Goal: Task Accomplishment & Management: Complete application form

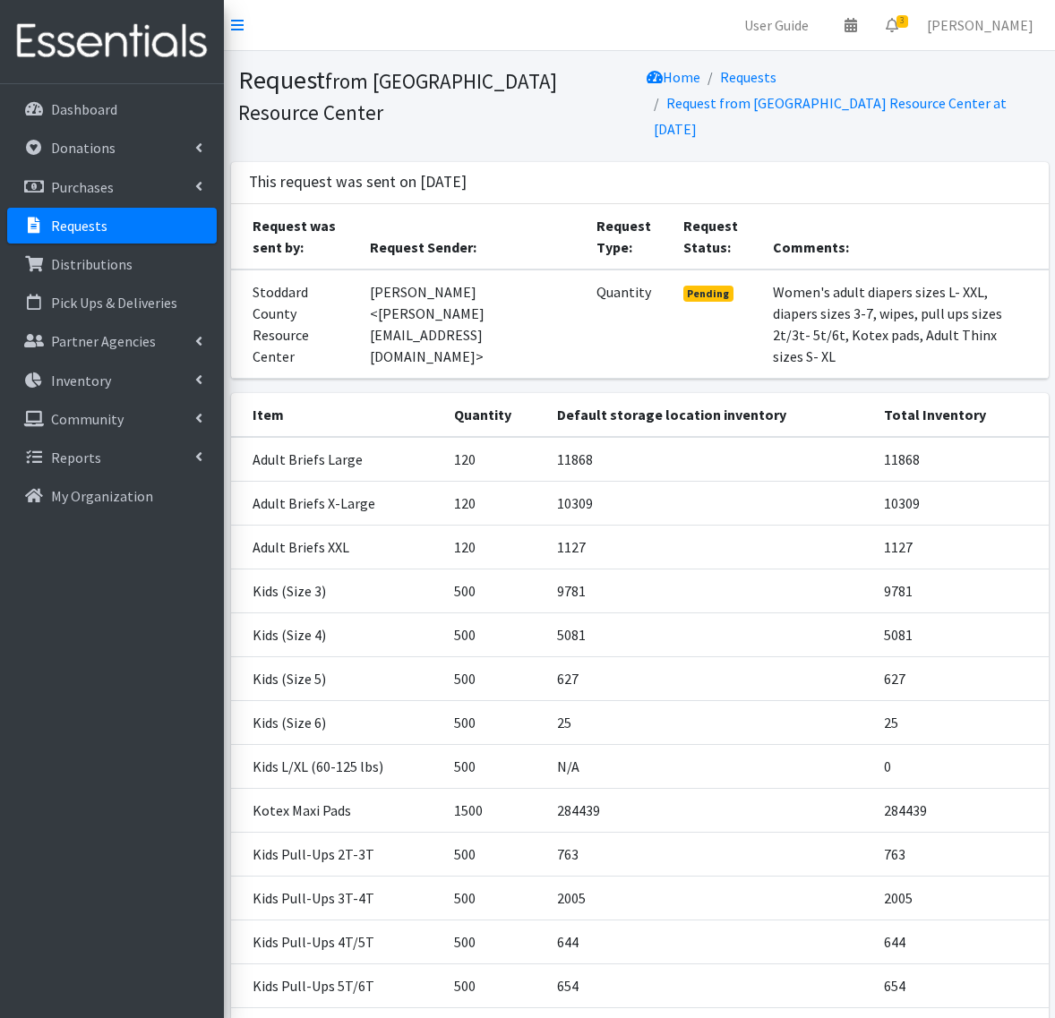
scroll to position [348, 0]
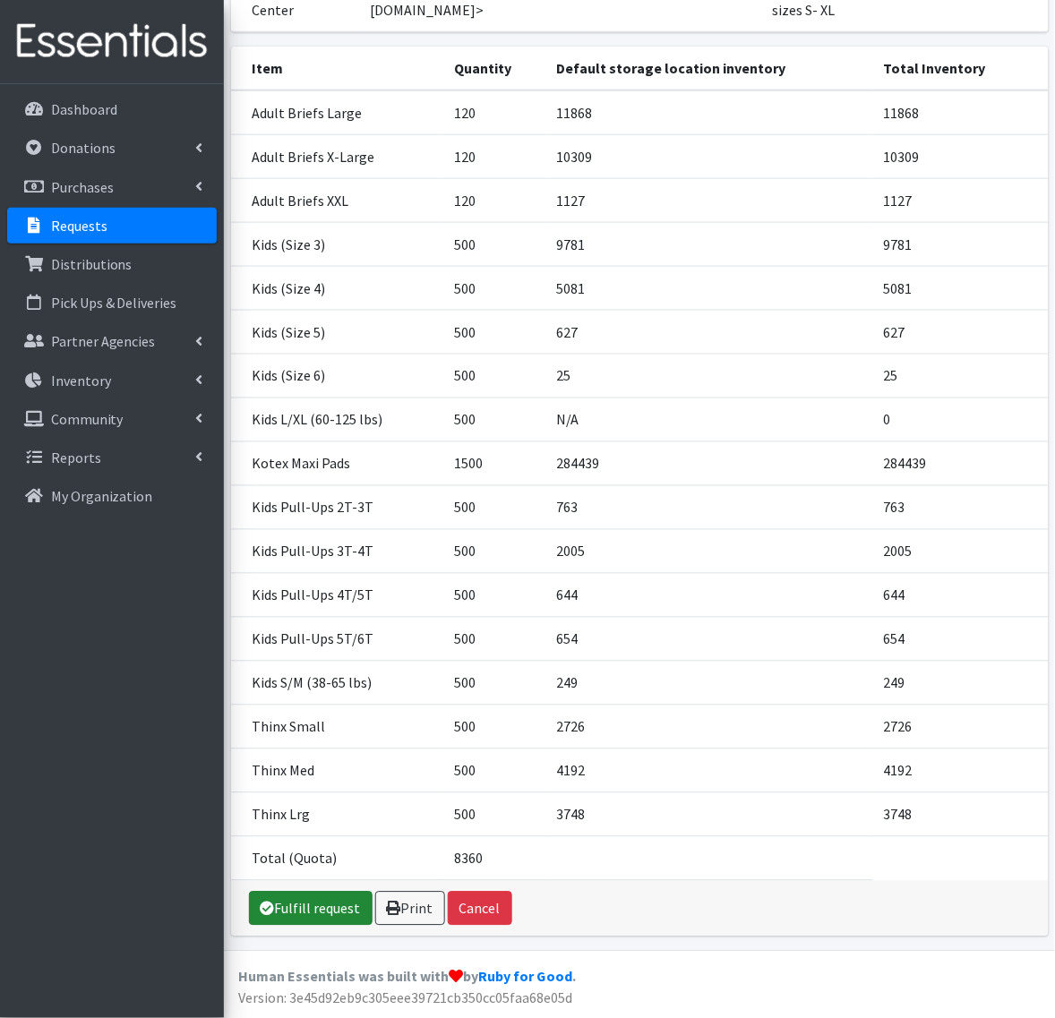
click at [297, 918] on link "Fulfill request" at bounding box center [311, 909] width 124 height 34
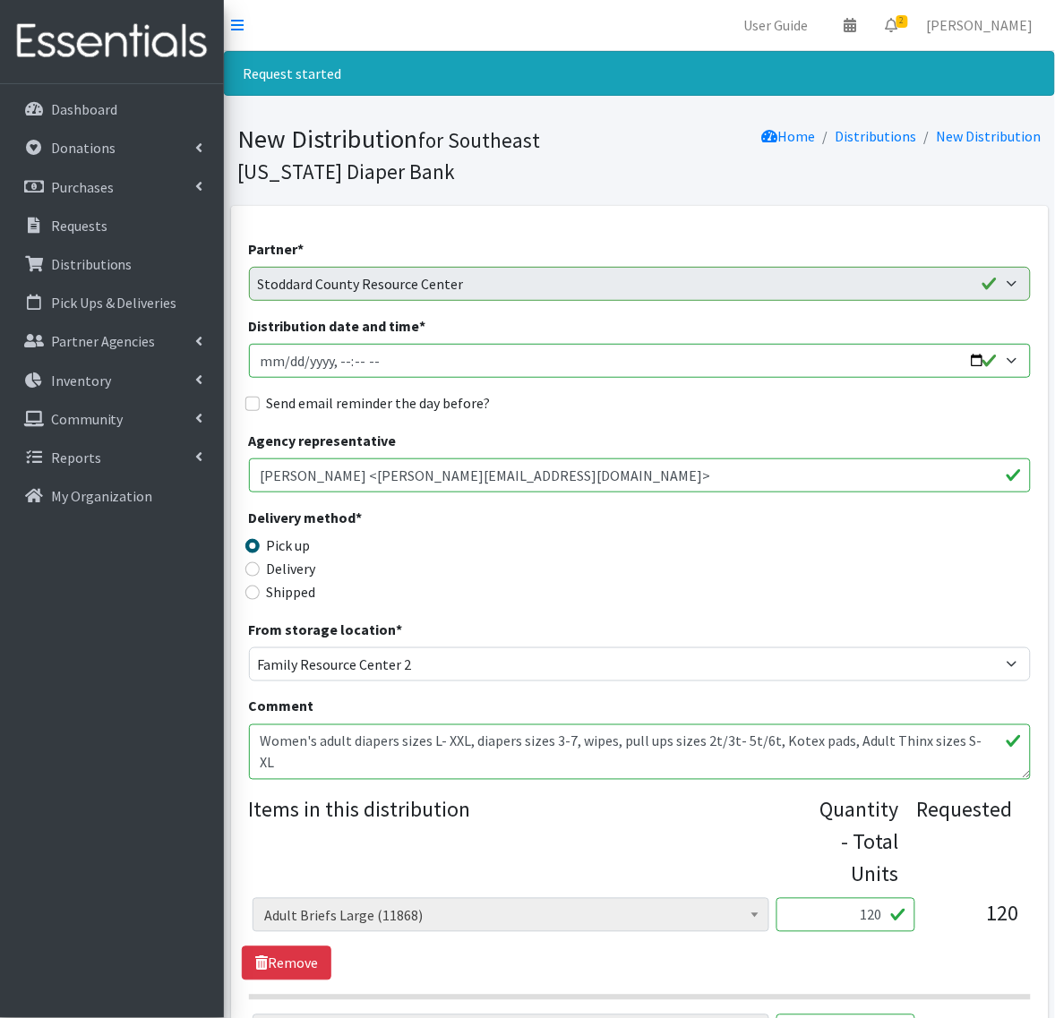
scroll to position [336, 0]
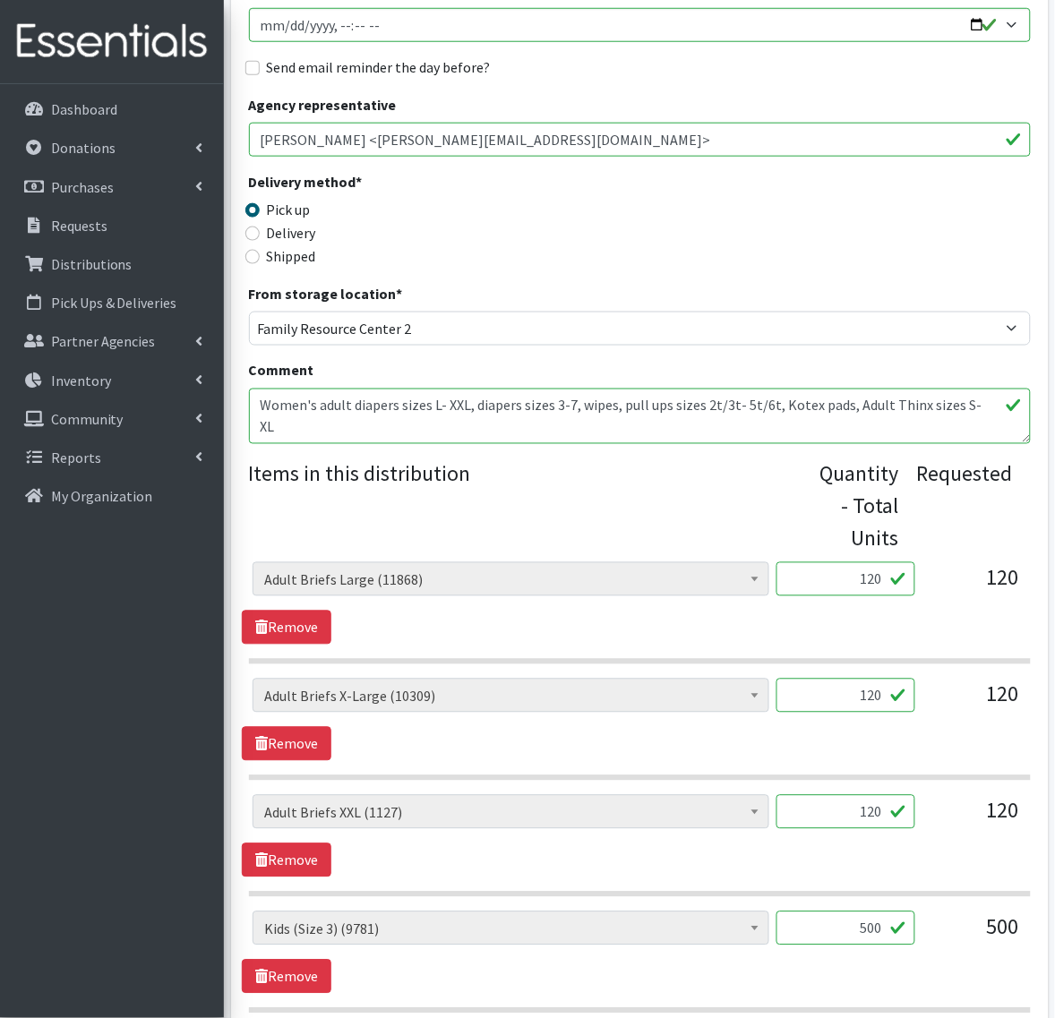
drag, startPoint x: 833, startPoint y: 579, endPoint x: 1068, endPoint y: 579, distance: 235.5
type input "126"
drag, startPoint x: 1023, startPoint y: 695, endPoint x: 1072, endPoint y: 695, distance: 49.3
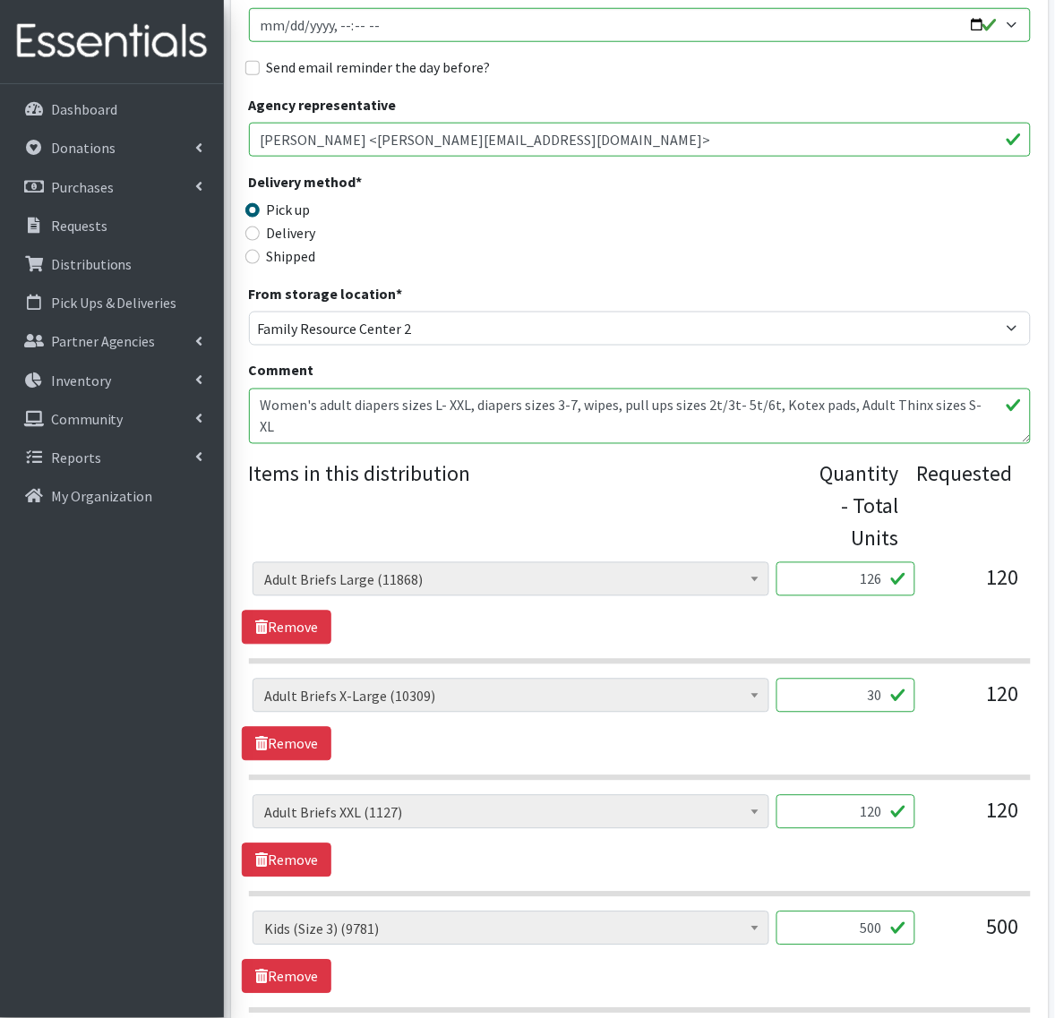
type input "30"
click at [596, 770] on section "Adult Briefs (x-small) (0) Adult Briefs Large (11868) Adult Briefs Medium (3482…" at bounding box center [640, 730] width 782 height 102
drag, startPoint x: 831, startPoint y: 813, endPoint x: 1015, endPoint y: 813, distance: 183.6
click at [1015, 813] on div "Adult Briefs (x-small) (0) Adult Briefs Large (11868) Adult Briefs Medium (3482…" at bounding box center [640, 819] width 774 height 48
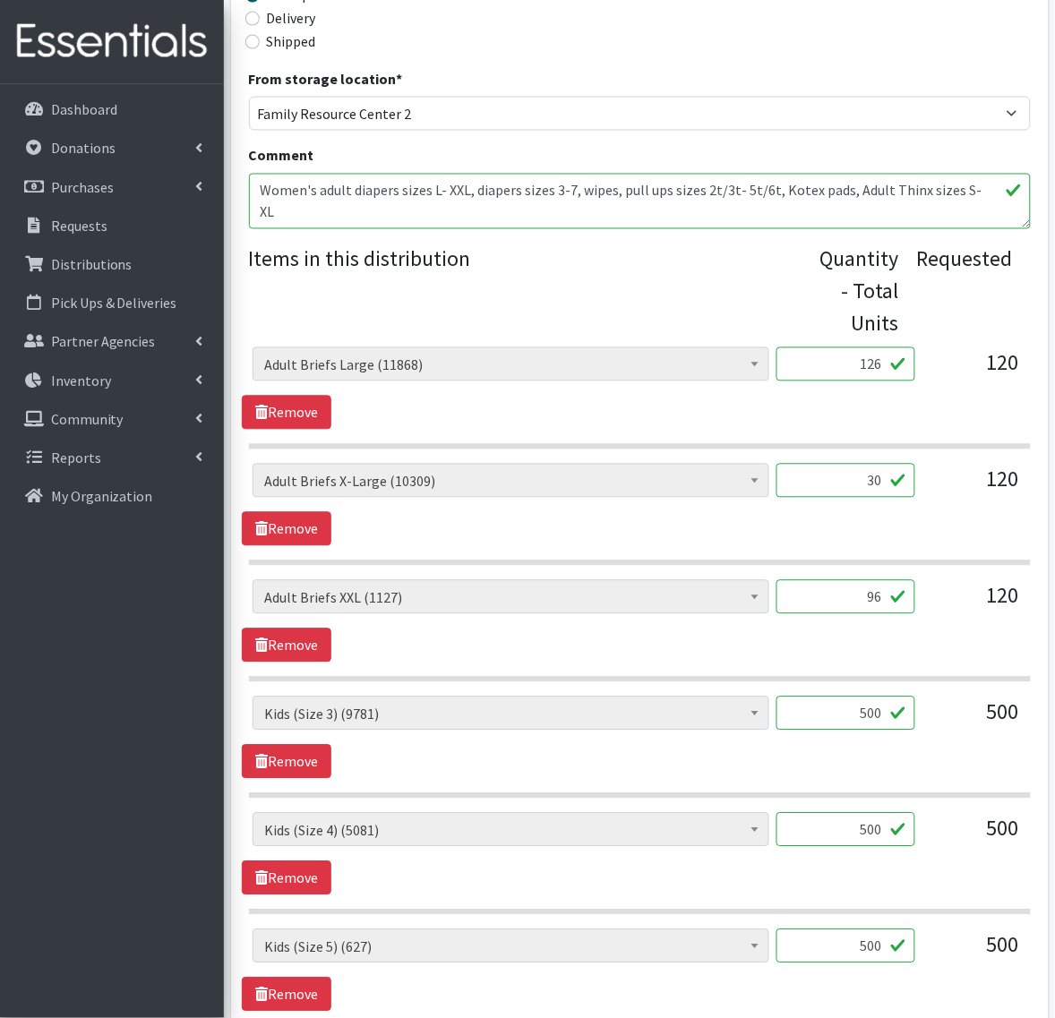
scroll to position [560, 0]
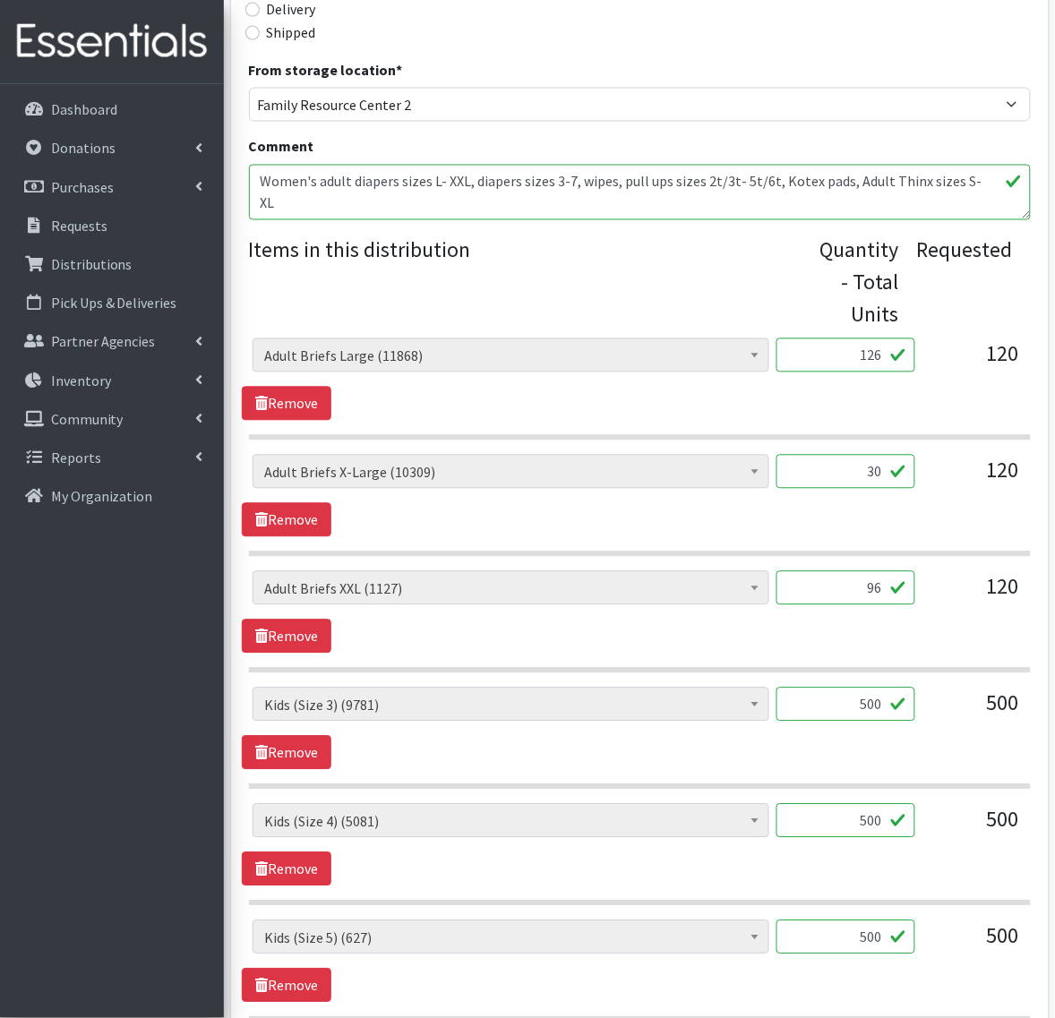
type input "96"
drag, startPoint x: 839, startPoint y: 719, endPoint x: 1072, endPoint y: 719, distance: 232.9
click at [1054, 719] on html "User Guide 0 Pick-ups remaining this week View Calendar 2 2 Requests 0 Partner …" at bounding box center [527, 987] width 1055 height 3095
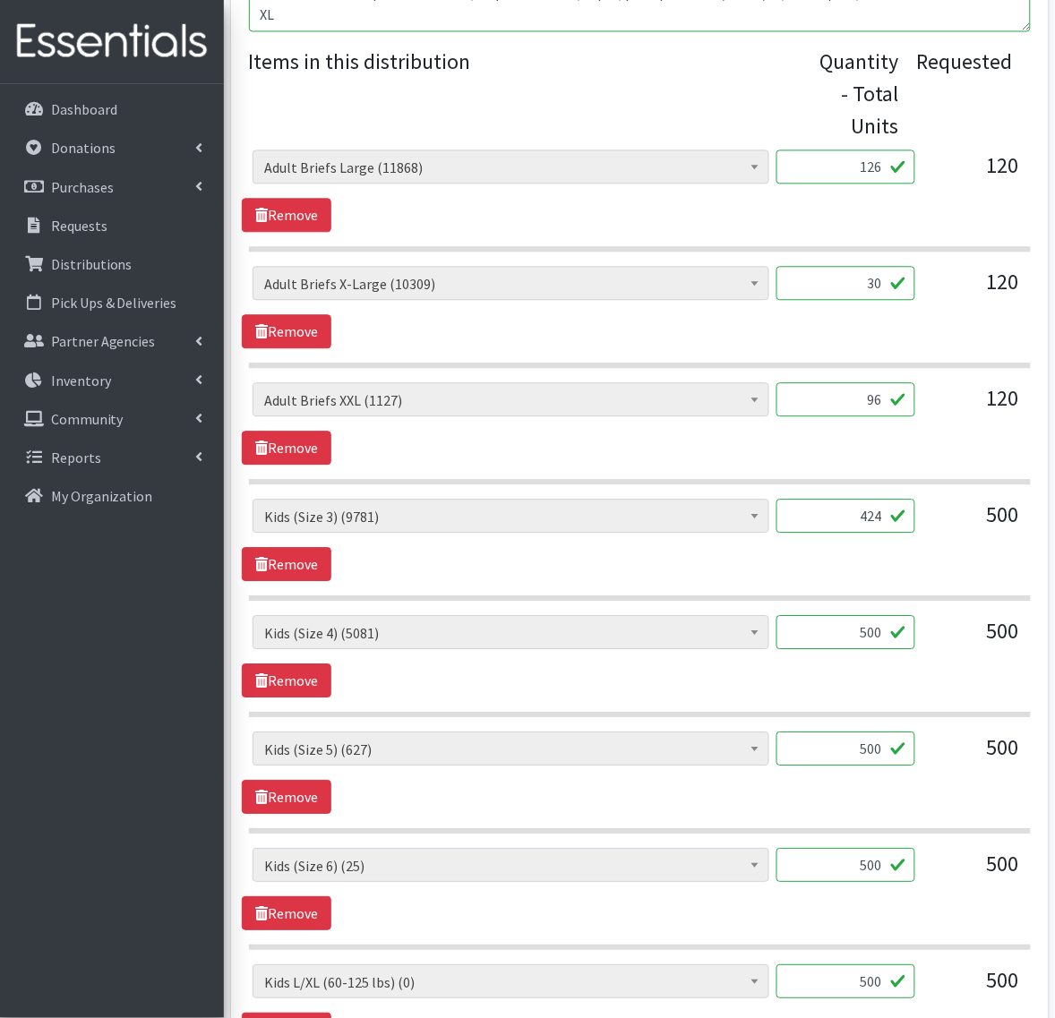
scroll to position [896, 0]
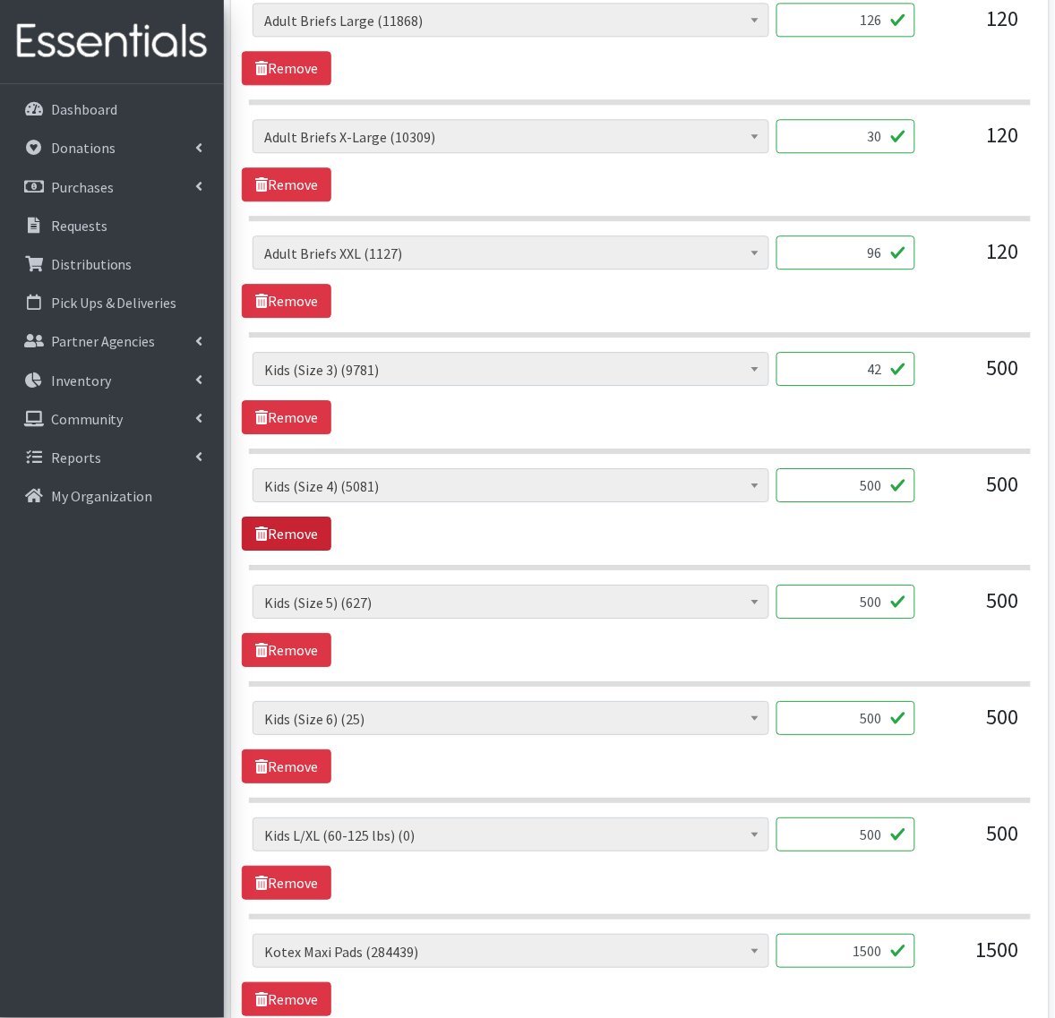
type input "4"
type input "424"
drag, startPoint x: 844, startPoint y: 472, endPoint x: 1043, endPoint y: 476, distance: 199.8
click at [1043, 476] on div "Partner * ASPIRE WOMEN'S CENTER Bell City Head Start Birthright of Cape & Marbl…" at bounding box center [640, 714] width 818 height 2808
type input "260"
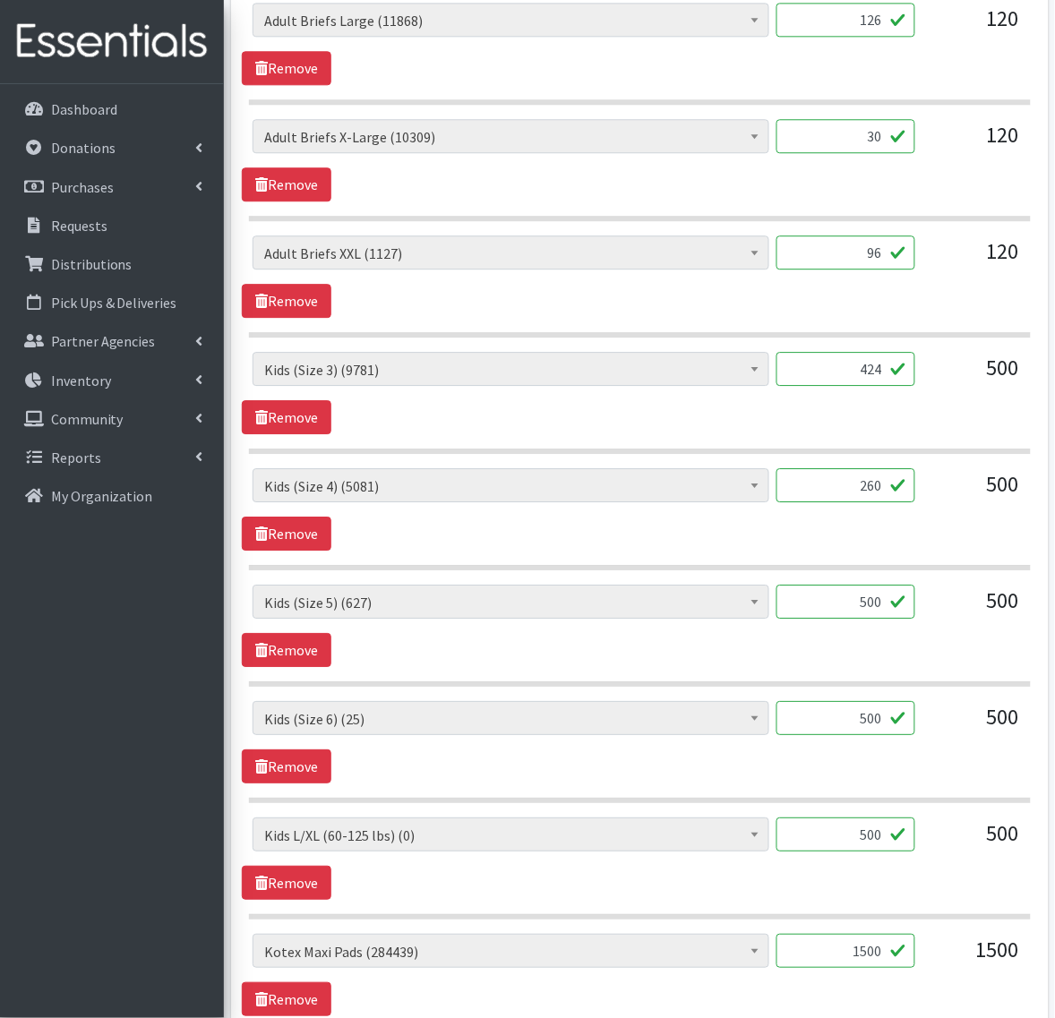
drag, startPoint x: 813, startPoint y: 614, endPoint x: 1072, endPoint y: 645, distance: 260.6
click at [1054, 645] on html "User Guide 0 Pick-ups remaining this week View Calendar 2 2 Requests 0 Partner …" at bounding box center [527, 651] width 1055 height 3095
type input "64"
click at [279, 779] on link "Remove" at bounding box center [287, 767] width 90 height 34
click at [262, 770] on icon at bounding box center [261, 766] width 13 height 14
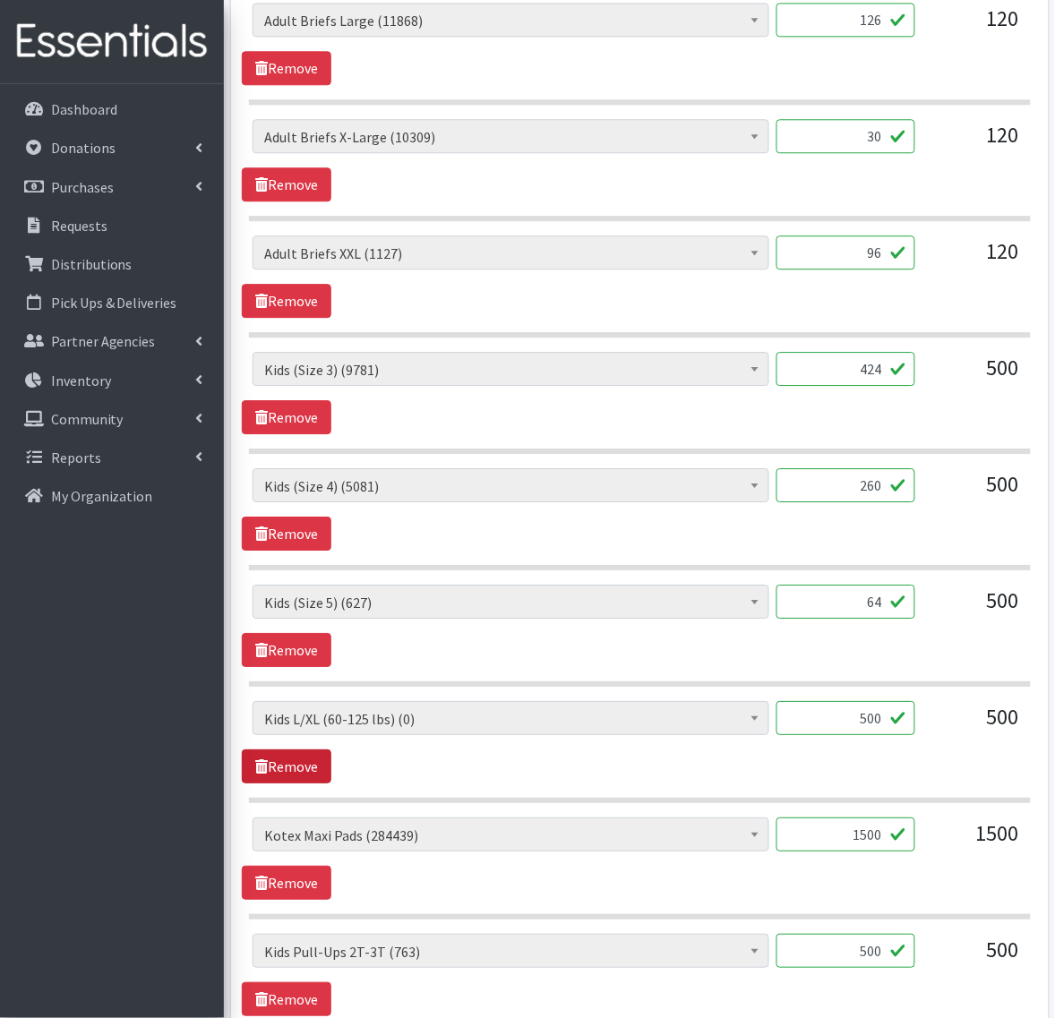
click at [296, 777] on link "Remove" at bounding box center [287, 767] width 90 height 34
drag, startPoint x: 831, startPoint y: 718, endPoint x: 1060, endPoint y: 699, distance: 229.2
click at [1054, 699] on html "User Guide 0 Pick-ups remaining this week View Calendar 2 2 Requests 0 Partner …" at bounding box center [527, 535] width 1055 height 2862
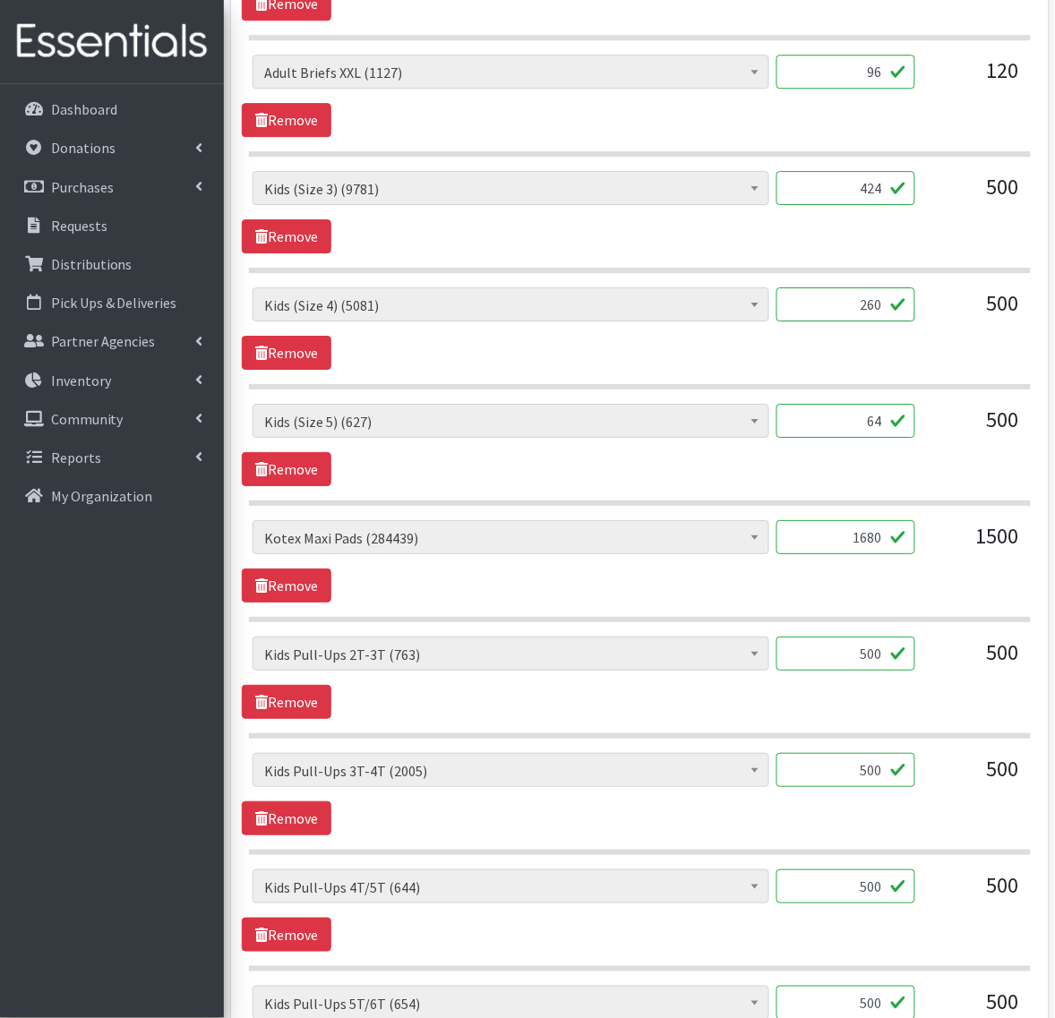
scroll to position [1120, 0]
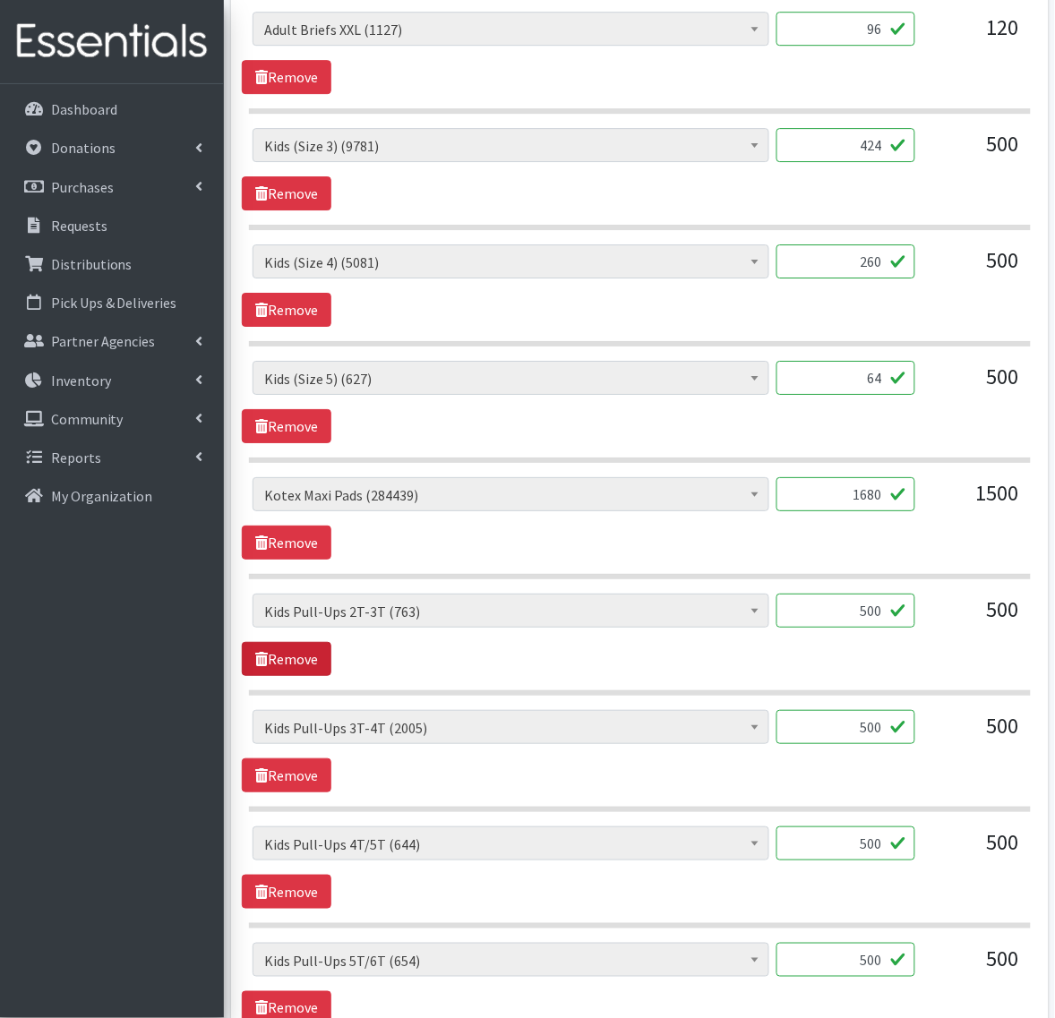
type input "1680"
click at [282, 667] on link "Remove" at bounding box center [287, 659] width 90 height 34
drag, startPoint x: 865, startPoint y: 622, endPoint x: 1027, endPoint y: 629, distance: 162.2
click at [1050, 618] on div "Partner * ASPIRE WOMEN'S CENTER Bell City Head Start Birthright of Cape & Marbl…" at bounding box center [639, 322] width 831 height 2473
type input "5"
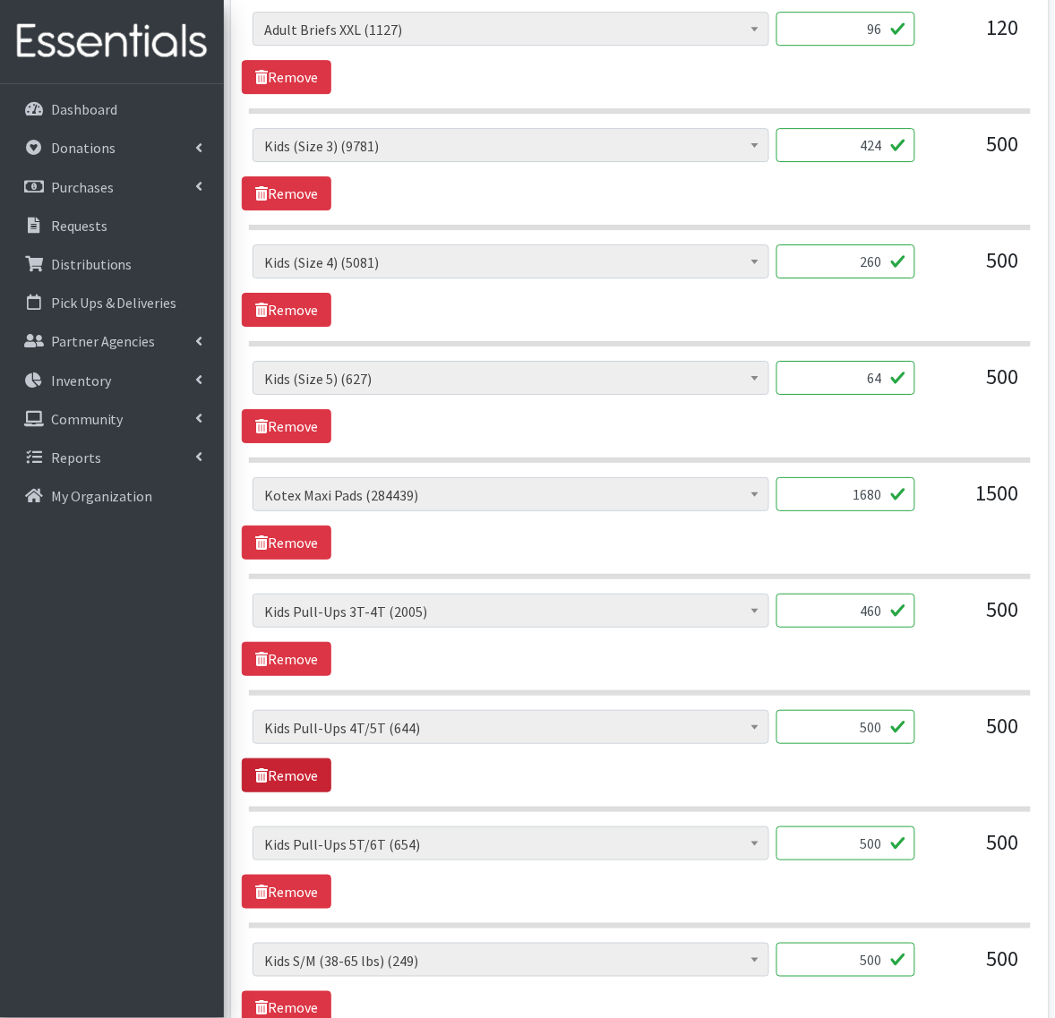
type input "460"
click at [297, 777] on link "Remove" at bounding box center [287, 776] width 90 height 34
drag, startPoint x: 976, startPoint y: 730, endPoint x: 1030, endPoint y: 736, distance: 54.1
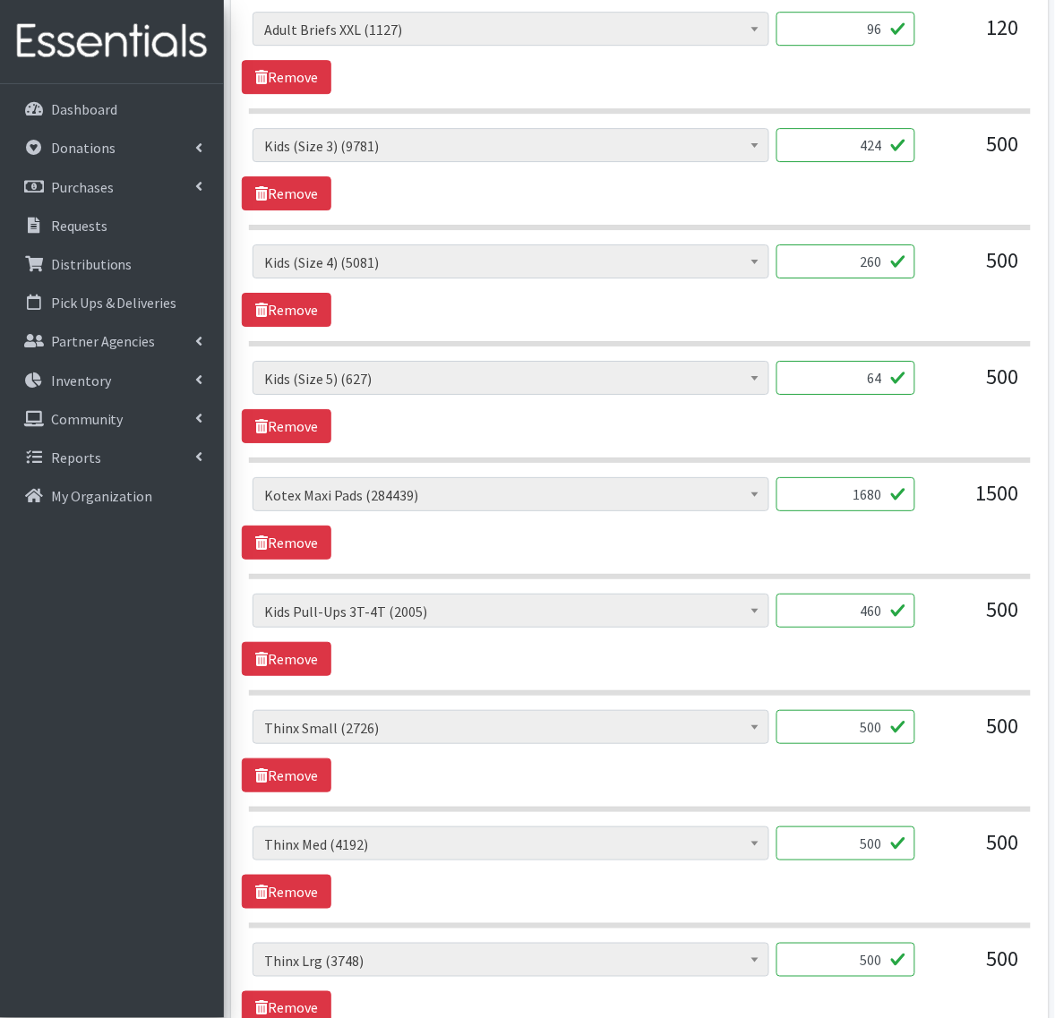
click at [1054, 726] on html "User Guide 0 Pick-ups remaining this week View Calendar 2 2 Requests 0 Partner …" at bounding box center [527, 78] width 1055 height 2397
drag, startPoint x: 842, startPoint y: 740, endPoint x: 1003, endPoint y: 766, distance: 163.3
click at [1030, 736] on div "Adult Briefs (x-small) (0) Adult Briefs Large (11868) Adult Briefs Medium (3482…" at bounding box center [639, 734] width 795 height 48
type input "40"
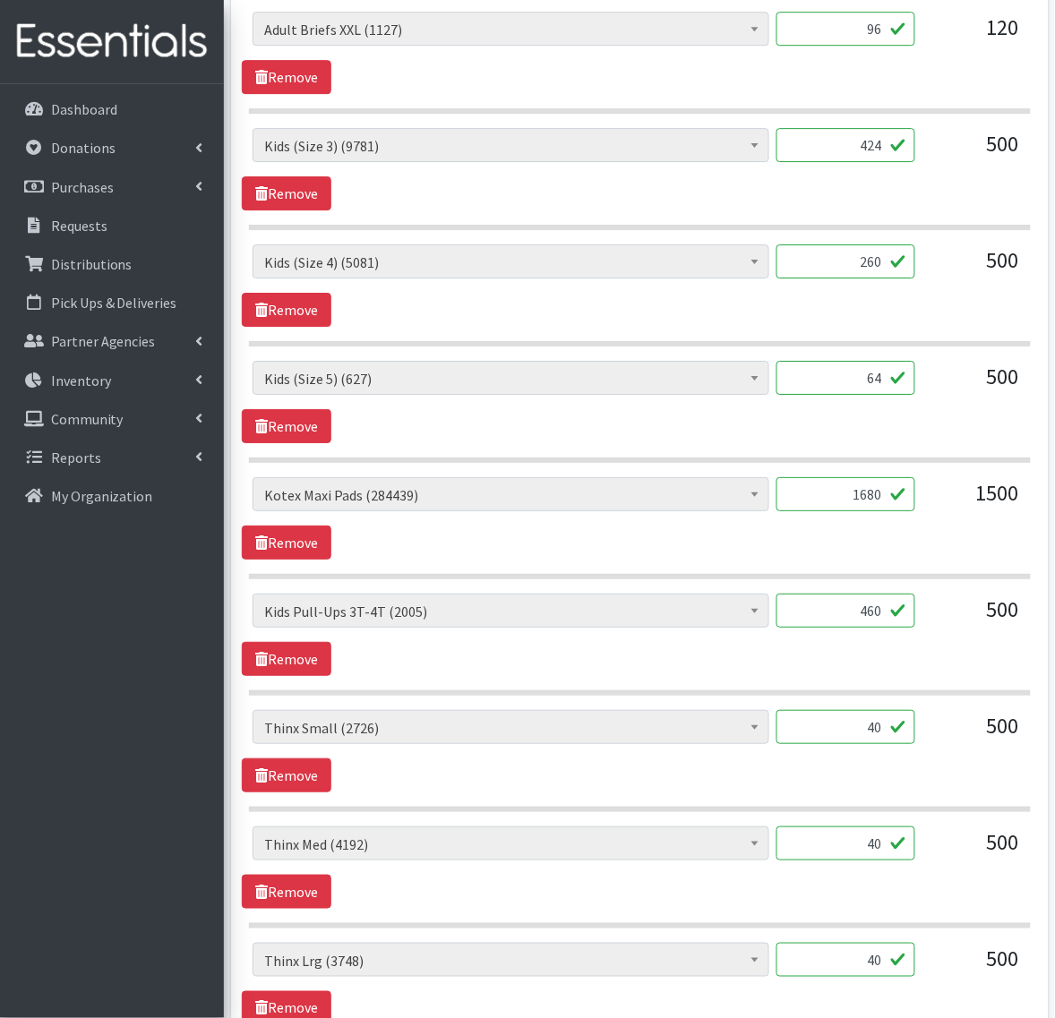
type input "40"
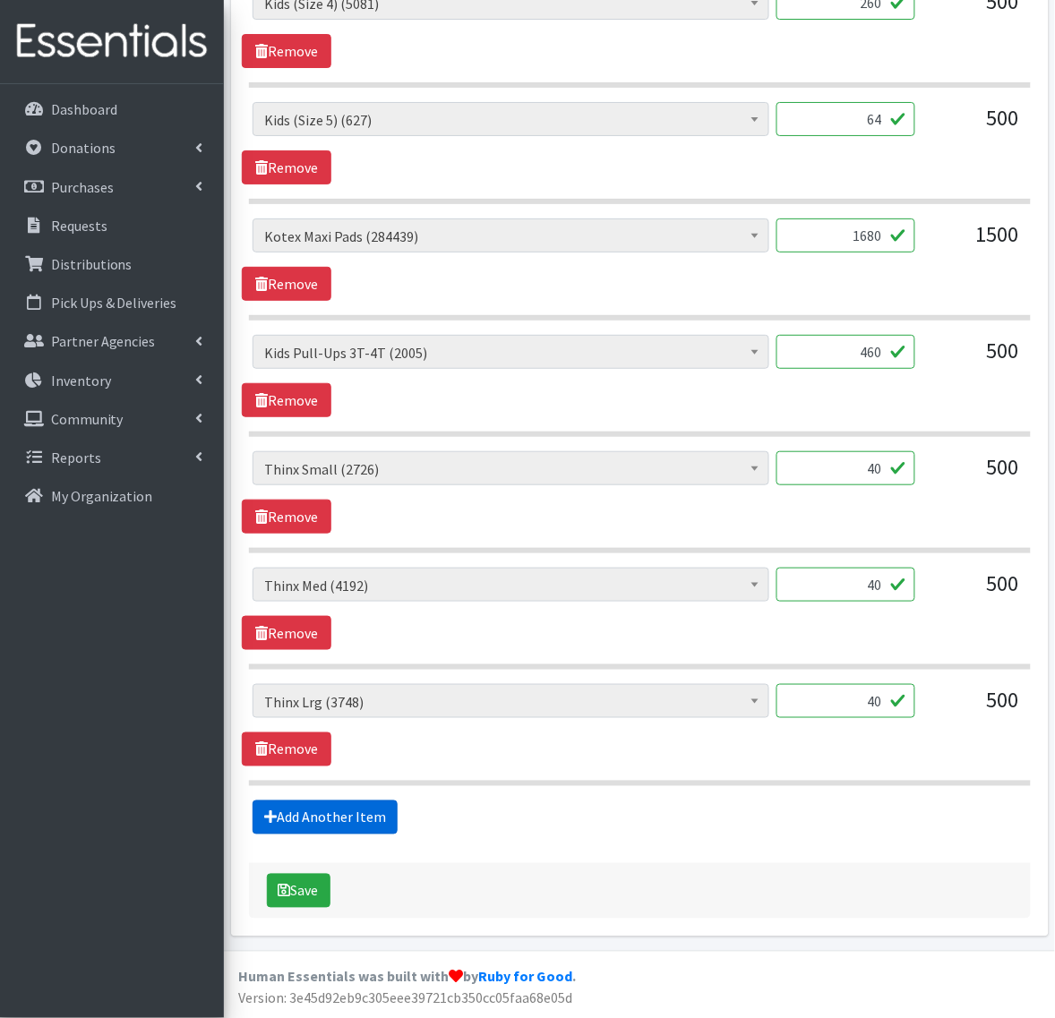
click at [334, 815] on link "Add Another Item" at bounding box center [325, 818] width 145 height 34
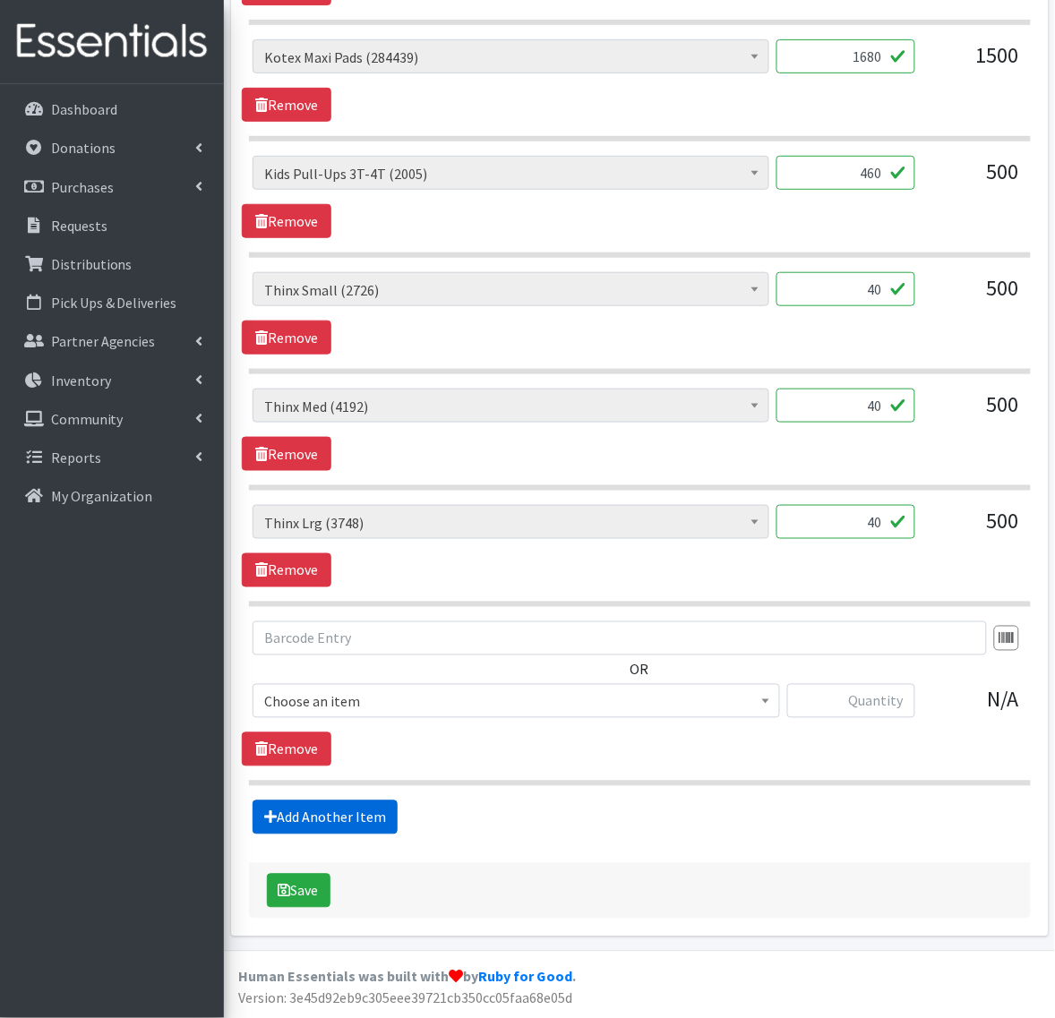
click at [334, 817] on link "Add Another Item" at bounding box center [325, 818] width 145 height 34
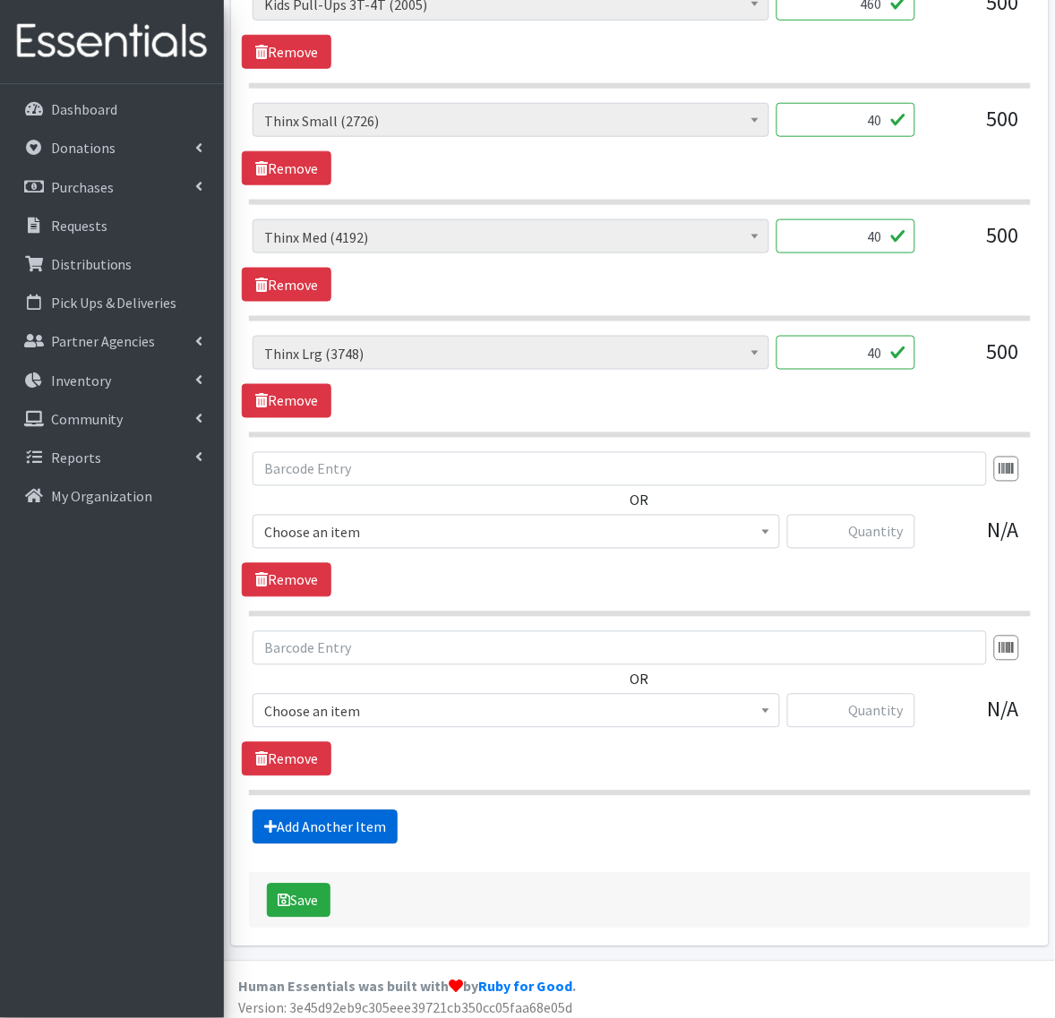
scroll to position [1745, 0]
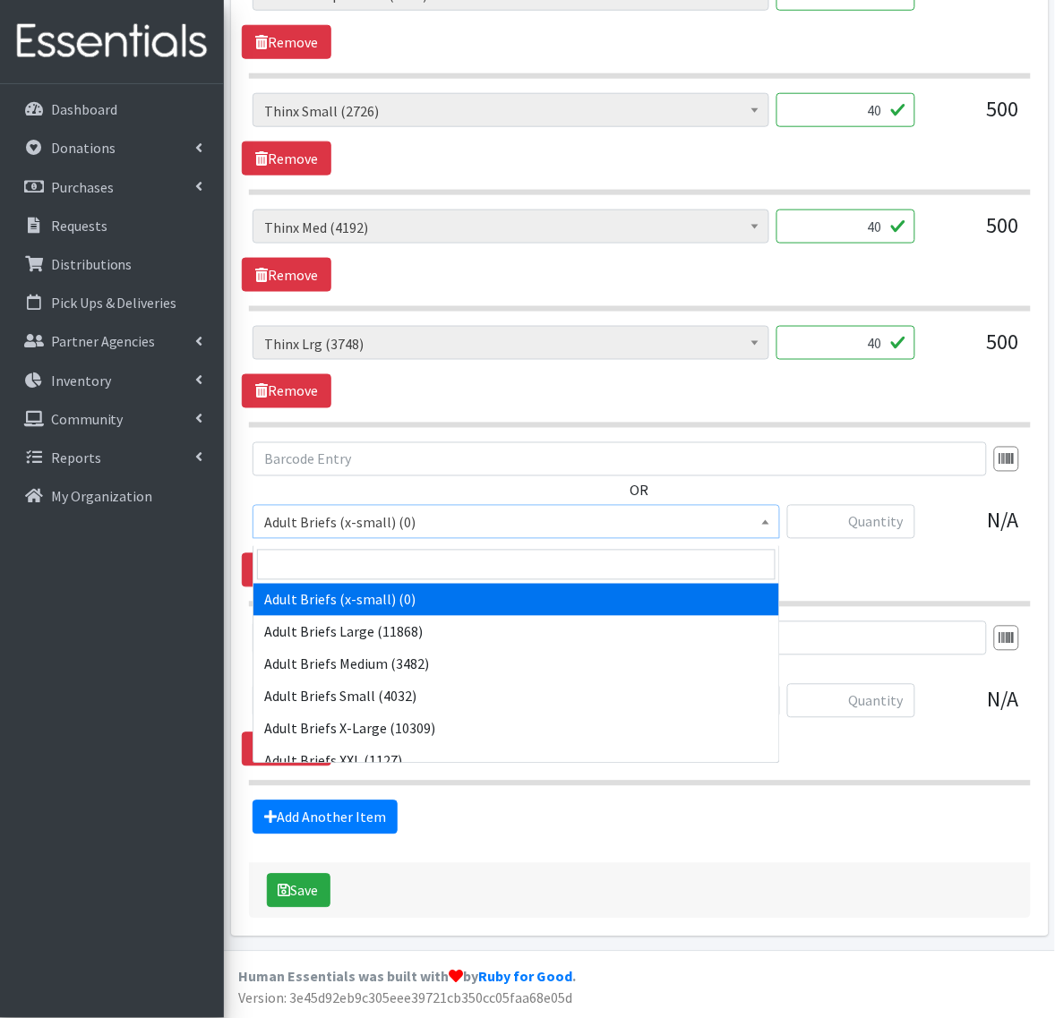
click at [349, 529] on span "Adult Briefs (x-small) (0)" at bounding box center [516, 523] width 504 height 25
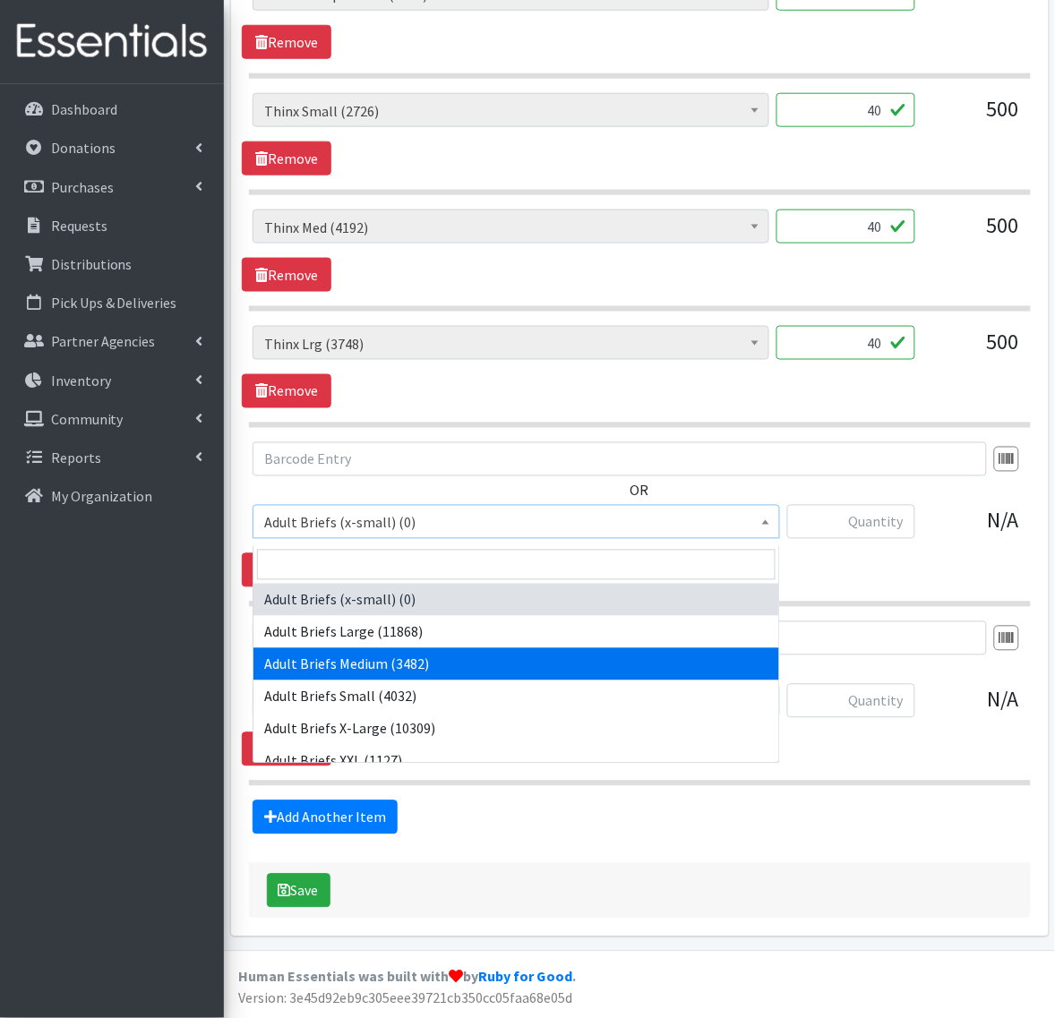
select select "3821"
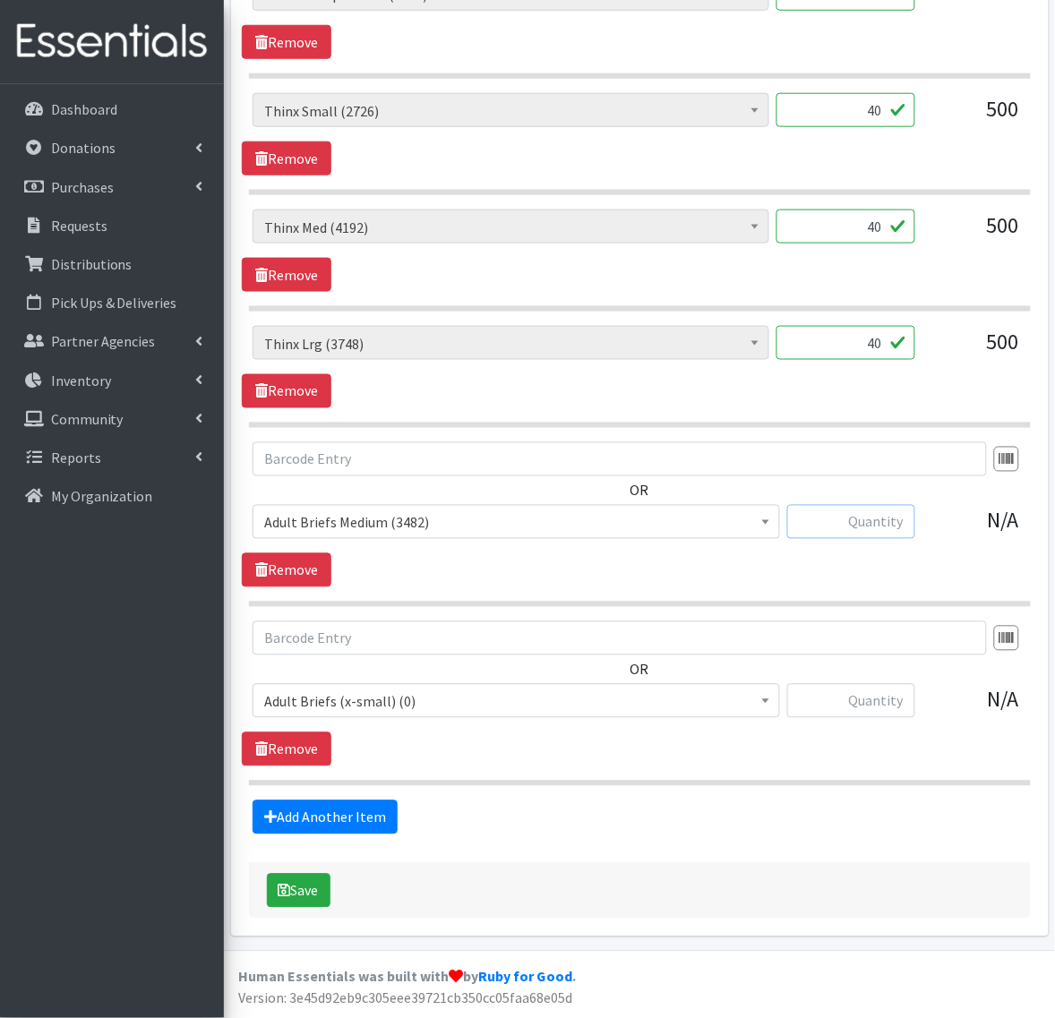
click at [879, 529] on input "text" at bounding box center [851, 522] width 128 height 34
type input "100"
click at [728, 697] on span "Adult Briefs (x-small) (0)" at bounding box center [516, 702] width 504 height 25
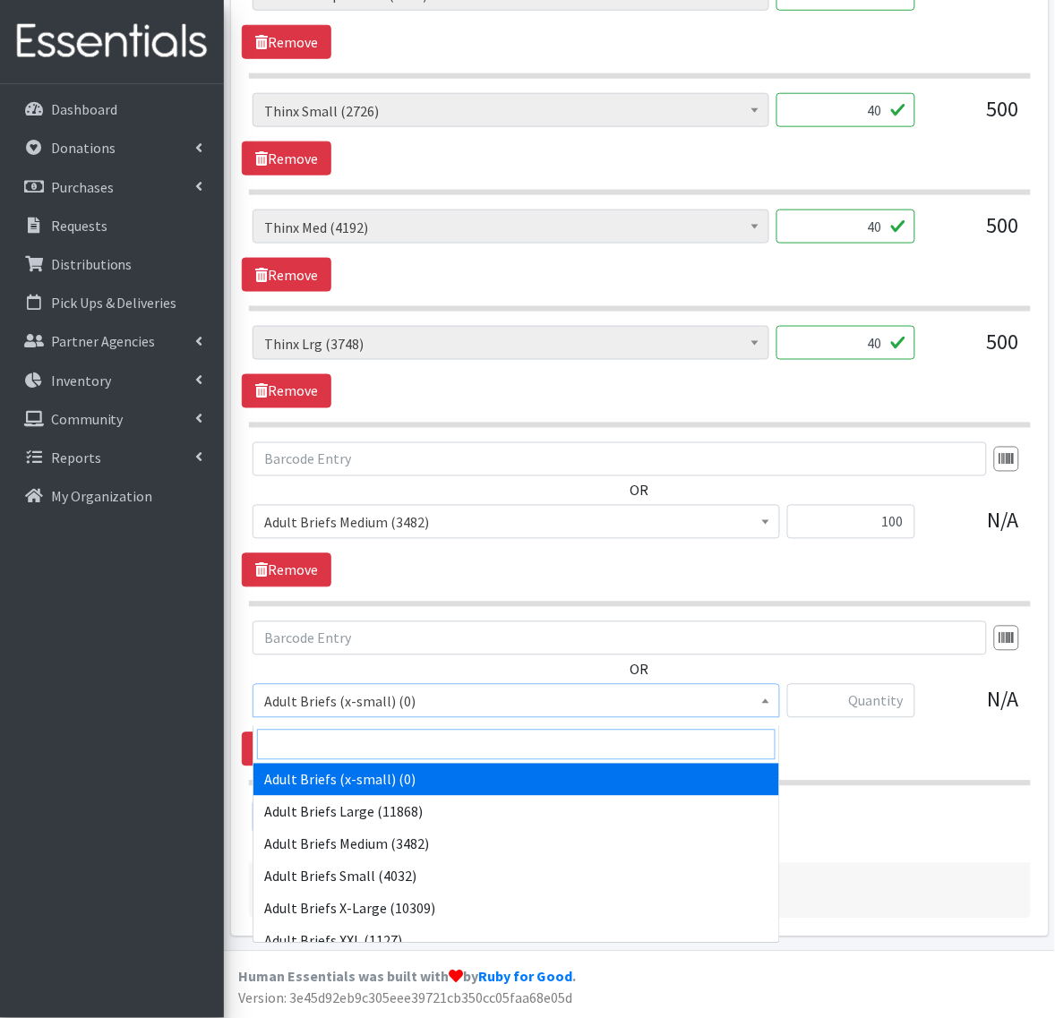
click at [382, 741] on input "search" at bounding box center [516, 745] width 519 height 30
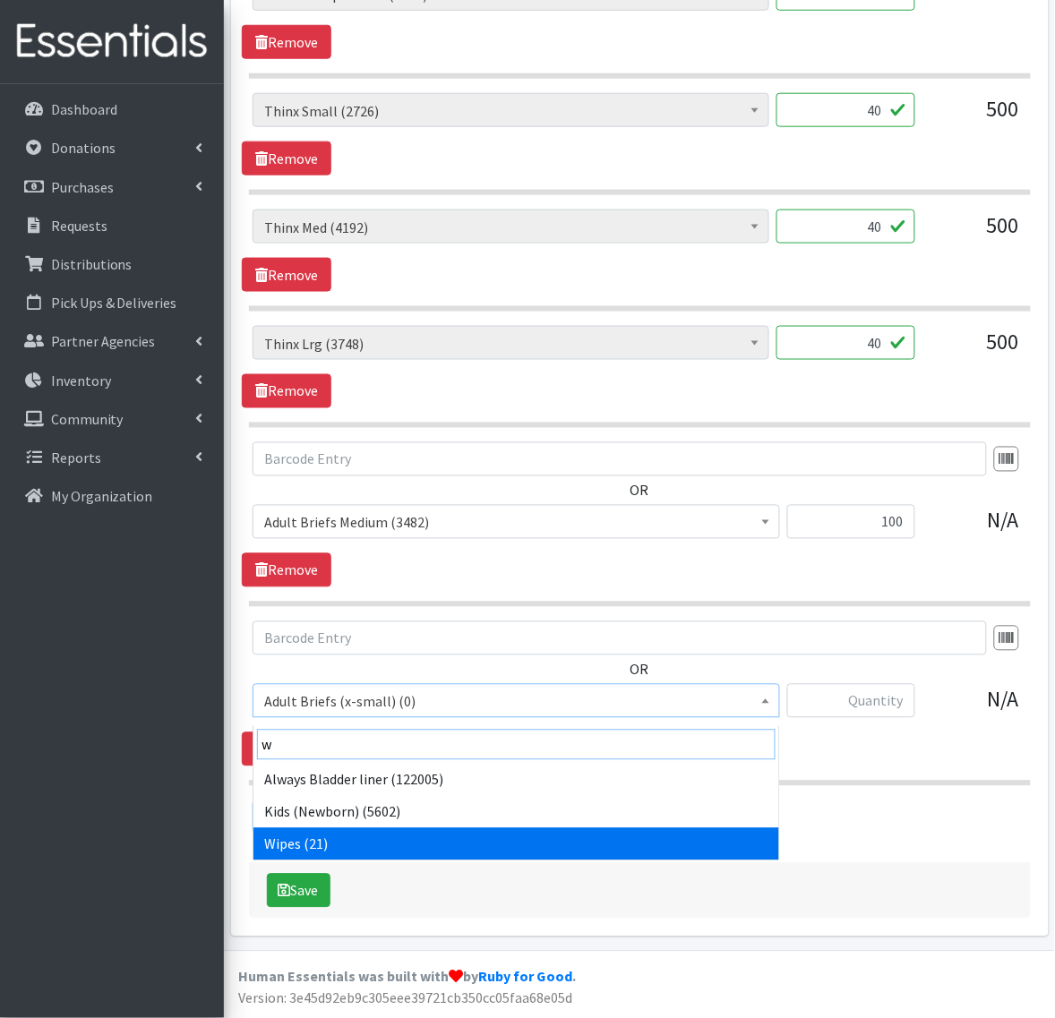
type input "w"
select select "4717"
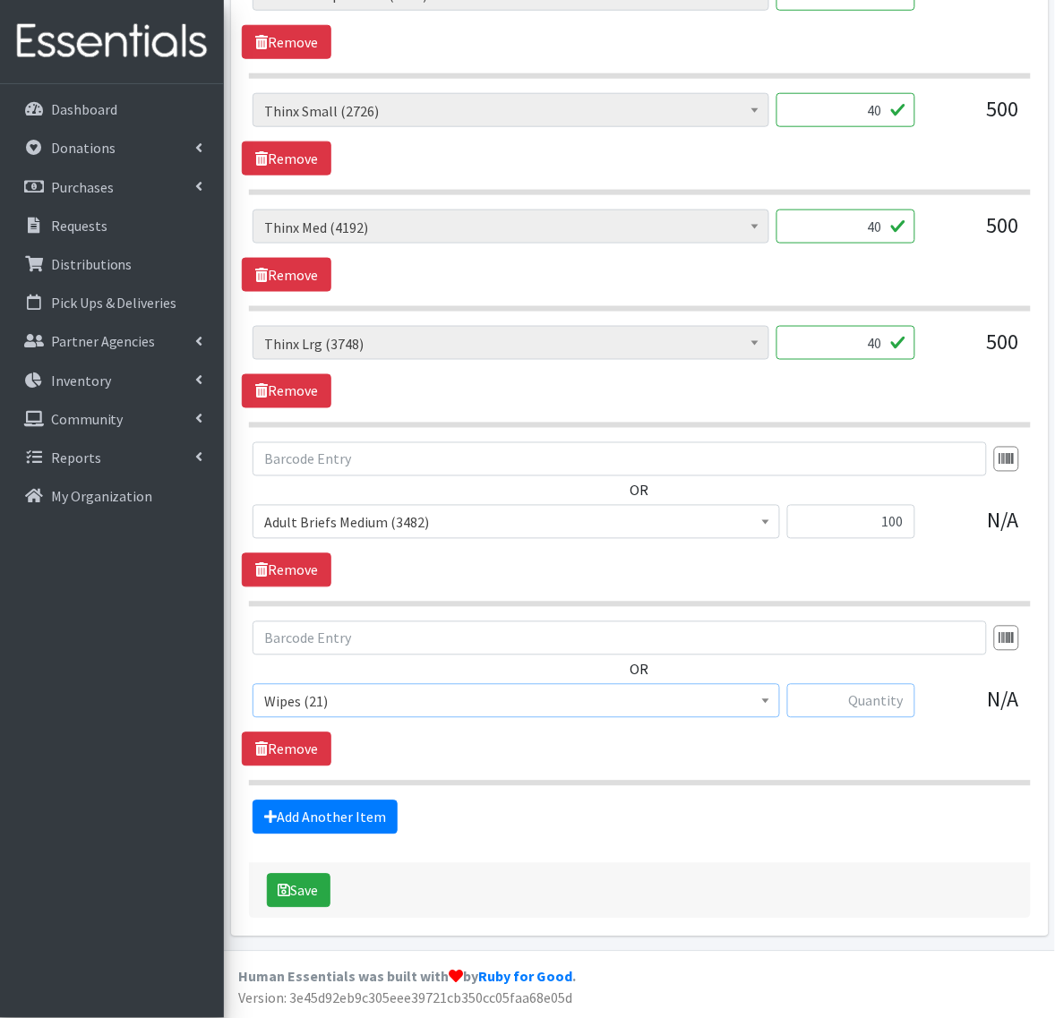
click at [836, 695] on input "text" at bounding box center [851, 701] width 128 height 34
type input "60"
click at [200, 378] on link "Inventory" at bounding box center [112, 381] width 210 height 36
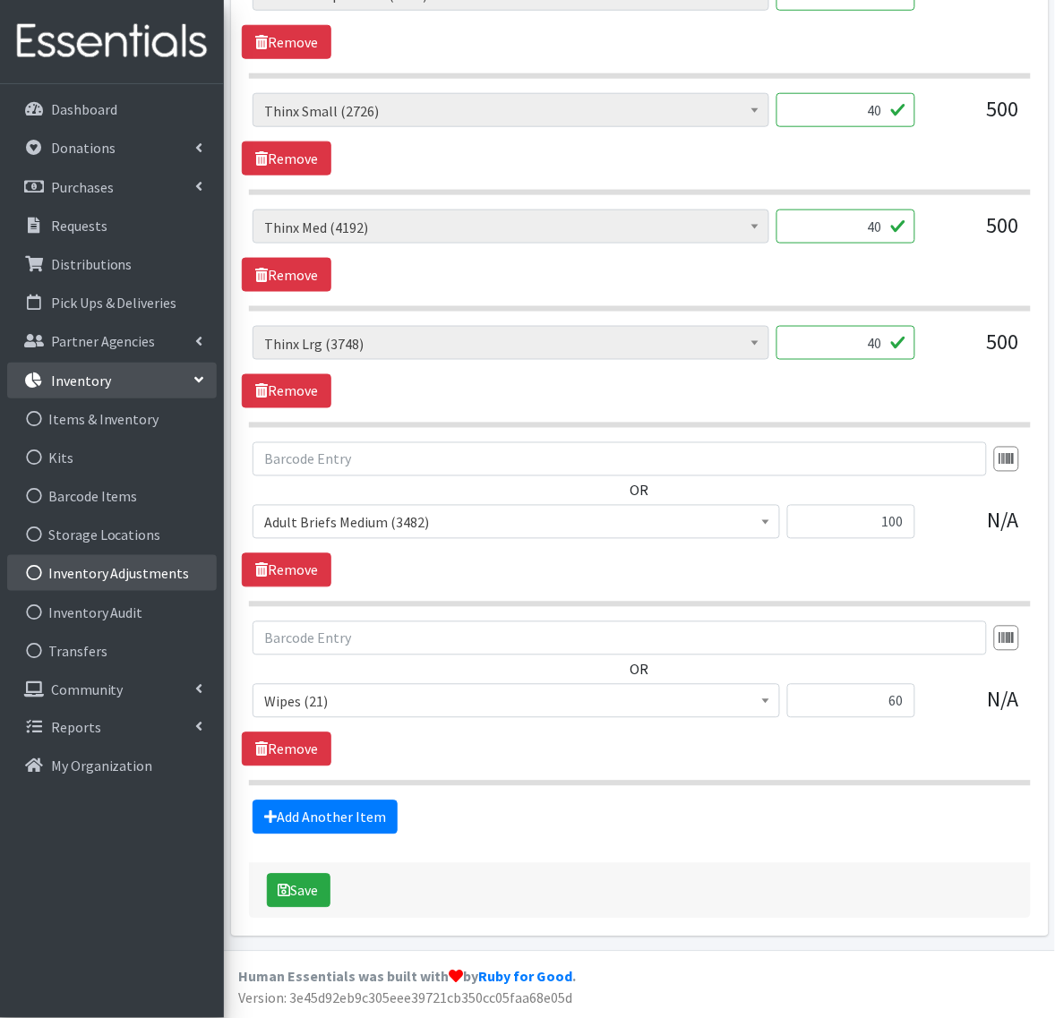
drag, startPoint x: 81, startPoint y: 423, endPoint x: 56, endPoint y: 573, distance: 152.4
click at [305, 888] on button "Save" at bounding box center [299, 891] width 64 height 34
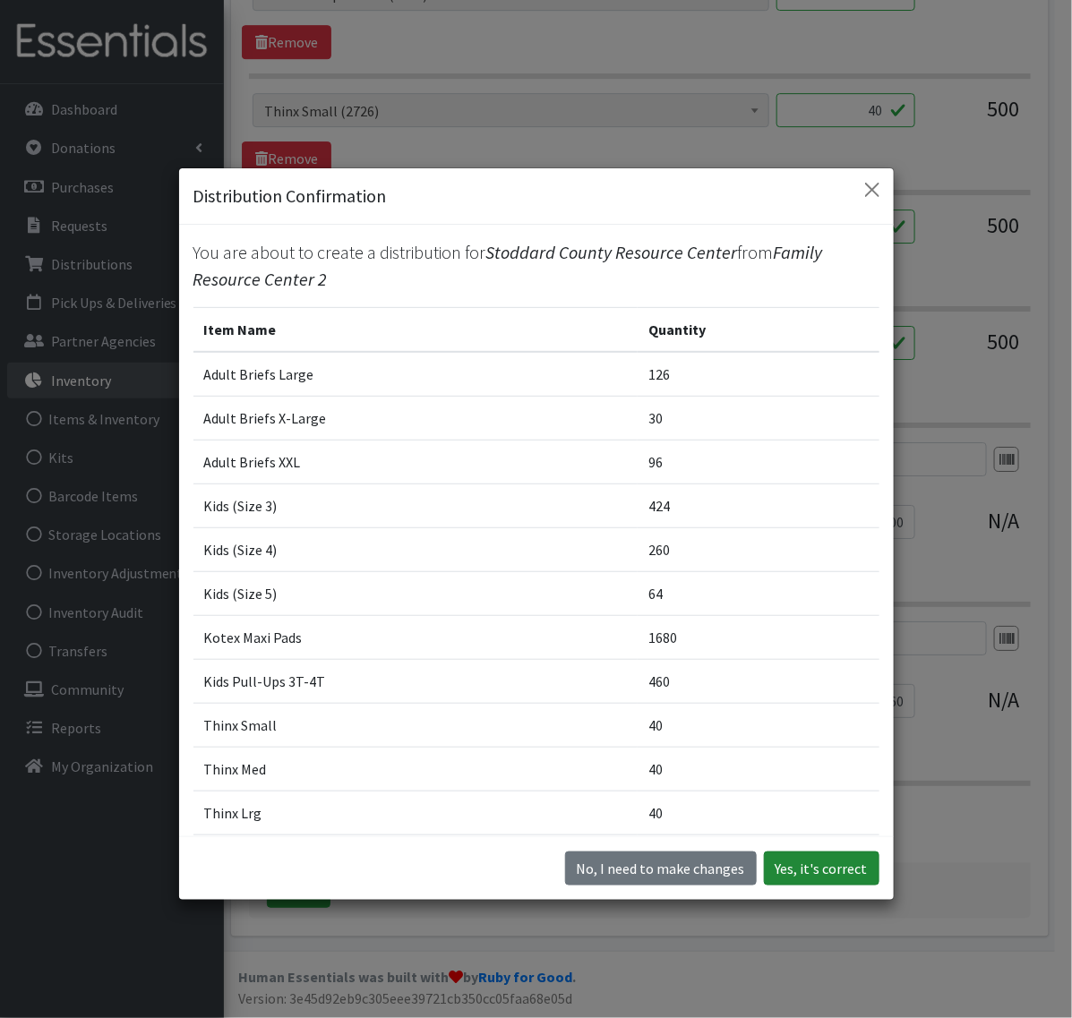
click at [803, 871] on button "Yes, it's correct" at bounding box center [822, 869] width 116 height 34
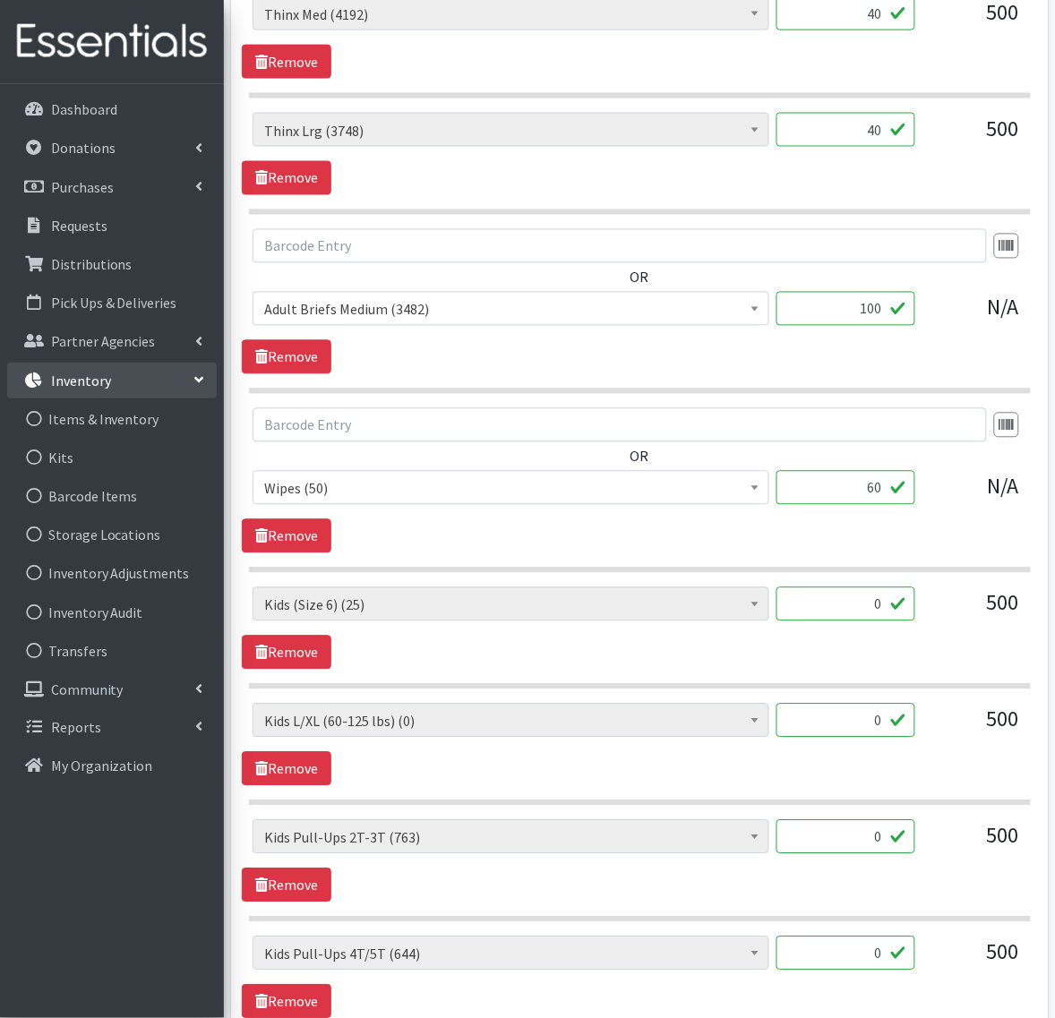
scroll to position [2015, 0]
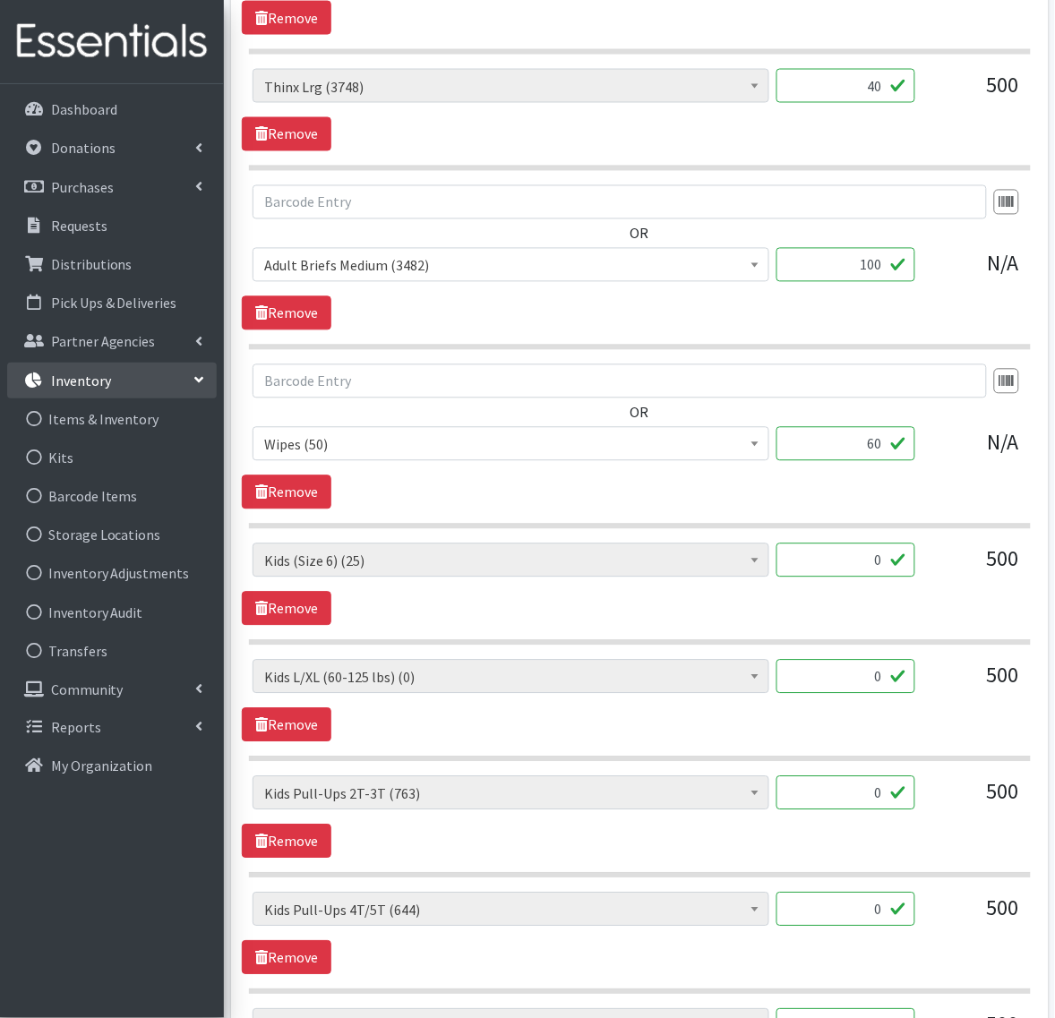
drag, startPoint x: 853, startPoint y: 455, endPoint x: 1072, endPoint y: 476, distance: 220.4
drag, startPoint x: 974, startPoint y: 450, endPoint x: 986, endPoint y: 450, distance: 12.5
click at [986, 450] on div "Adult Briefs (x-small) (0) Adult Briefs Large (11868) Adult Briefs Medium (3482…" at bounding box center [640, 451] width 774 height 48
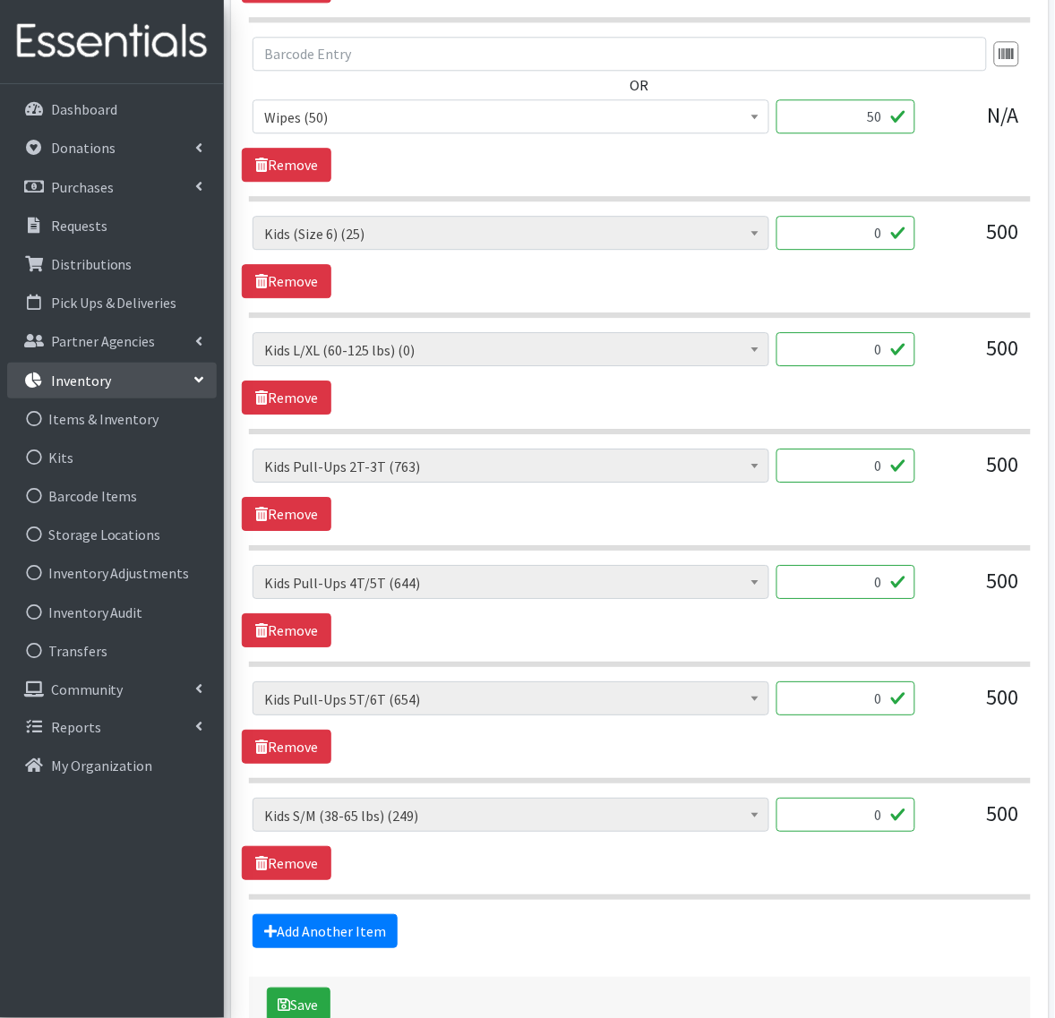
scroll to position [2351, 0]
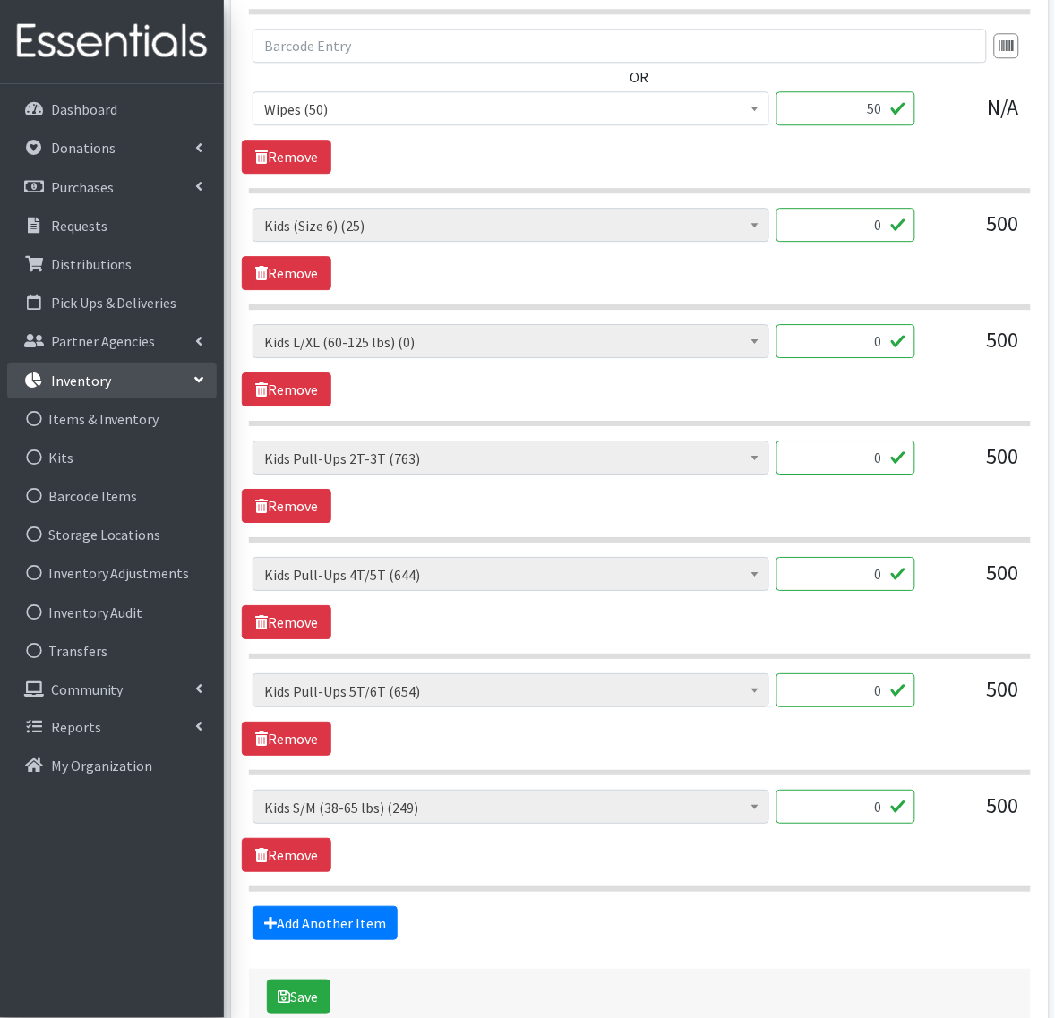
click at [887, 140] on div "50" at bounding box center [846, 115] width 139 height 48
drag, startPoint x: 866, startPoint y: 112, endPoint x: 1014, endPoint y: 128, distance: 148.7
click at [995, 127] on div "Adult Briefs (x-small) (0) Adult Briefs Large (11868) Adult Briefs Medium (3482…" at bounding box center [640, 115] width 774 height 48
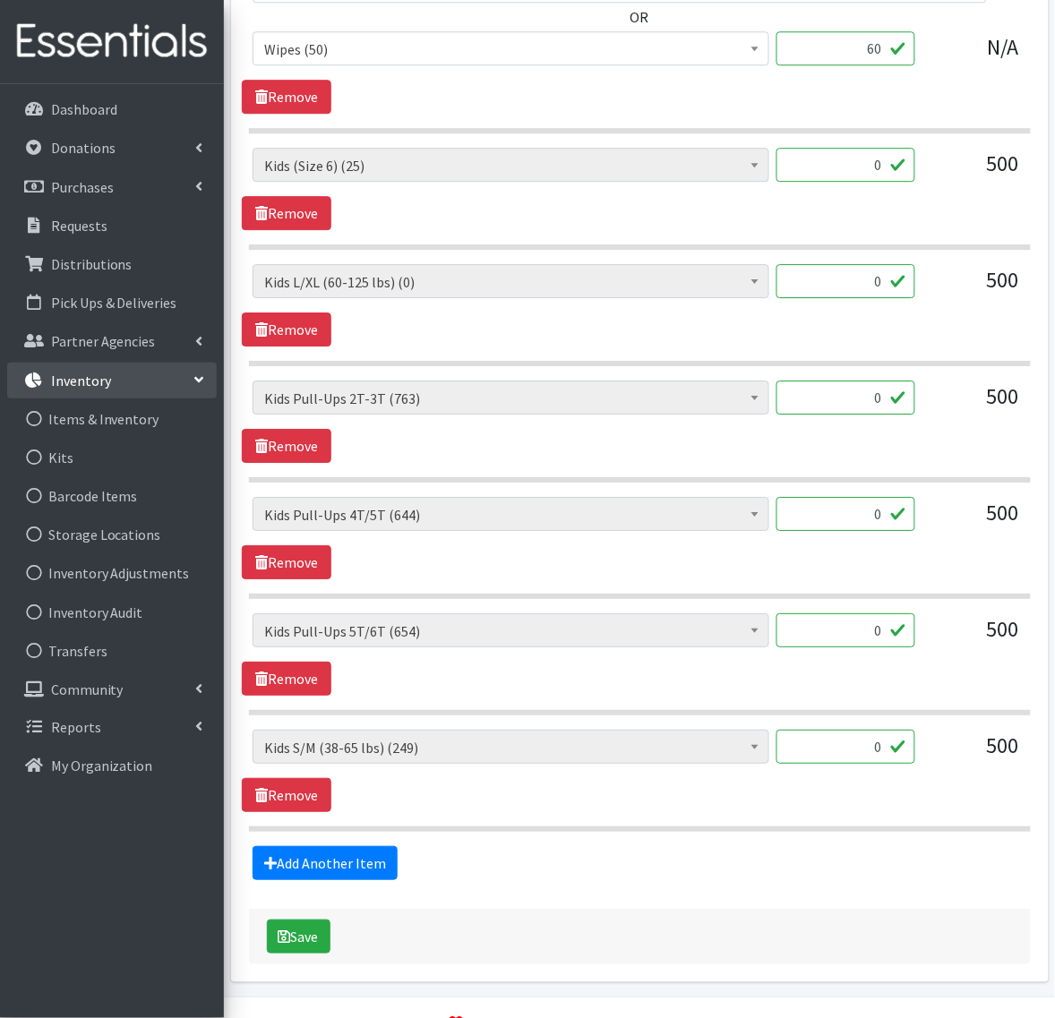
scroll to position [2469, 0]
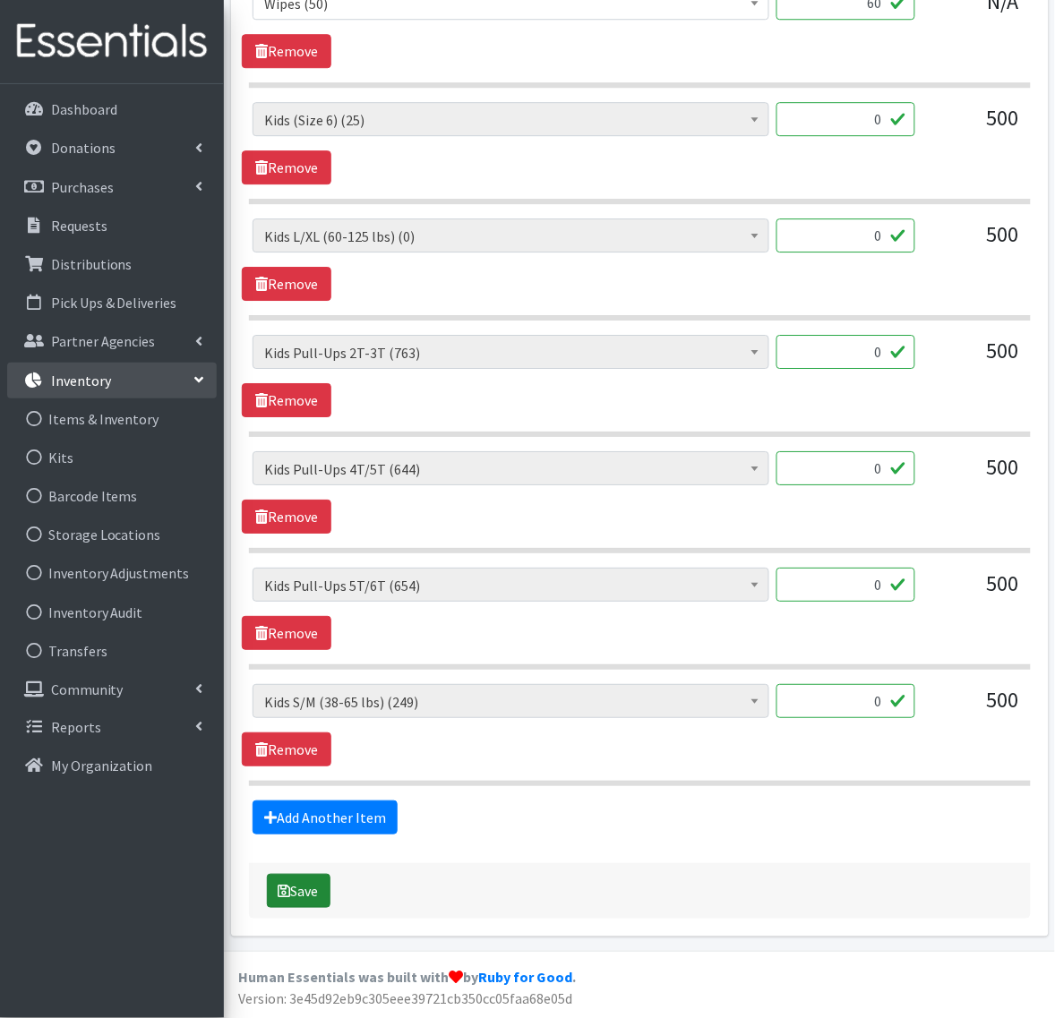
type input "60"
click at [310, 889] on button "Save" at bounding box center [299, 891] width 64 height 34
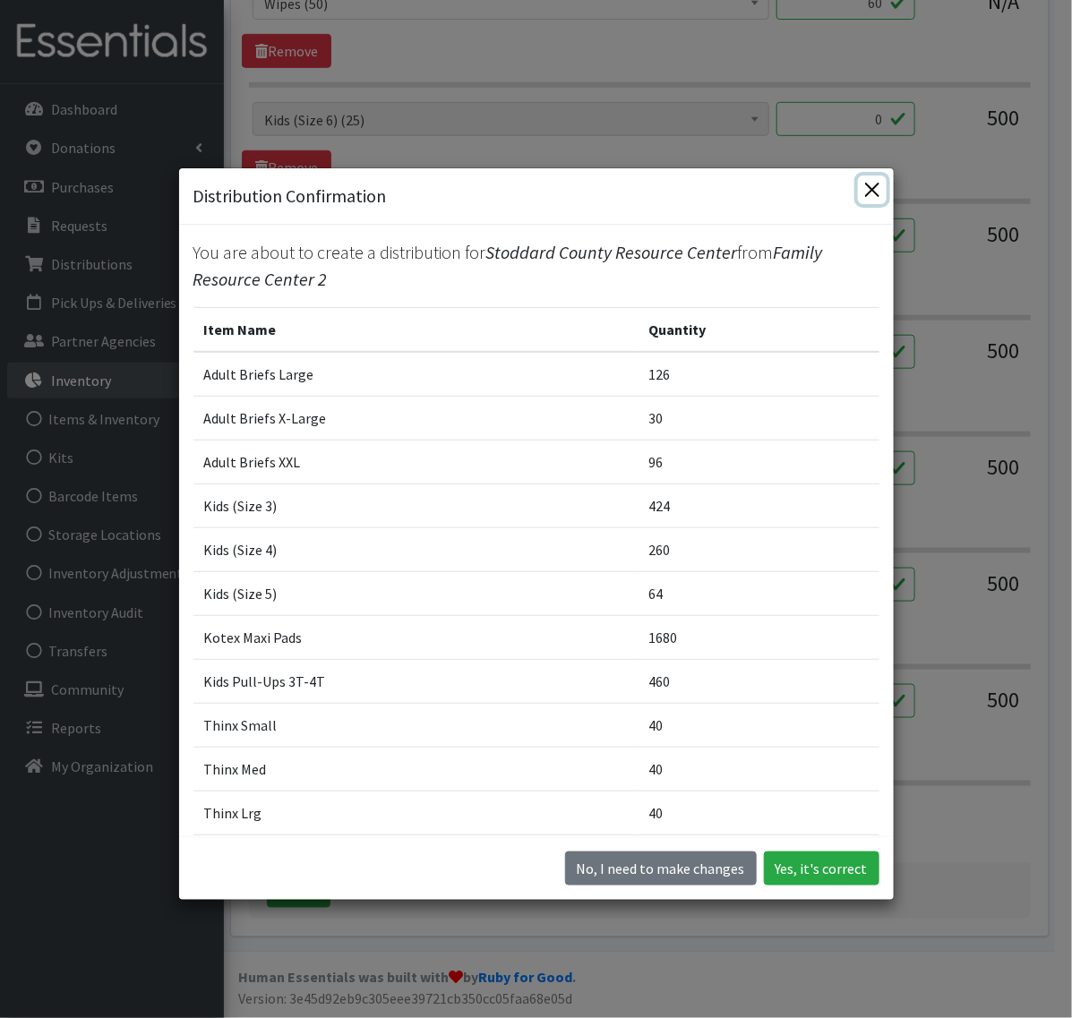
click at [861, 186] on button "Close" at bounding box center [872, 190] width 29 height 29
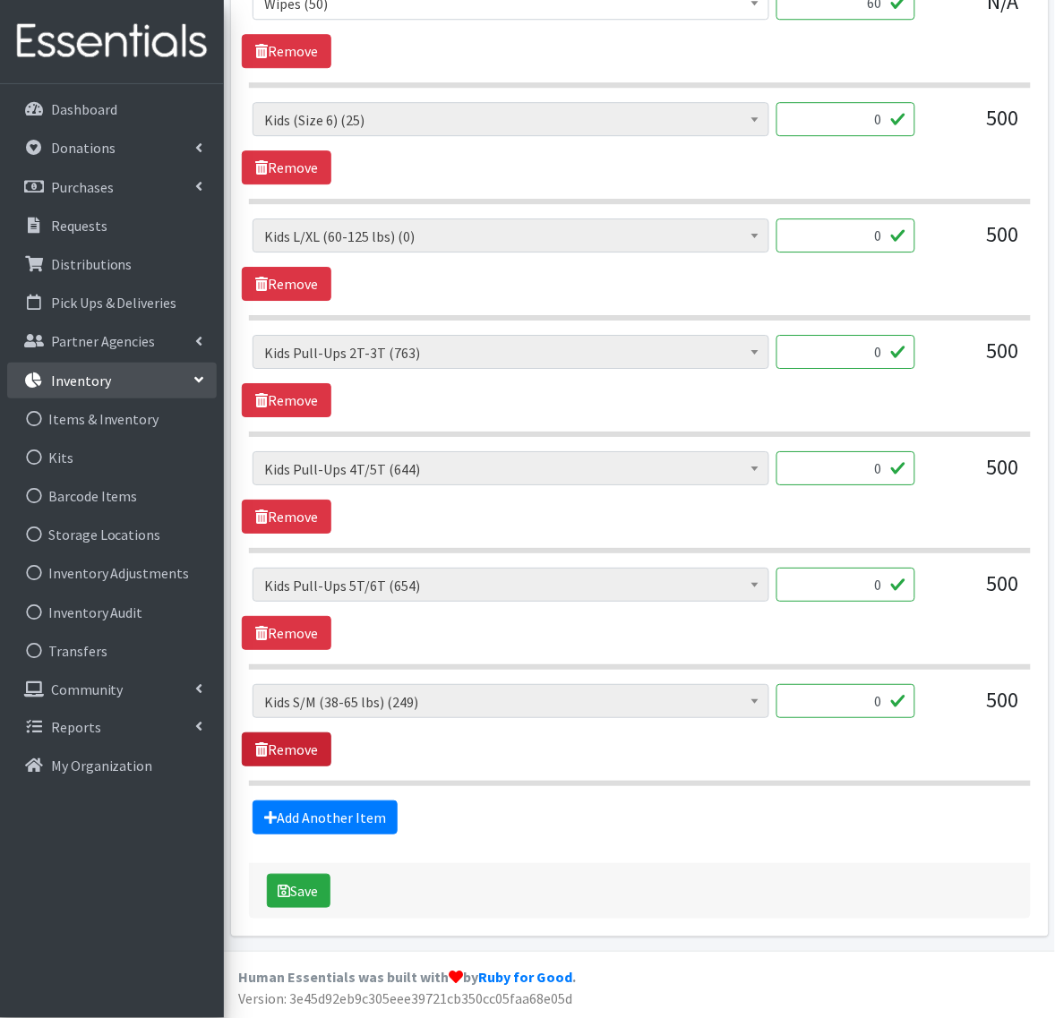
click at [260, 735] on link "Remove" at bounding box center [287, 750] width 90 height 34
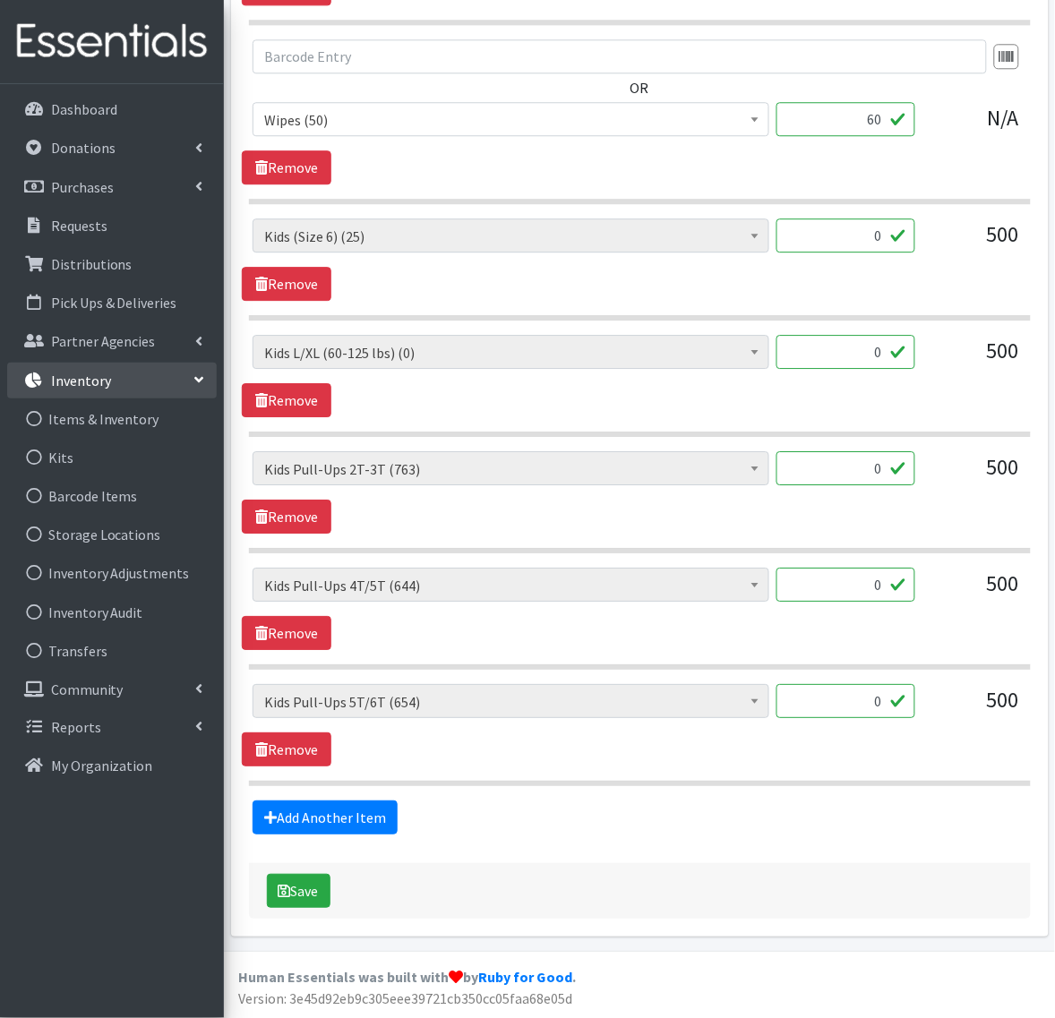
scroll to position [2352, 0]
click at [279, 639] on link "Remove" at bounding box center [287, 633] width 90 height 34
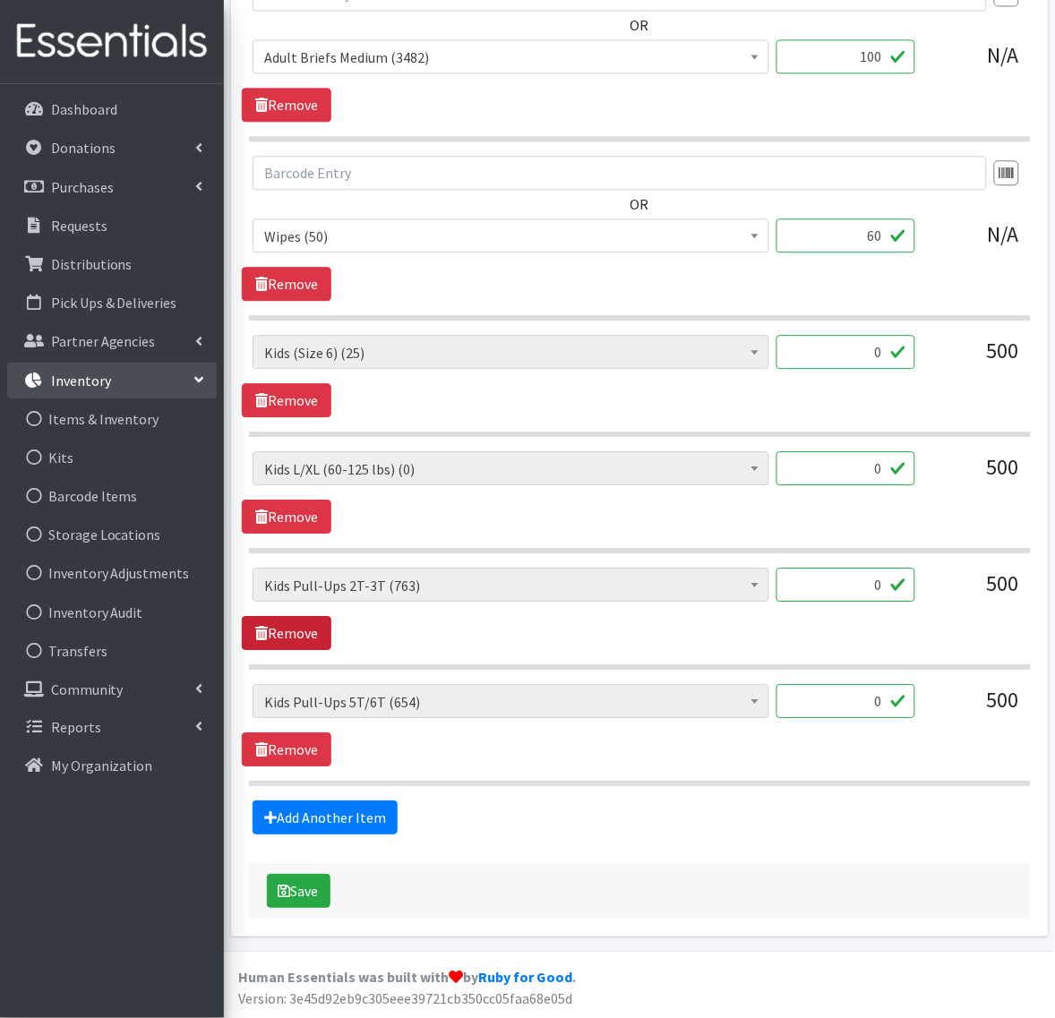
click at [279, 639] on link "Remove" at bounding box center [287, 633] width 90 height 34
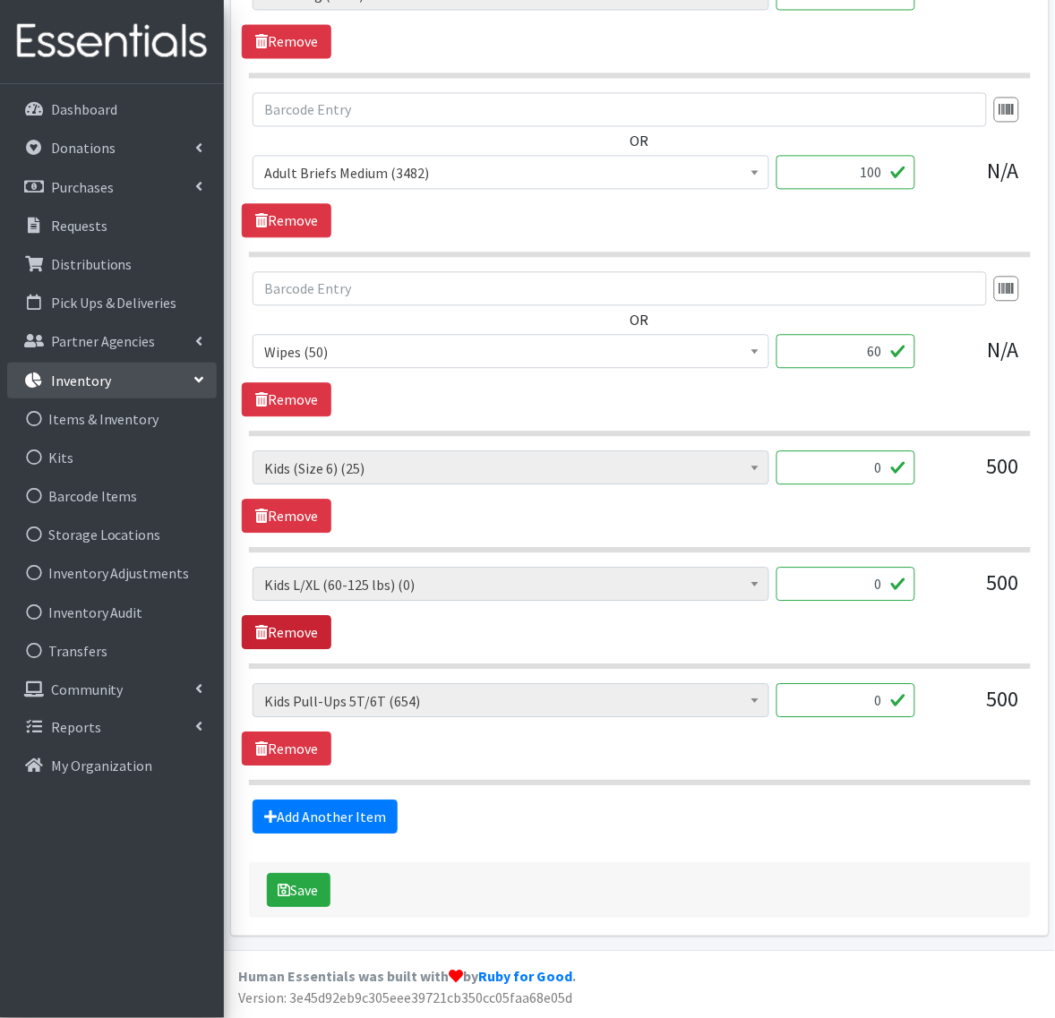
click at [279, 639] on link "Remove" at bounding box center [287, 633] width 90 height 34
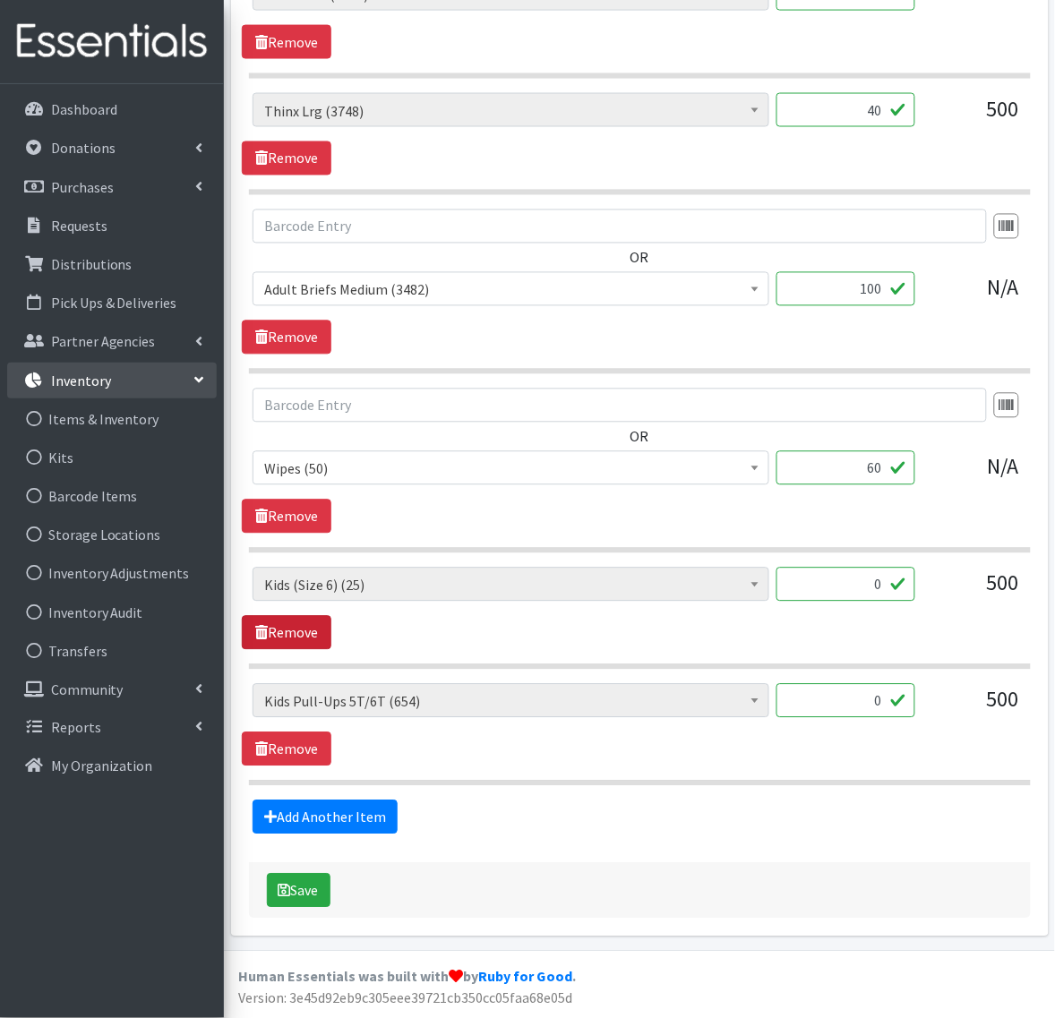
click at [279, 639] on link "Remove" at bounding box center [287, 633] width 90 height 34
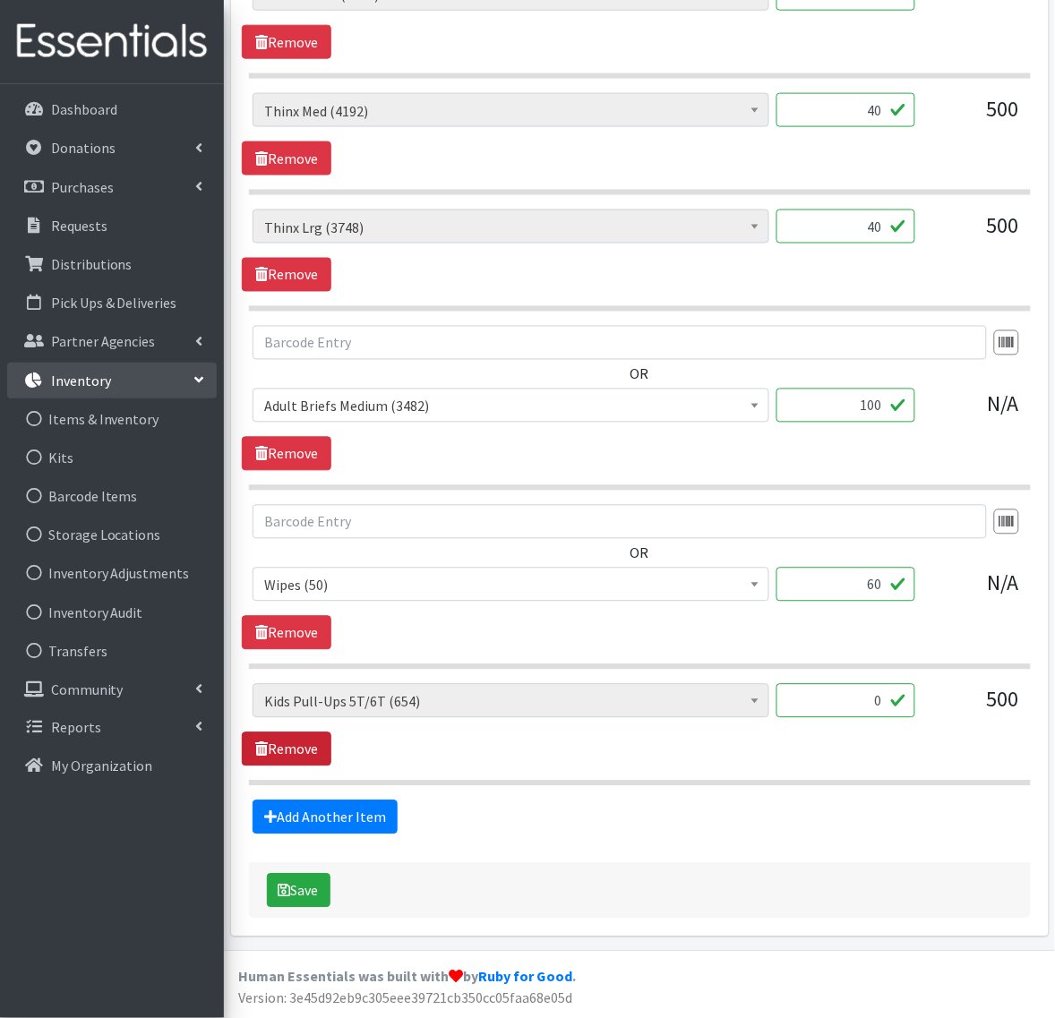
click at [284, 754] on link "Remove" at bounding box center [287, 750] width 90 height 34
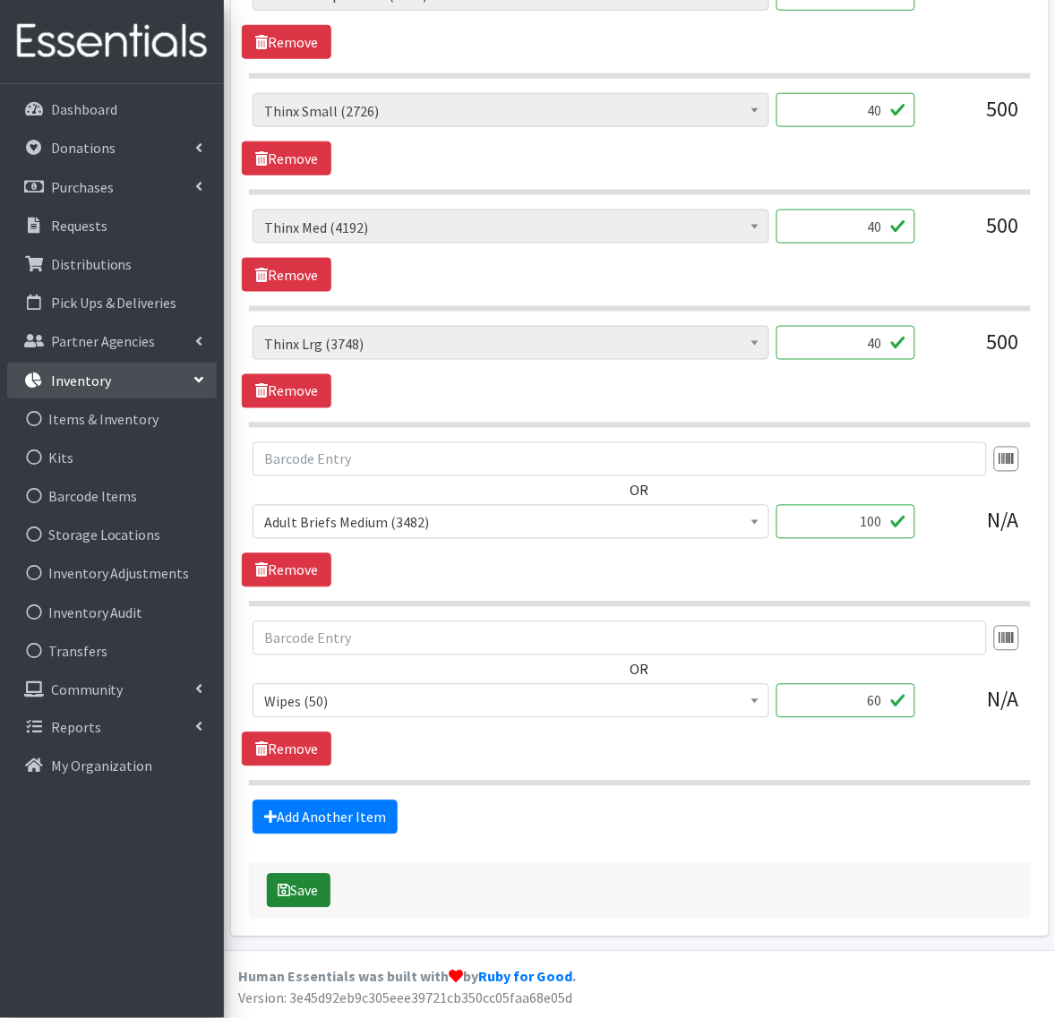
click at [297, 896] on button "Save" at bounding box center [299, 891] width 64 height 34
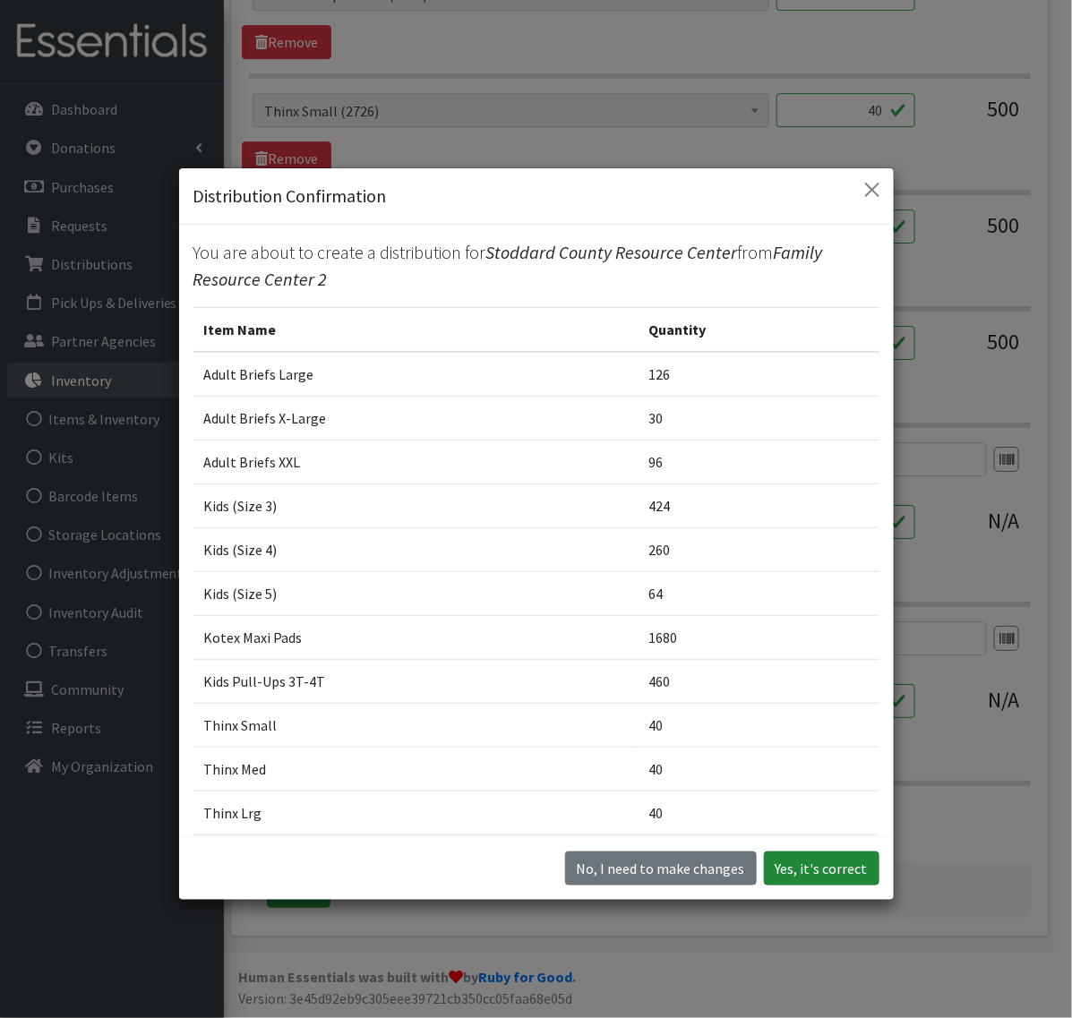
click at [785, 878] on button "Yes, it's correct" at bounding box center [822, 869] width 116 height 34
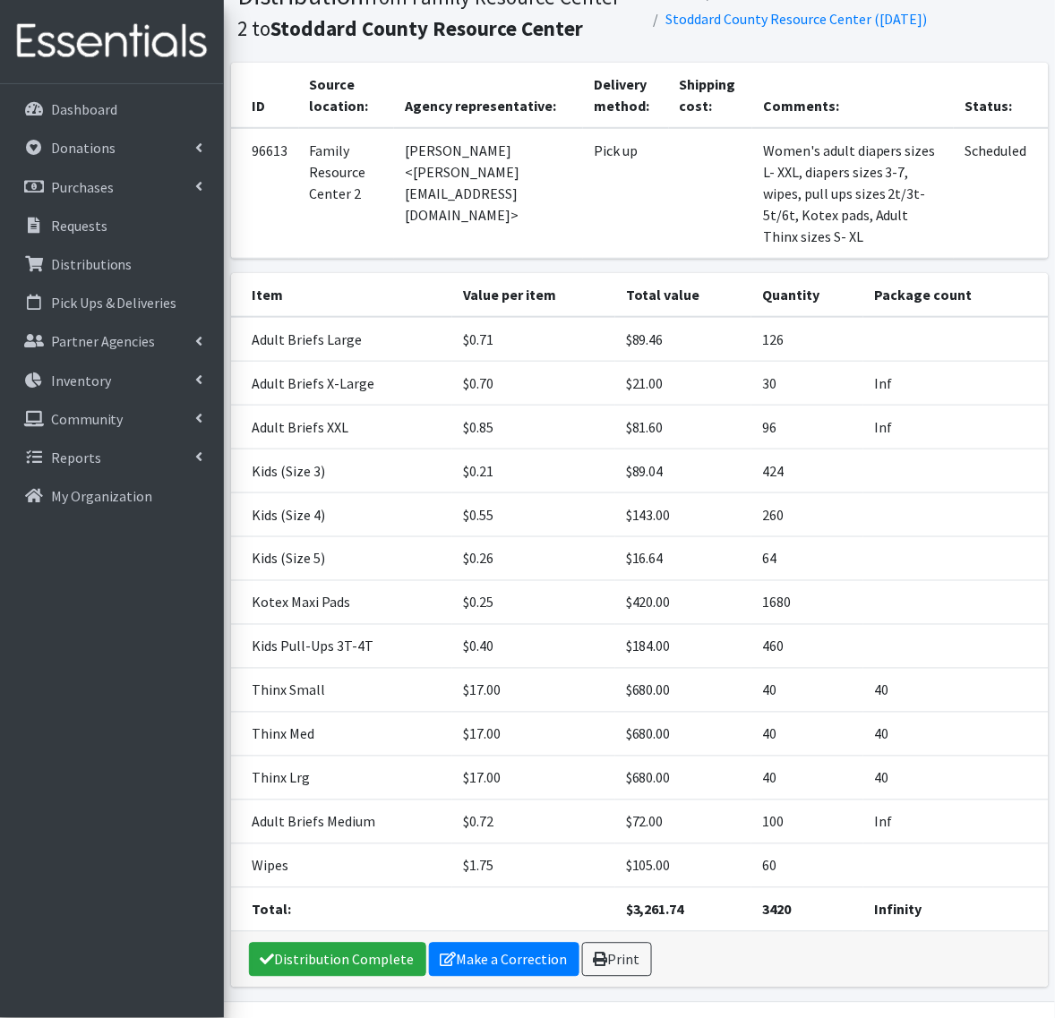
scroll to position [261, 0]
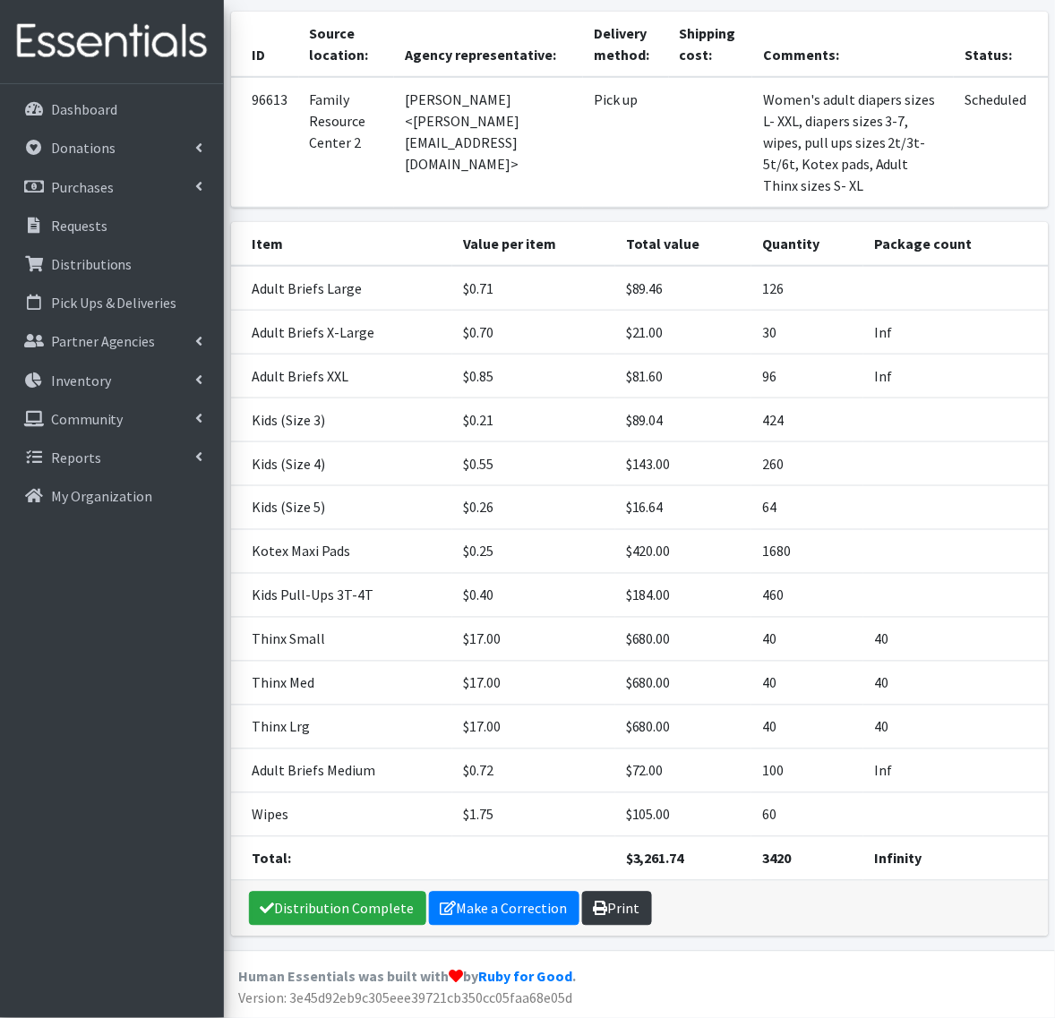
click at [601, 903] on icon at bounding box center [601, 909] width 14 height 14
click at [343, 900] on link "Distribution Complete" at bounding box center [337, 909] width 177 height 34
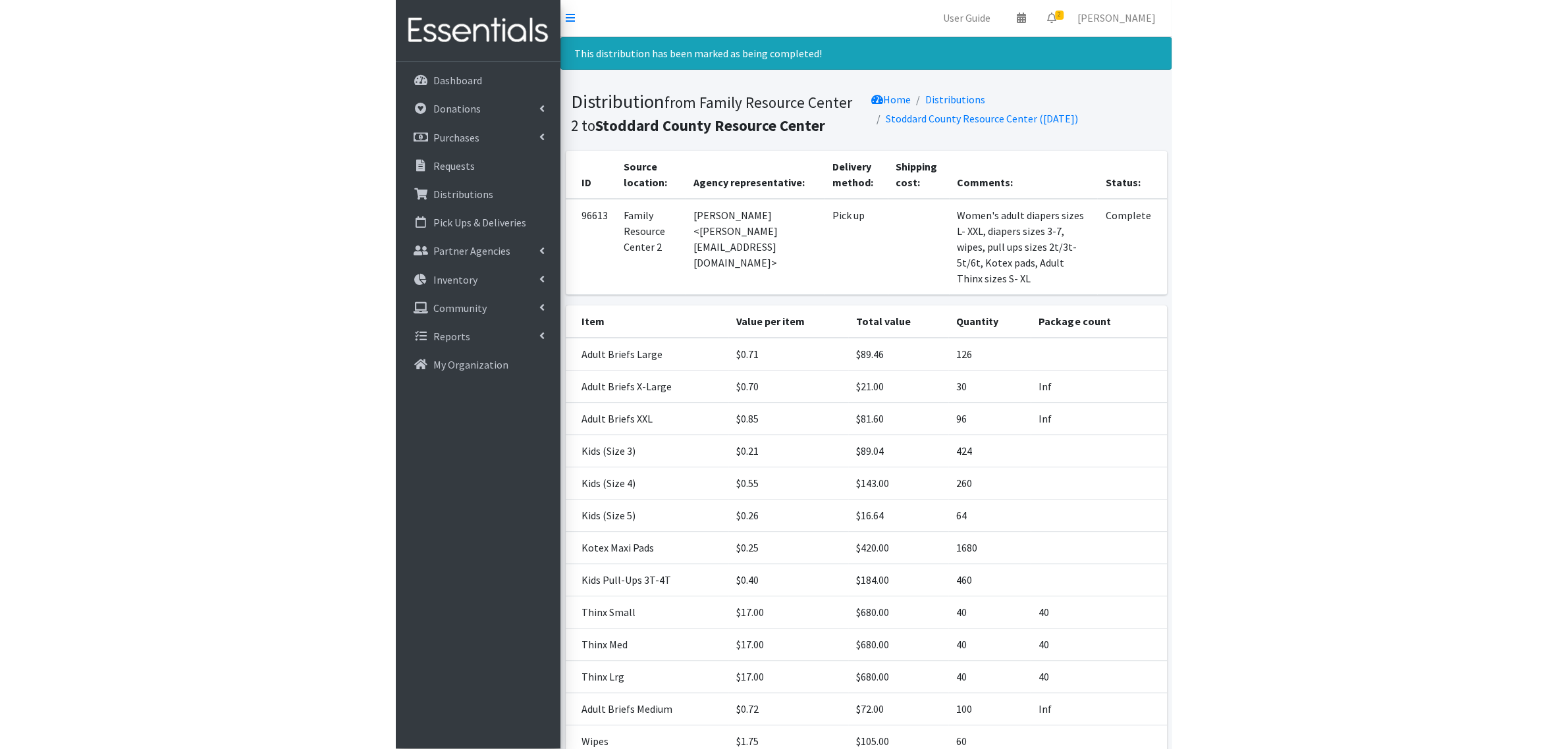
scroll to position [0, 0]
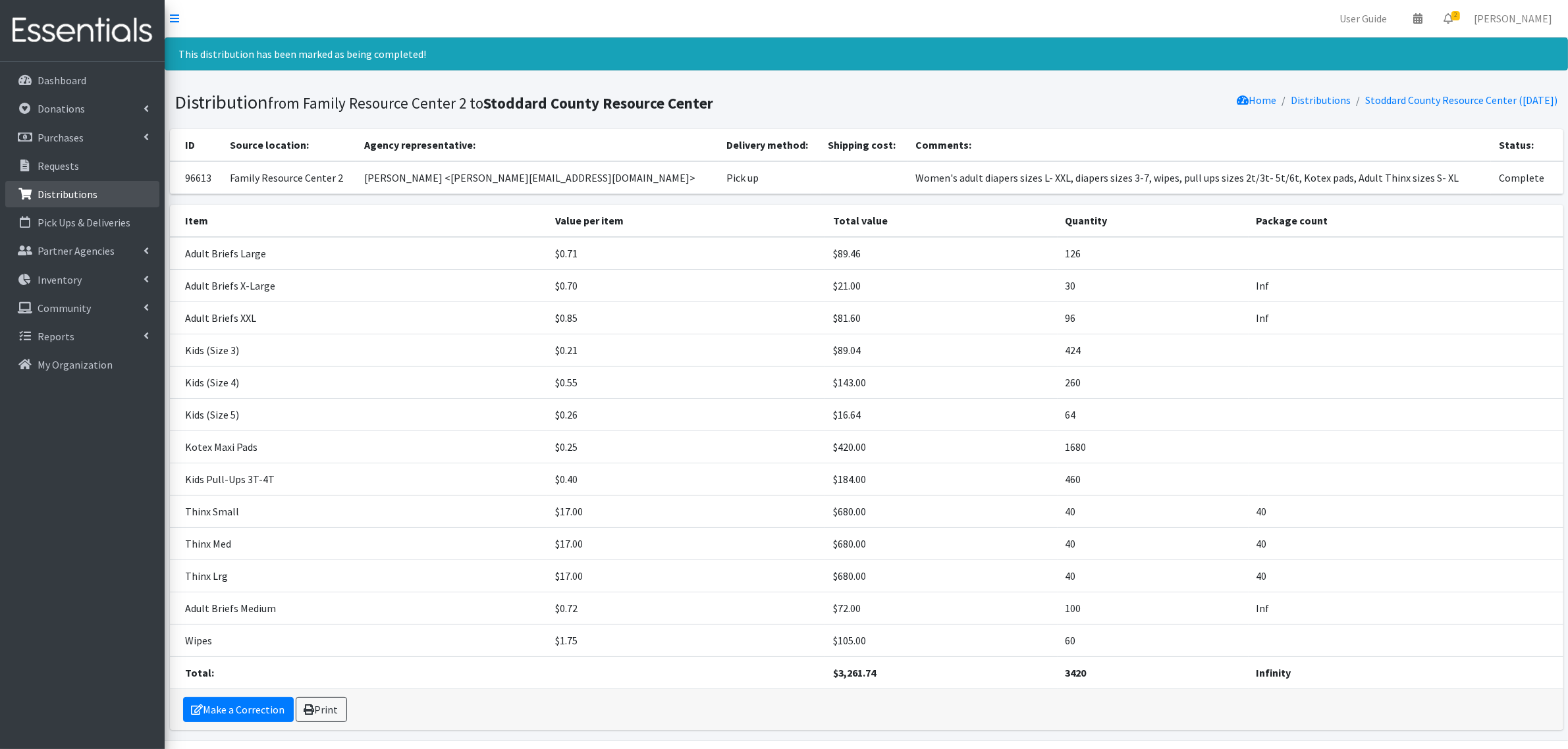
click at [91, 192] on p "Distributions" at bounding box center [68, 194] width 60 height 13
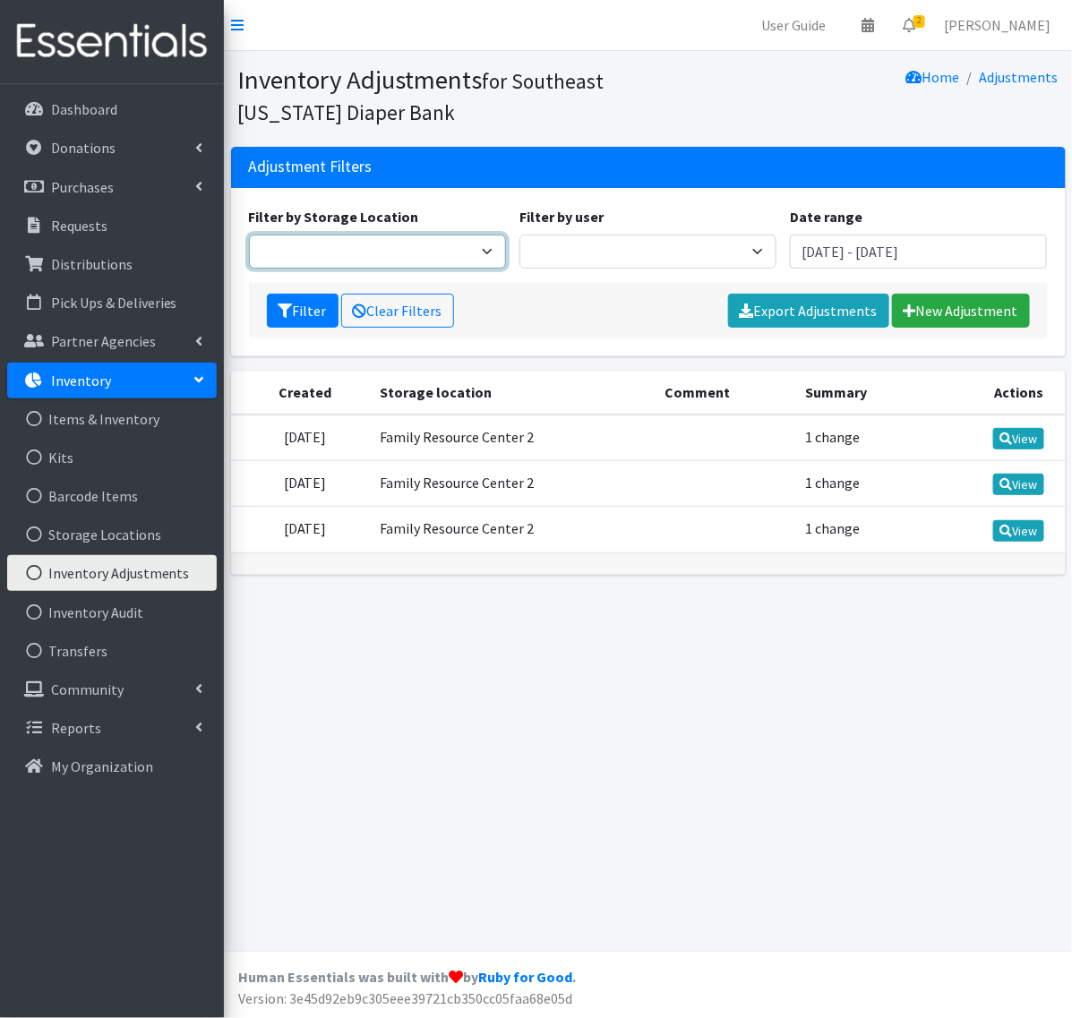
click at [400, 262] on select "Family Resource Center 2" at bounding box center [377, 252] width 257 height 34
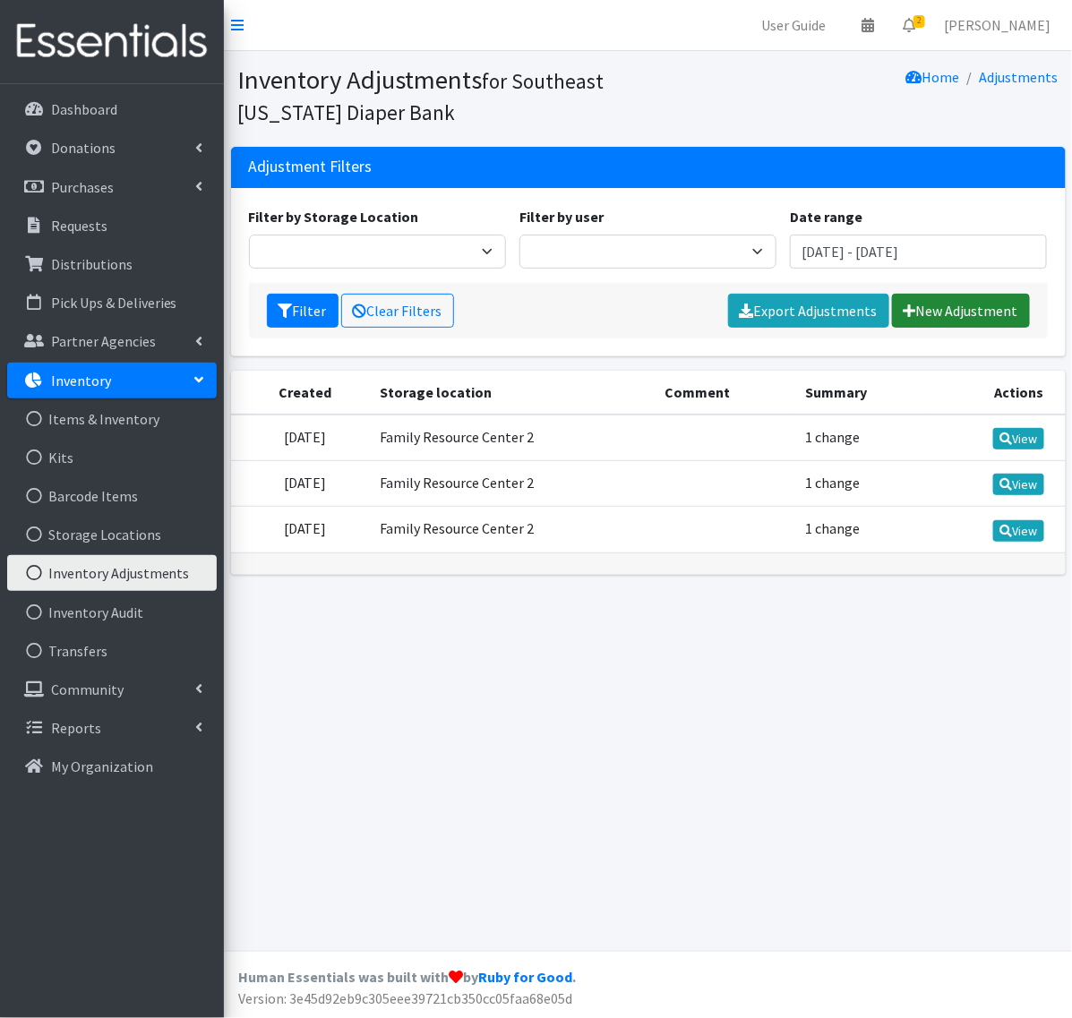
click at [967, 318] on link "New Adjustment" at bounding box center [961, 311] width 138 height 34
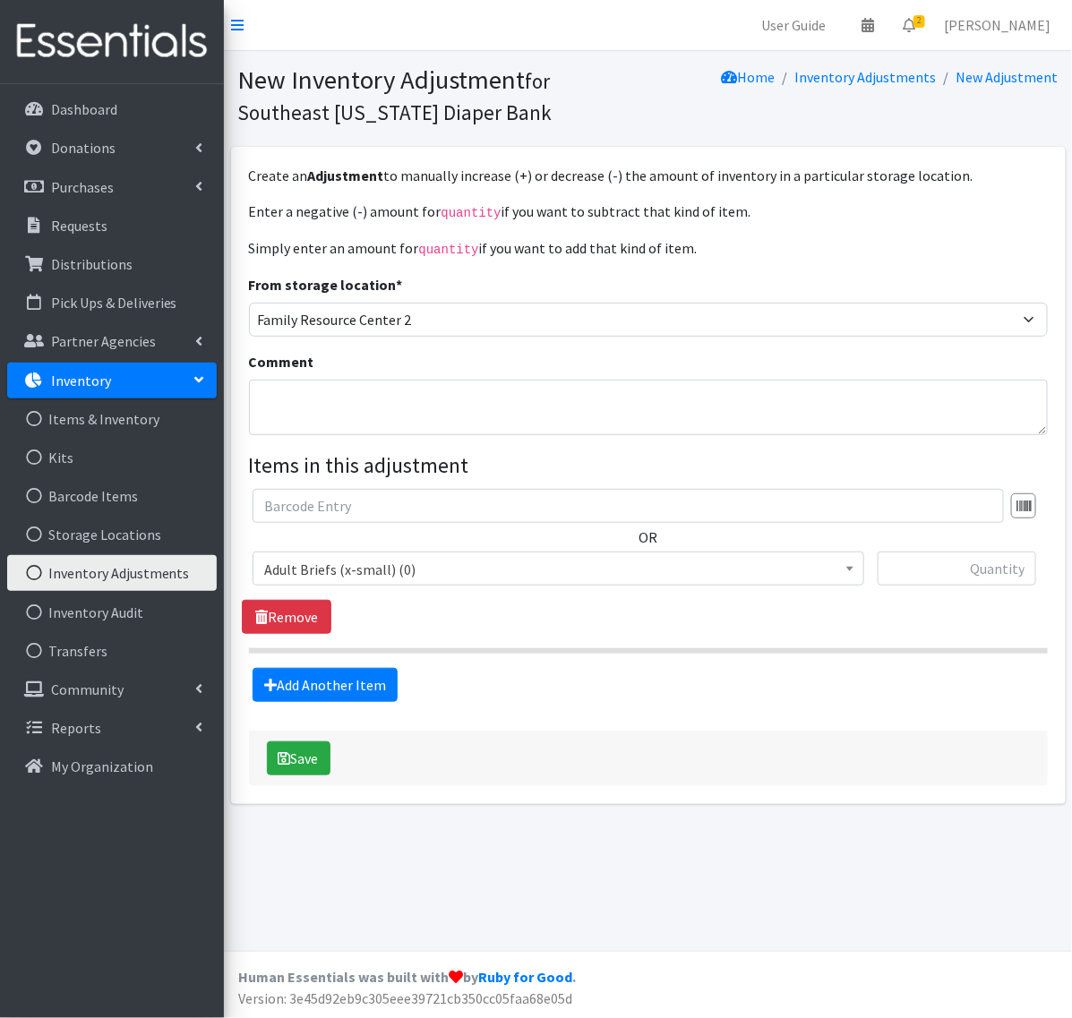
click at [359, 571] on span "Adult Briefs (x-small) (0)" at bounding box center [558, 569] width 588 height 25
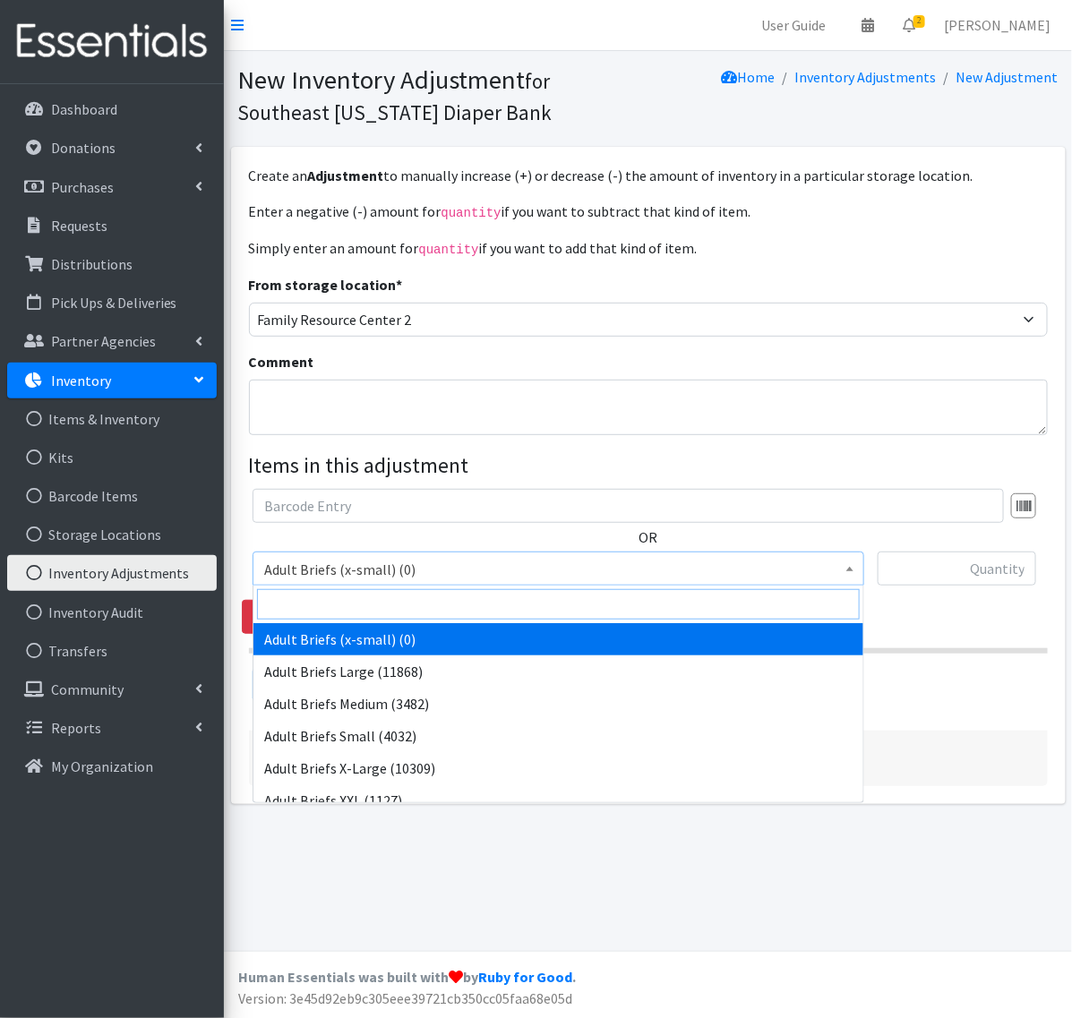
click at [364, 612] on input "search" at bounding box center [558, 604] width 603 height 30
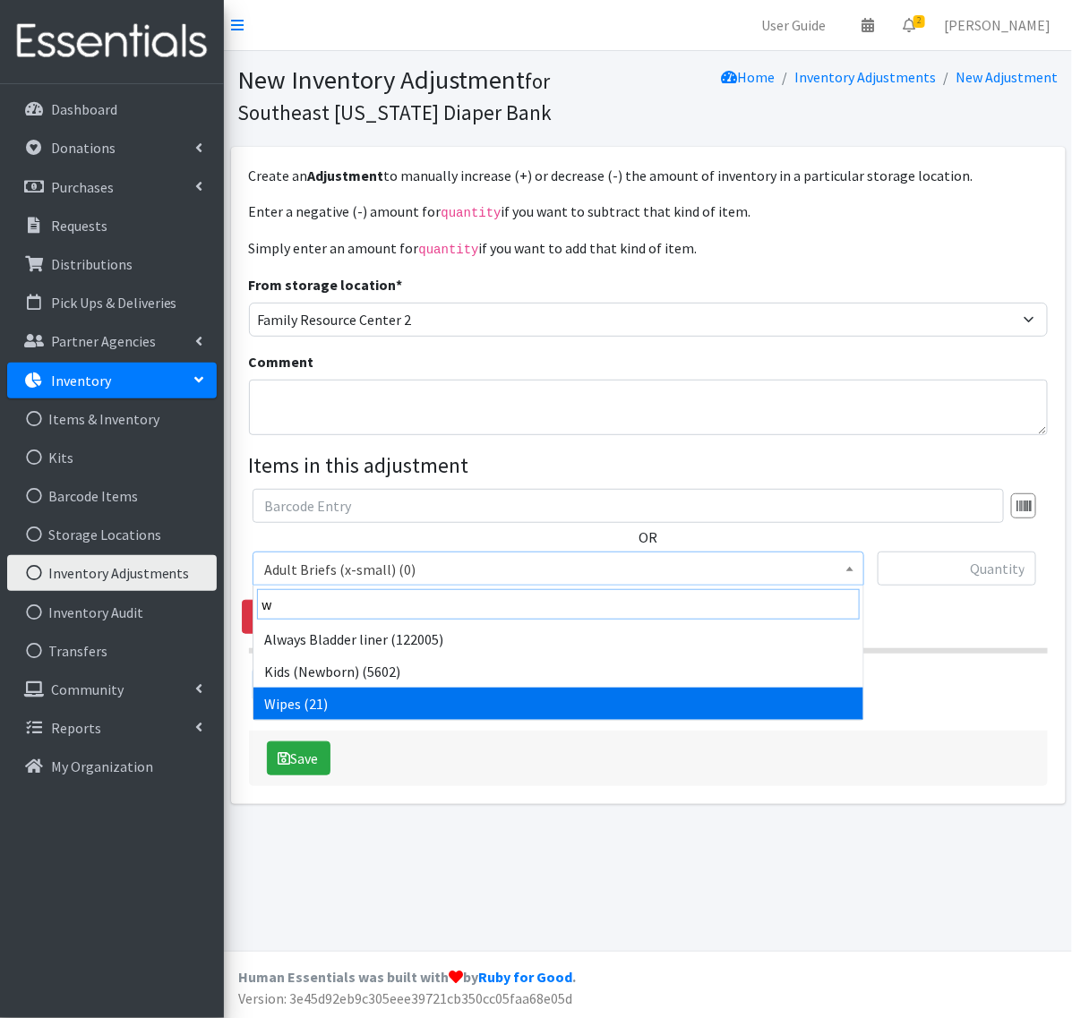
type input "w"
select select "4717"
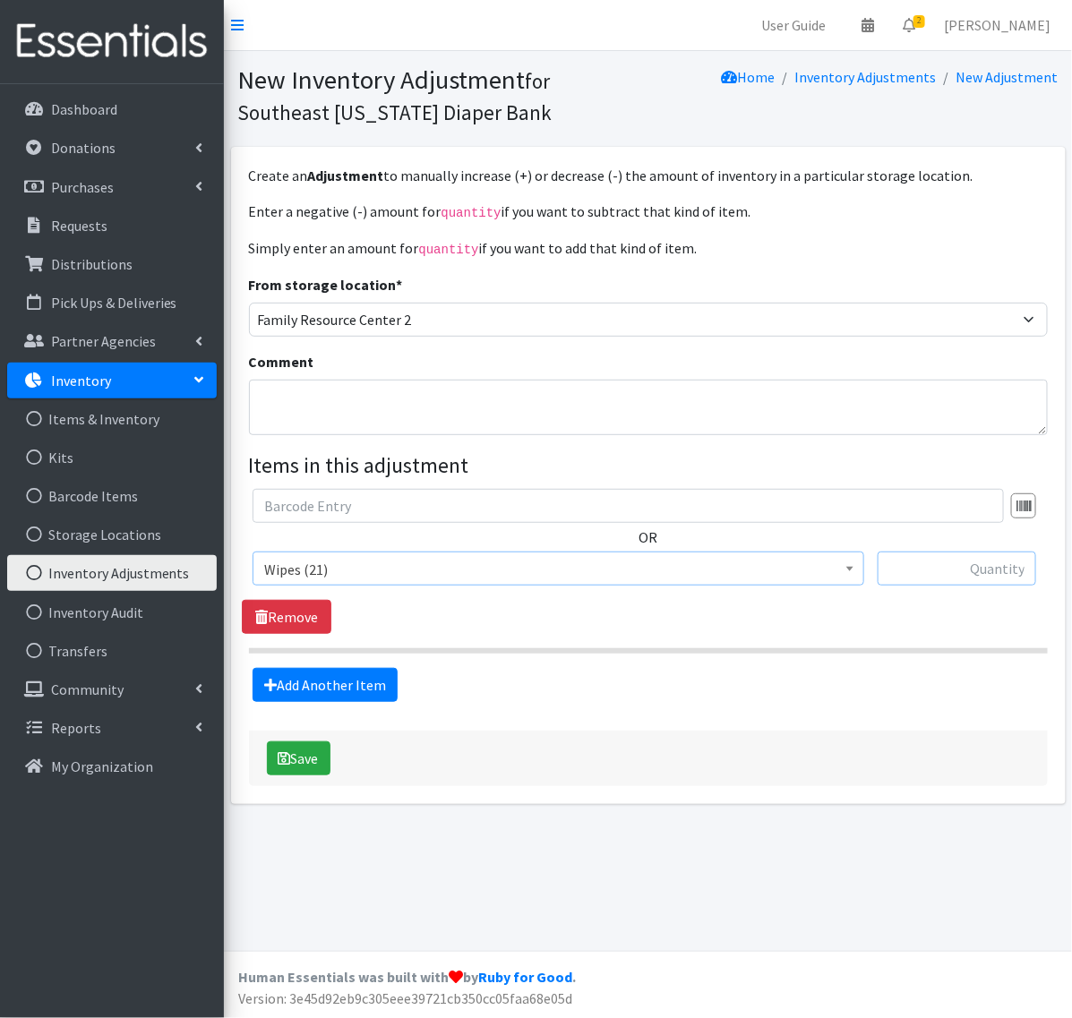
click at [969, 571] on input "text" at bounding box center [957, 569] width 159 height 34
type input "29"
click at [301, 754] on button "Save" at bounding box center [299, 759] width 64 height 34
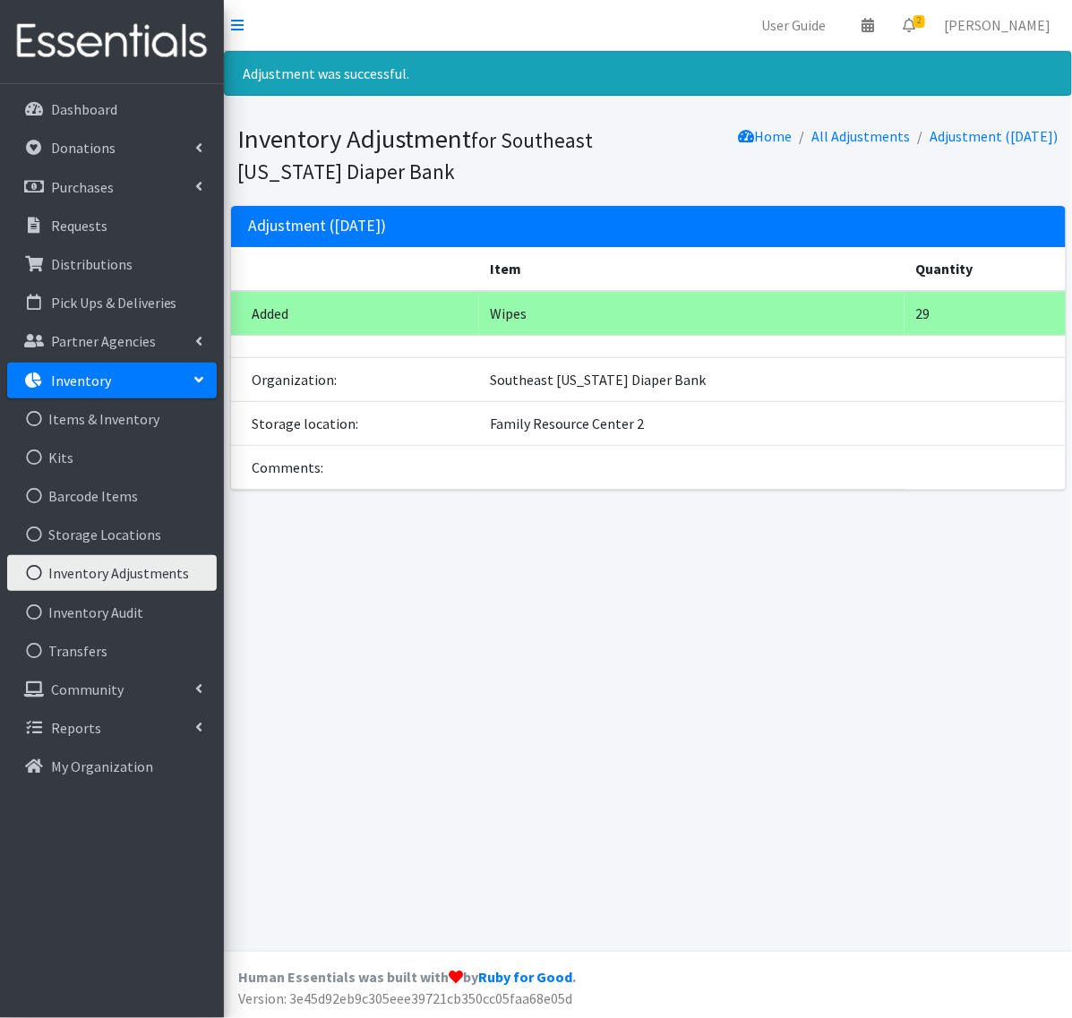
click at [97, 584] on link "Inventory Adjustments" at bounding box center [112, 573] width 210 height 36
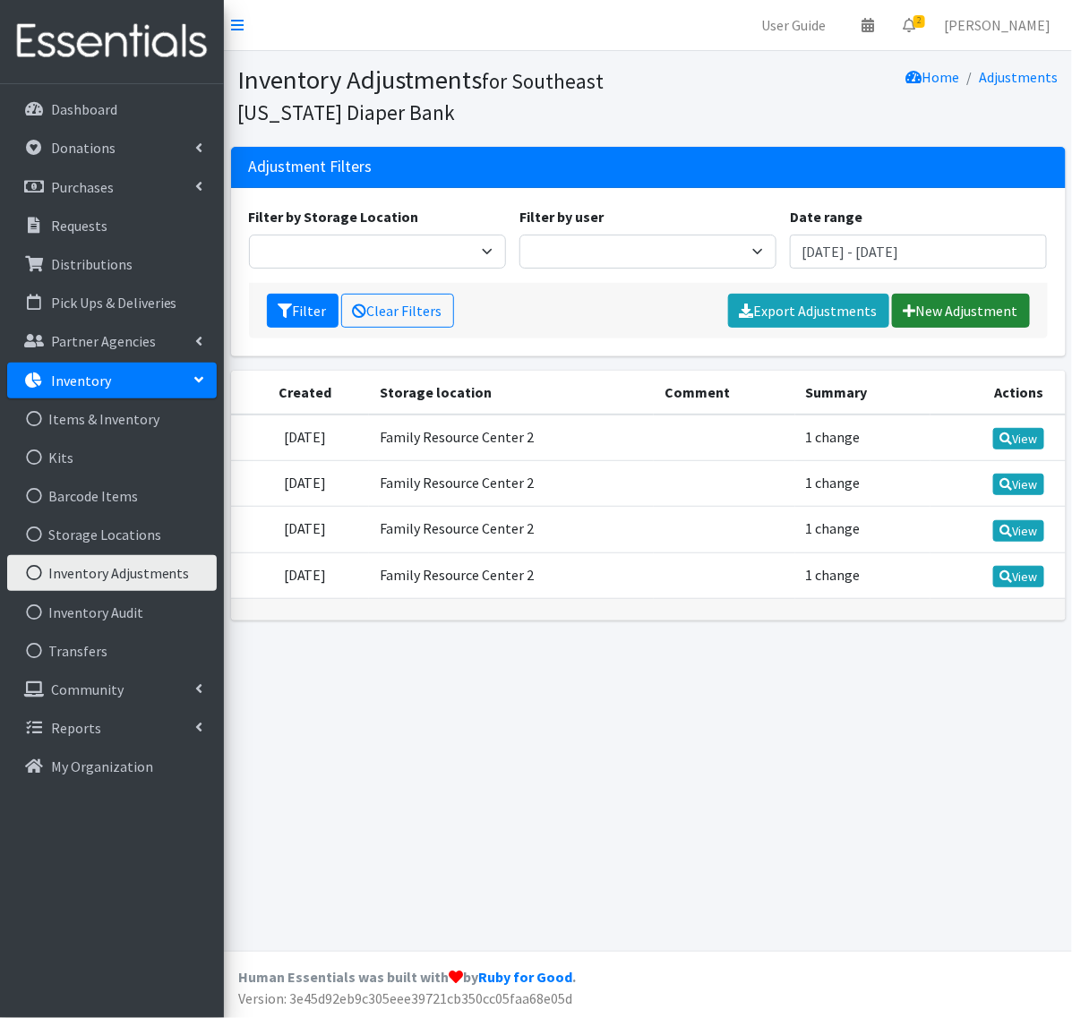
click at [933, 305] on link "New Adjustment" at bounding box center [961, 311] width 138 height 34
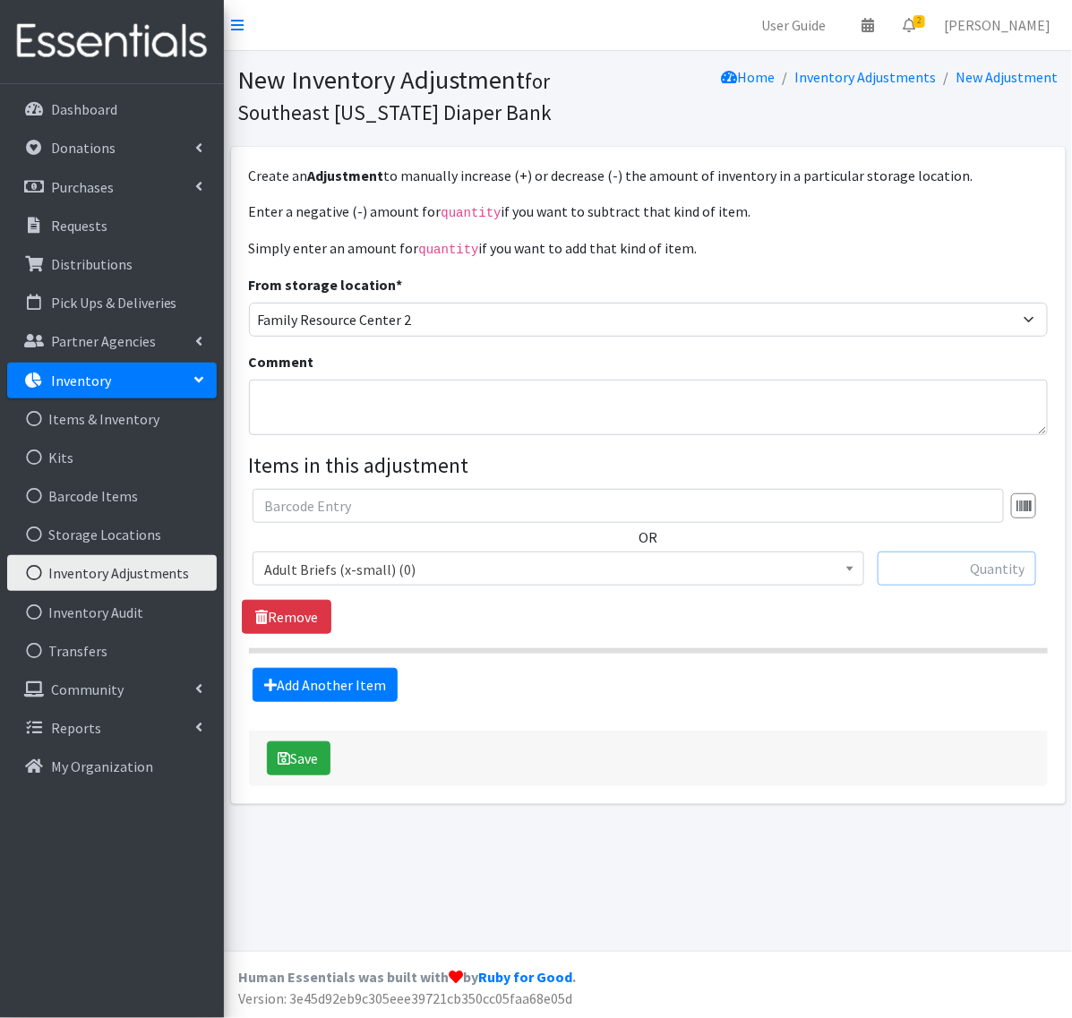
click at [907, 562] on input "text" at bounding box center [957, 569] width 159 height 34
type input "10"
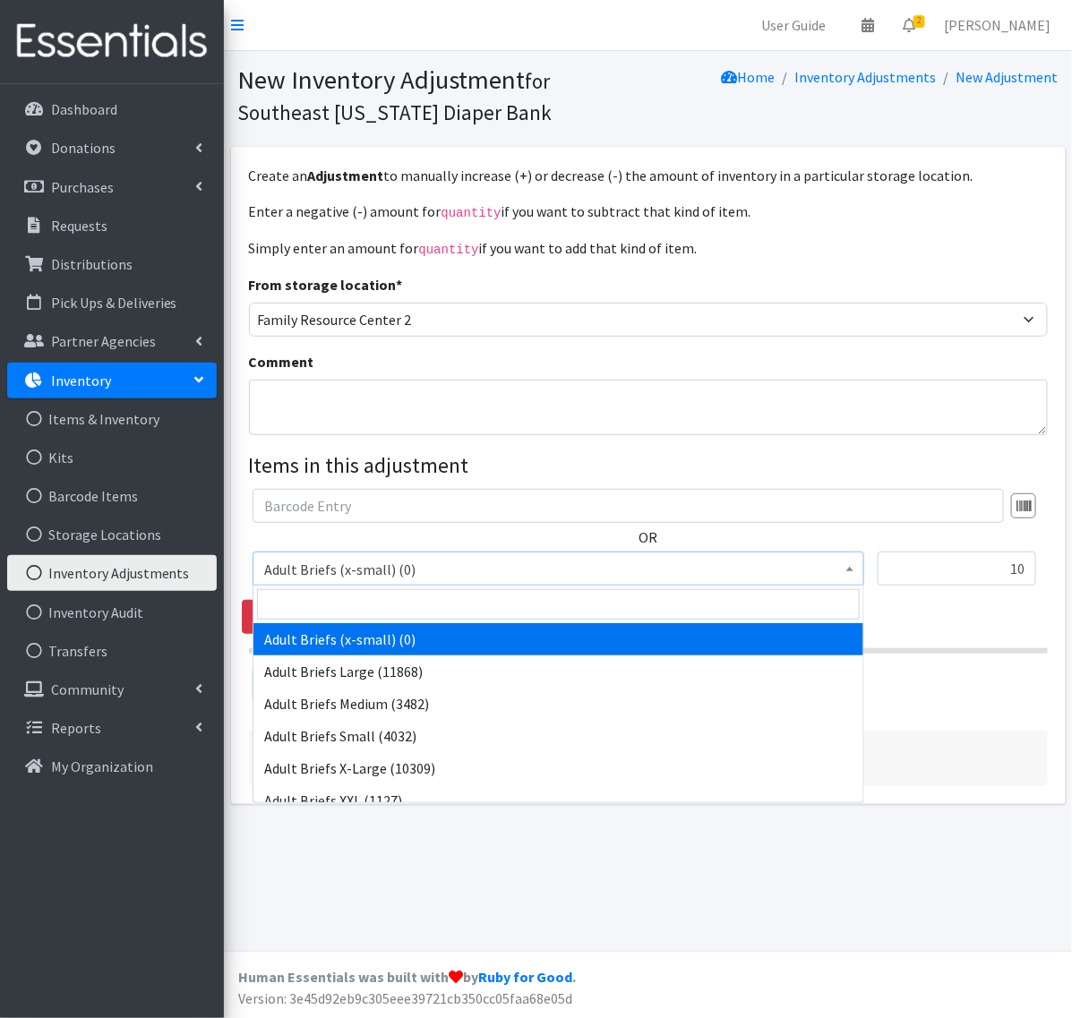
click at [748, 574] on span "Adult Briefs (x-small) (0)" at bounding box center [558, 569] width 588 height 25
click at [365, 613] on input "search" at bounding box center [558, 604] width 603 height 30
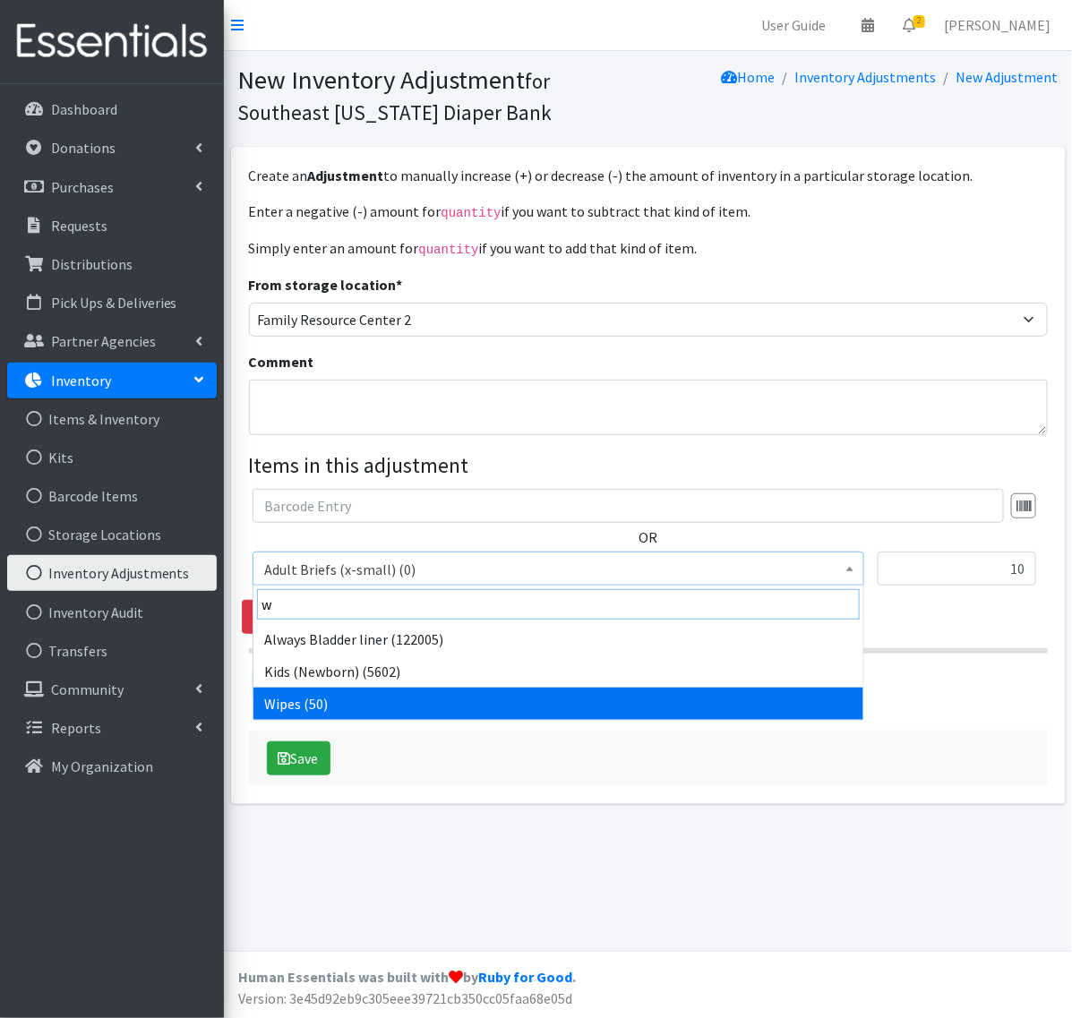
type input "w"
select select "4717"
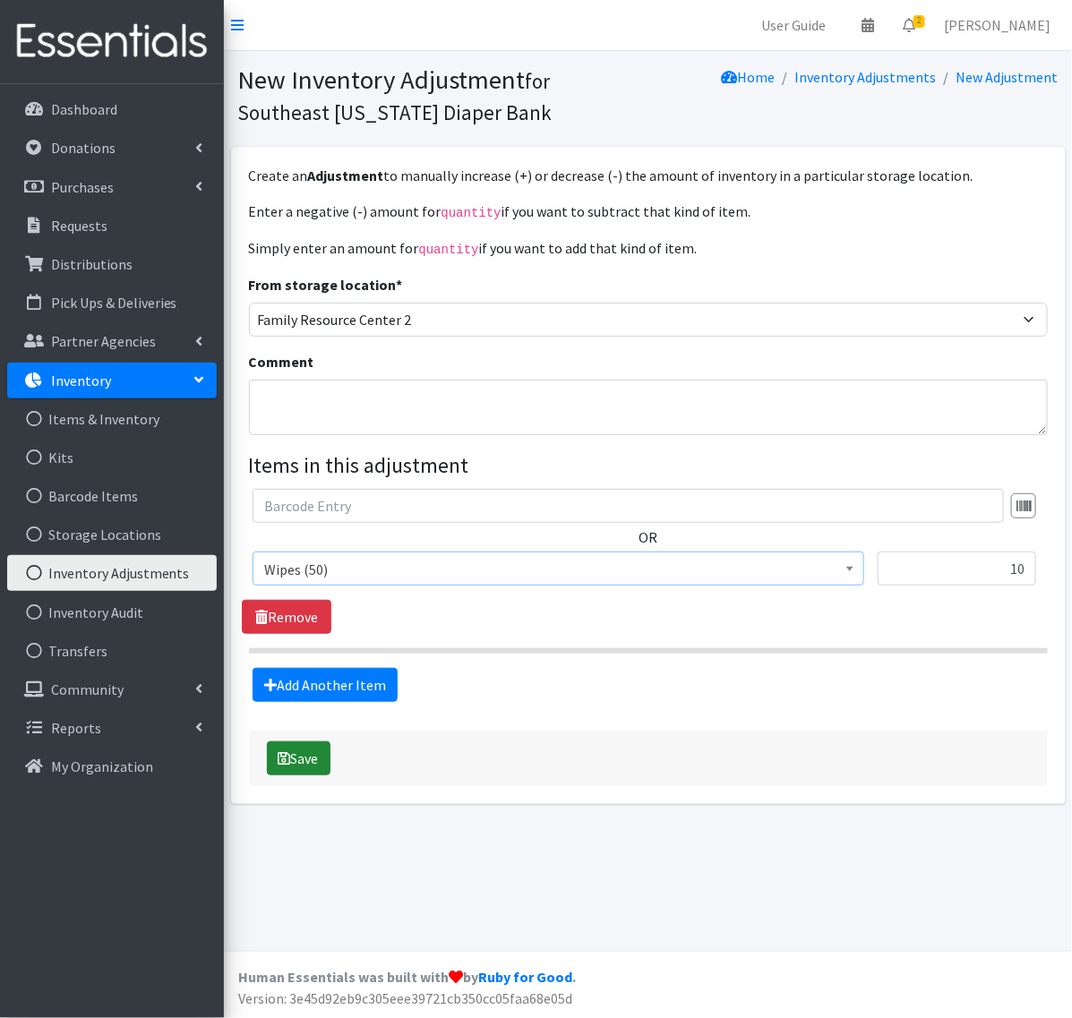
click at [287, 762] on icon "submit" at bounding box center [285, 758] width 13 height 14
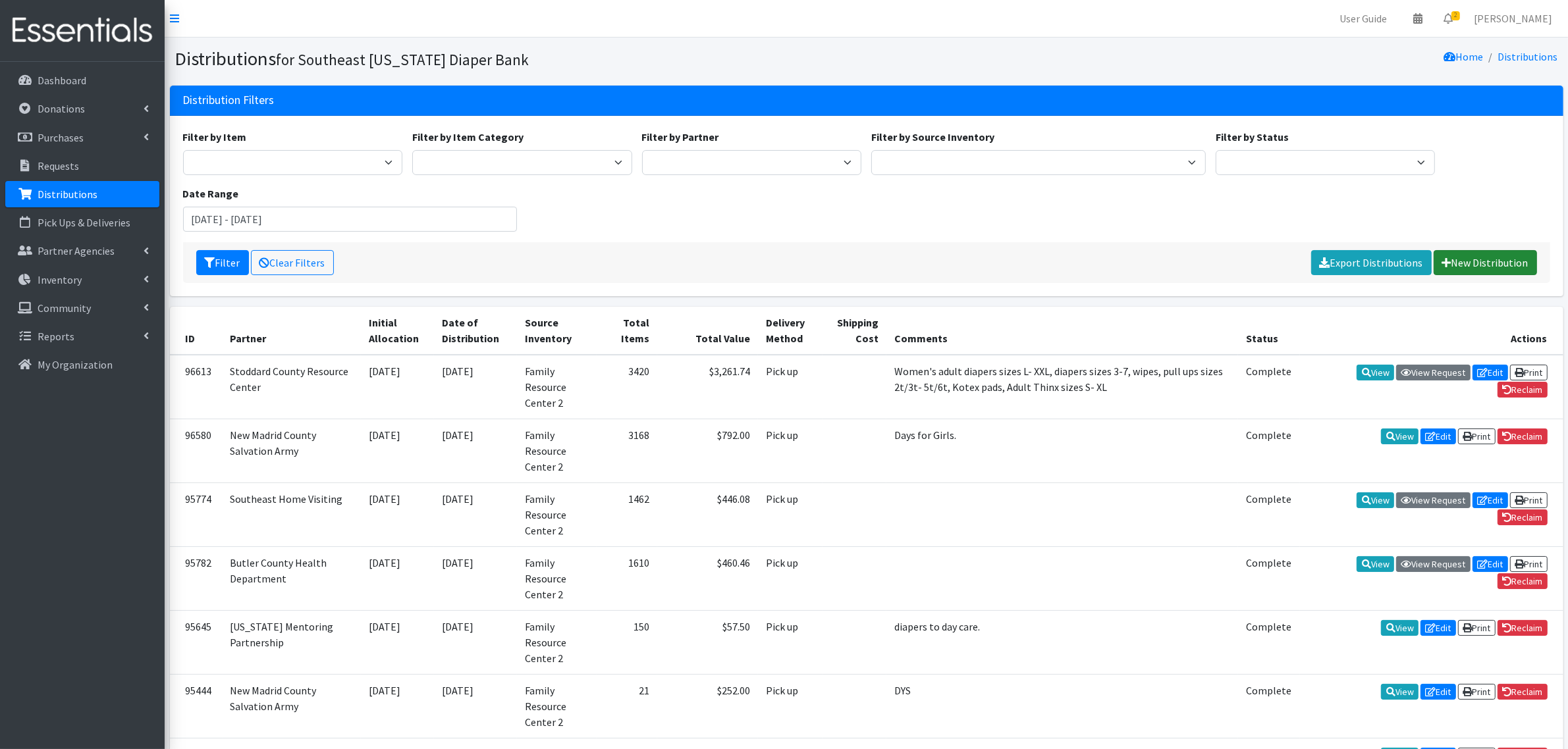
click at [1505, 261] on link "New Distribution" at bounding box center [1486, 262] width 104 height 25
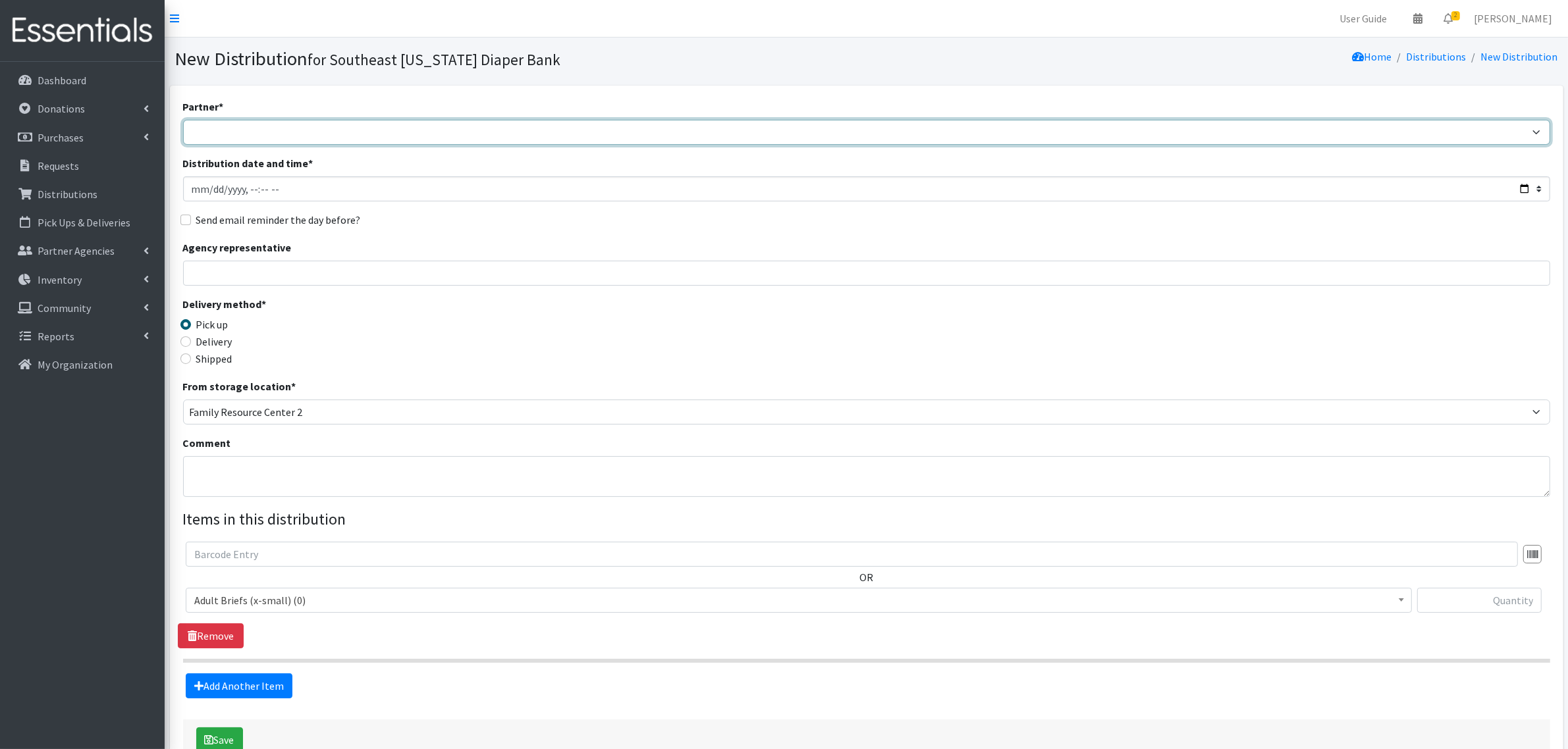
click at [238, 129] on select "ASPIRE WOMEN'S CENTER Bell City Head Start Birthright of Cape & Marble Hill Boo…" at bounding box center [866, 132] width 1367 height 25
select select "72"
click at [183, 120] on select "ASPIRE WOMEN'S CENTER Bell City Head Start Birthright of Cape & Marble Hill Boo…" at bounding box center [866, 132] width 1367 height 25
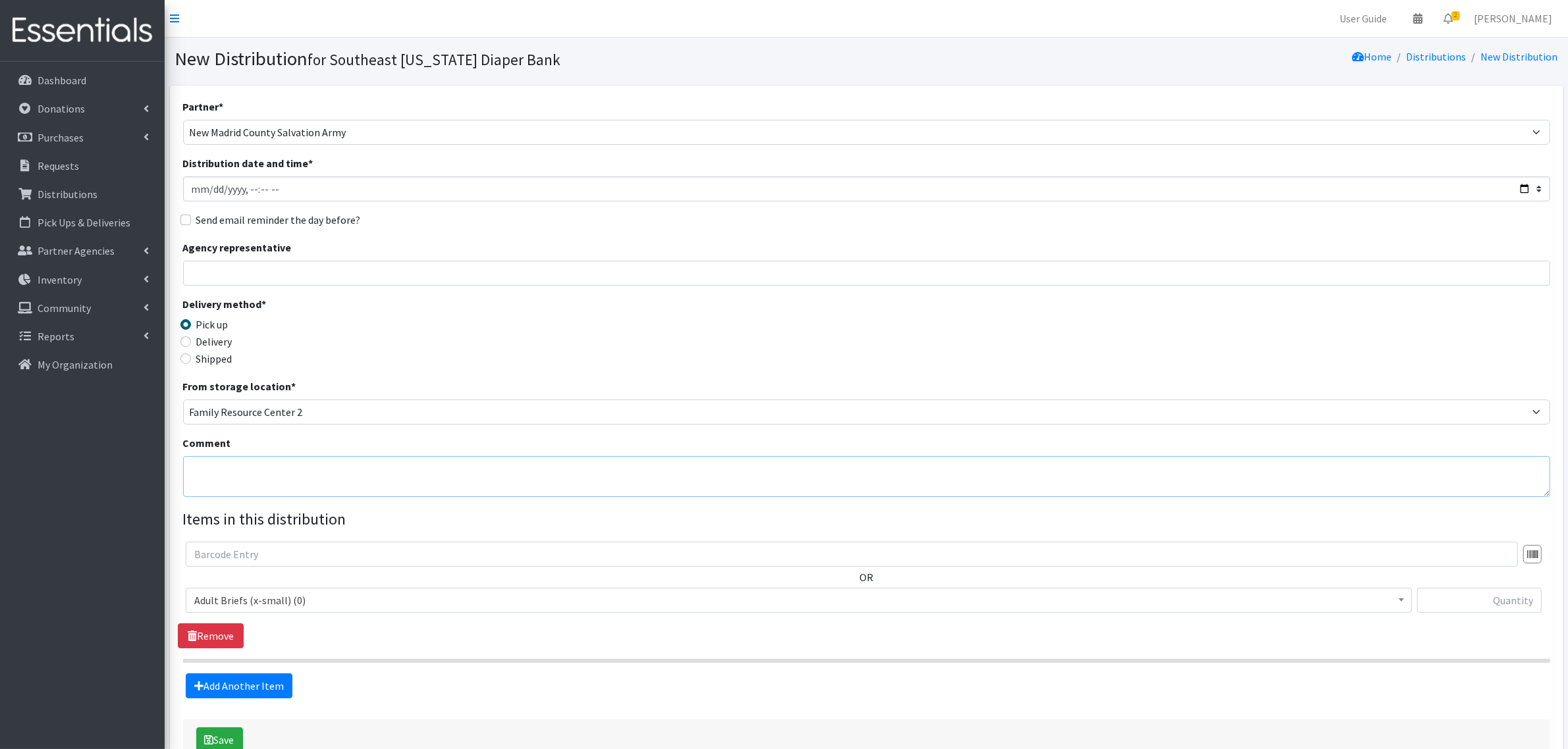
click at [198, 467] on textarea "Comment" at bounding box center [866, 477] width 1367 height 41
type textarea "s"
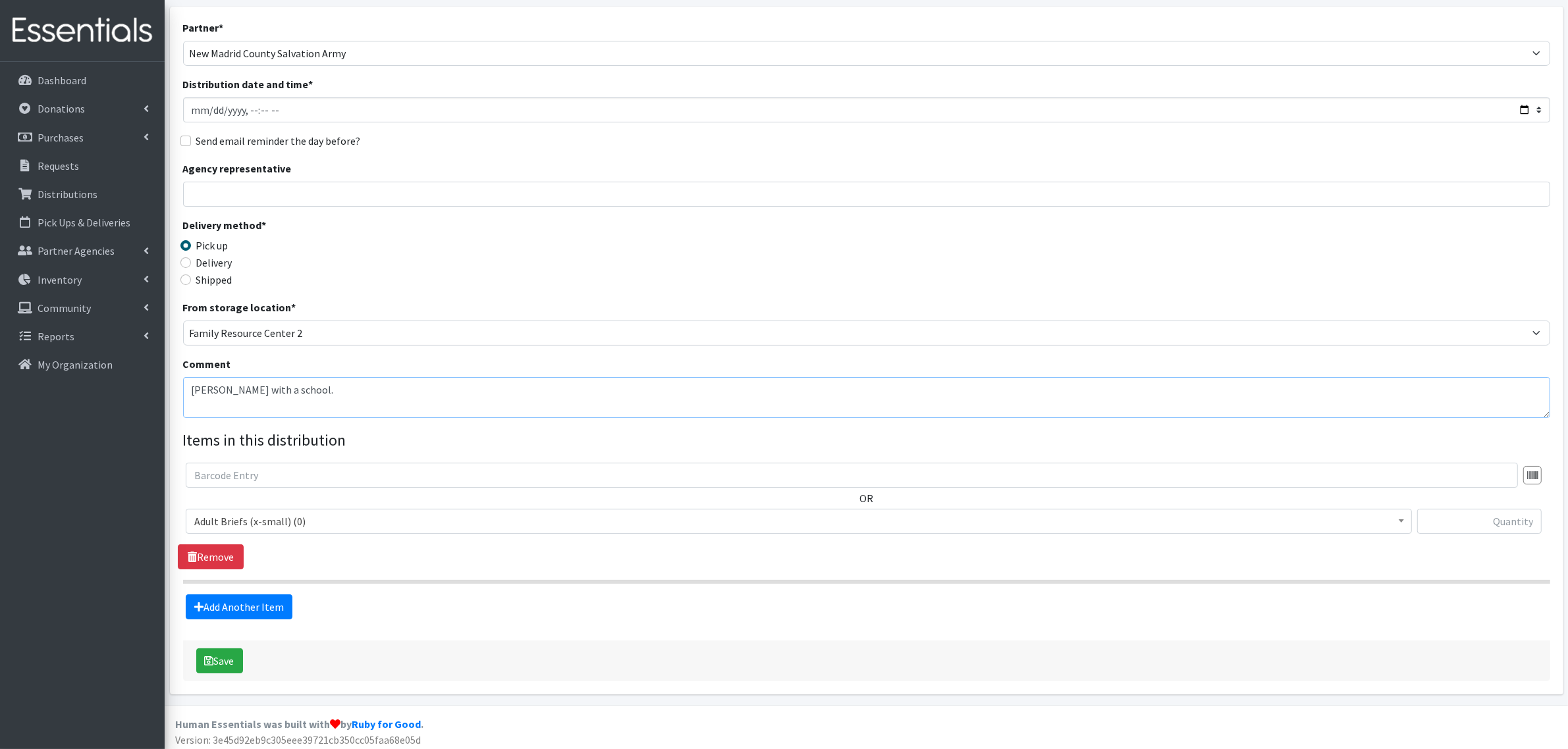
scroll to position [85, 0]
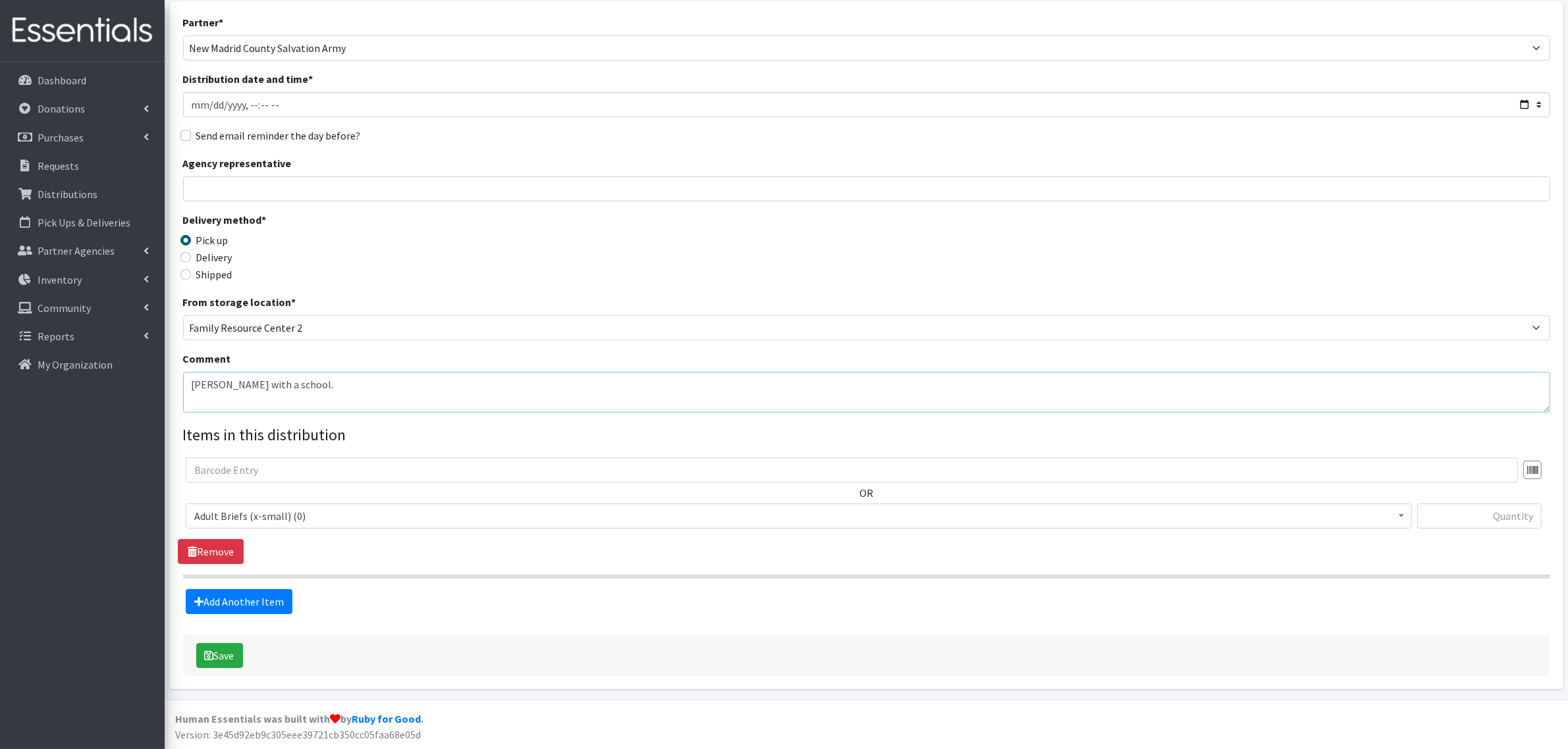
type textarea "Lorenes with a school."
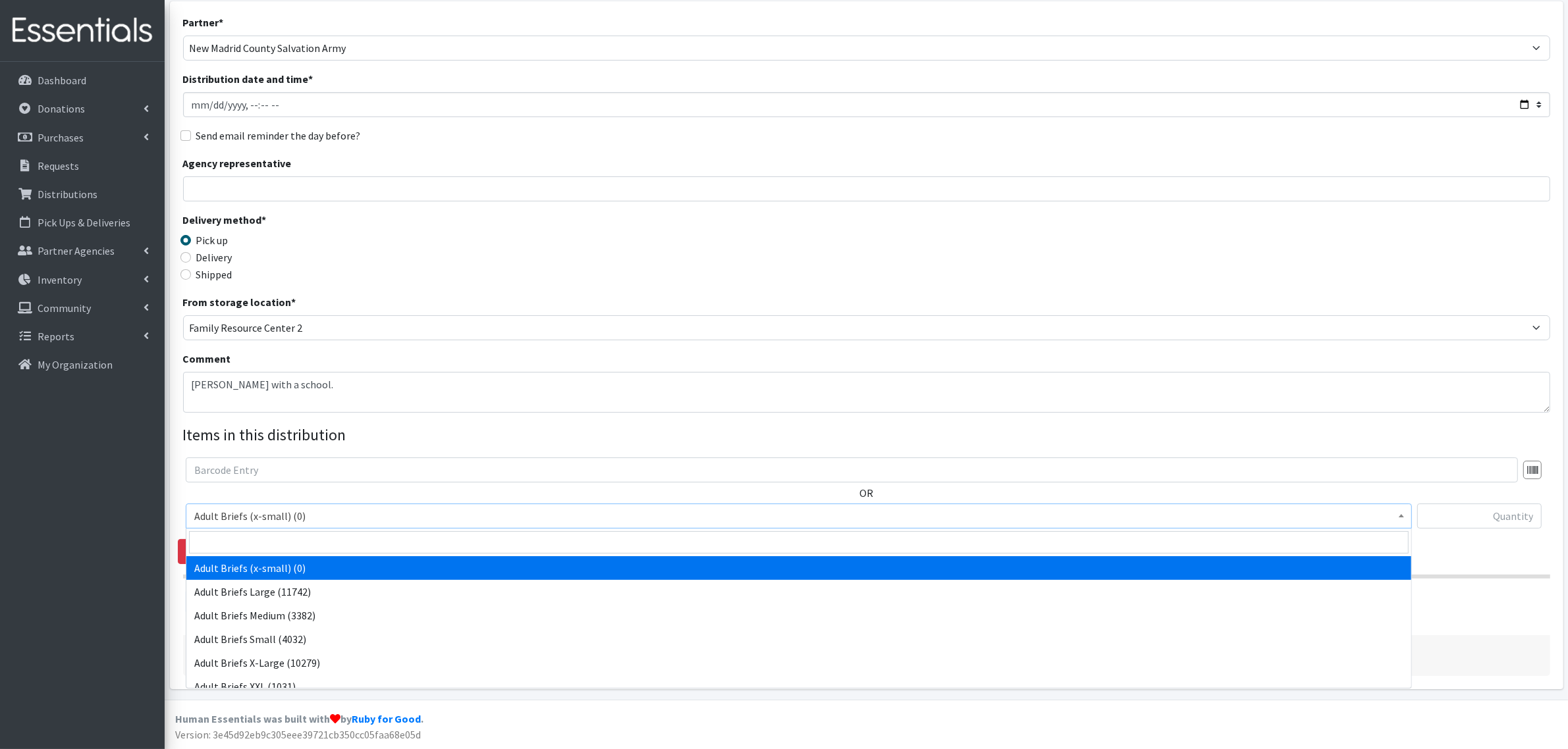
click at [327, 518] on span "Adult Briefs (x-small) (0)" at bounding box center [799, 516] width 1209 height 18
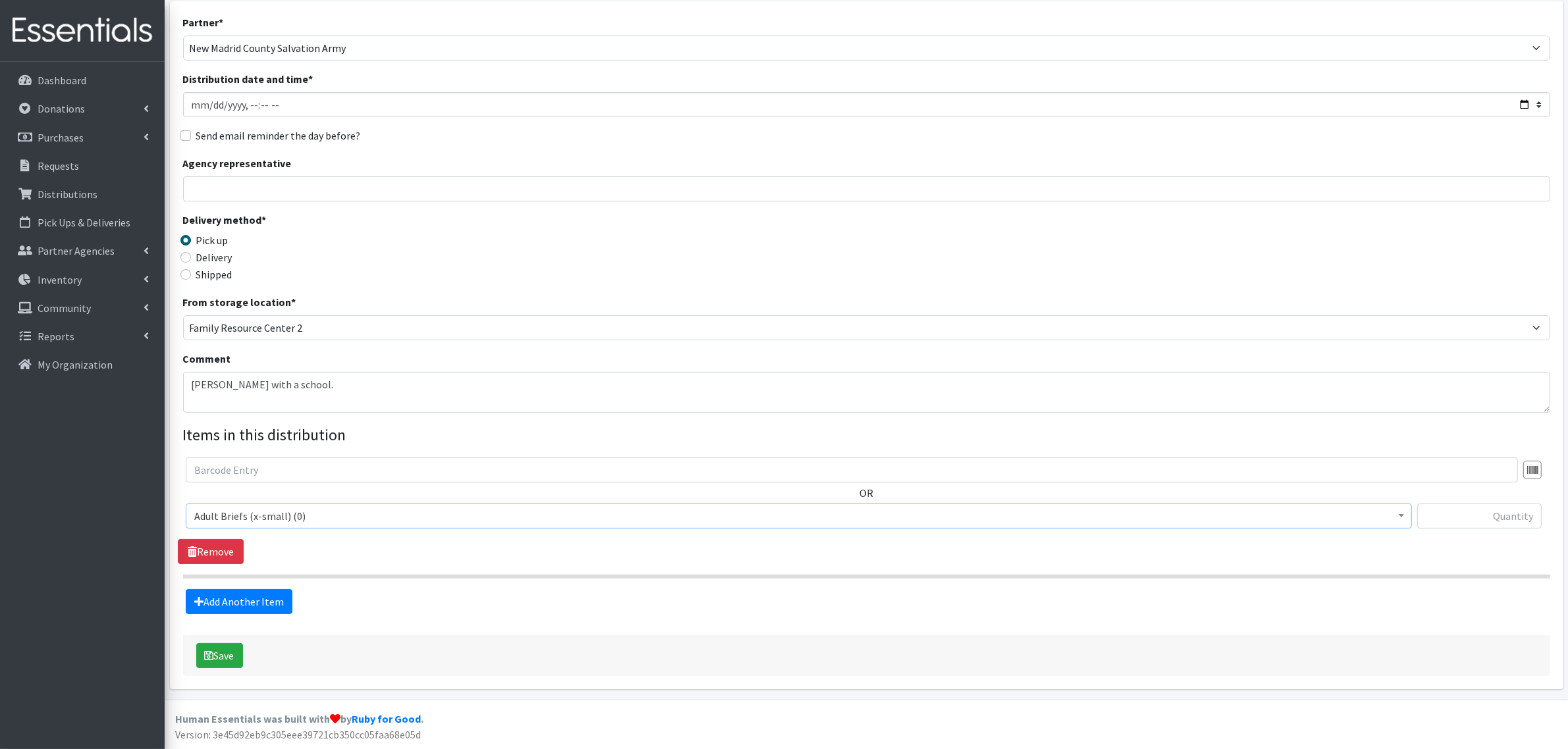
click at [305, 514] on span "Adult Briefs (x-small) (0)" at bounding box center [799, 516] width 1209 height 18
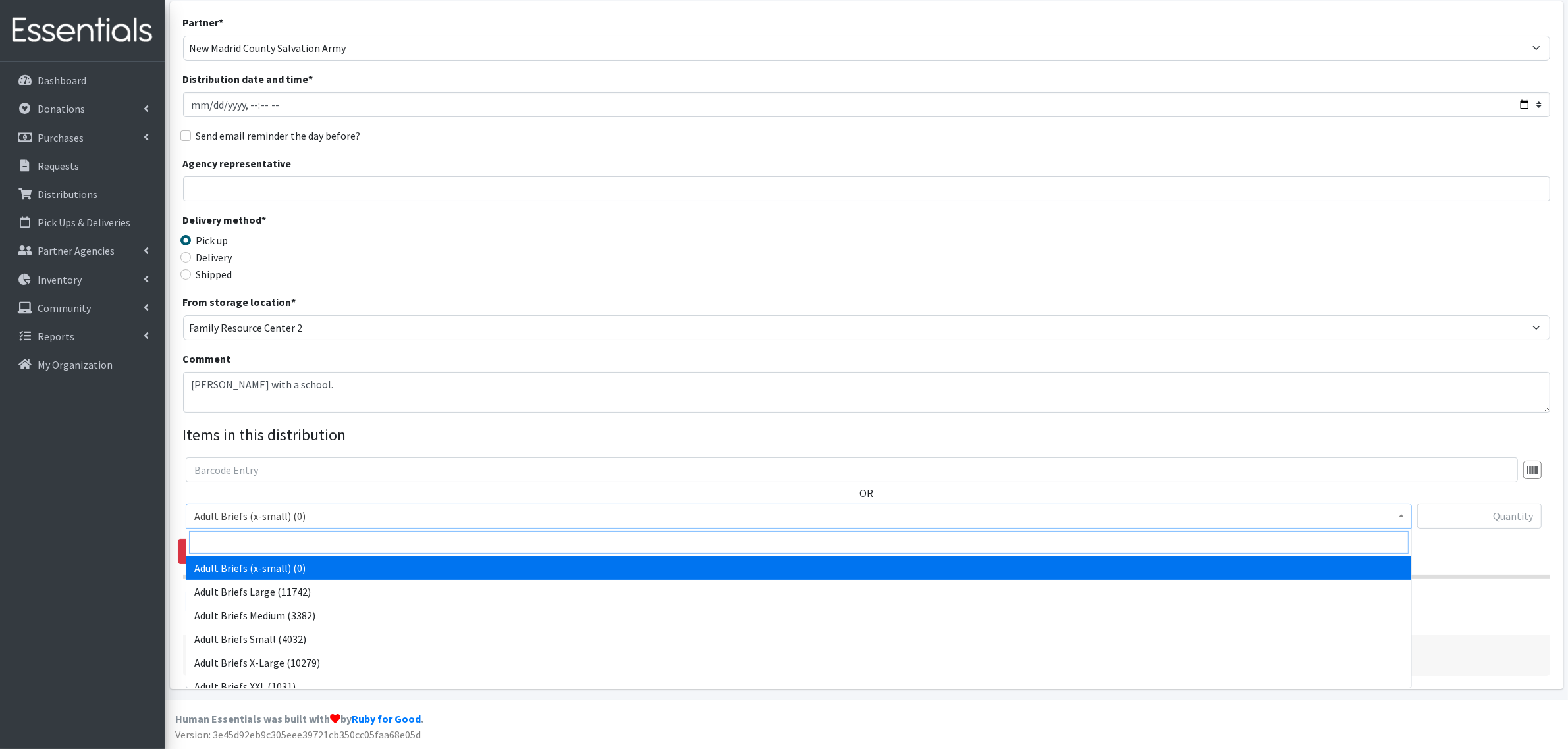
click at [293, 543] on input "search" at bounding box center [799, 542] width 1220 height 22
type input "th"
select select "14418"
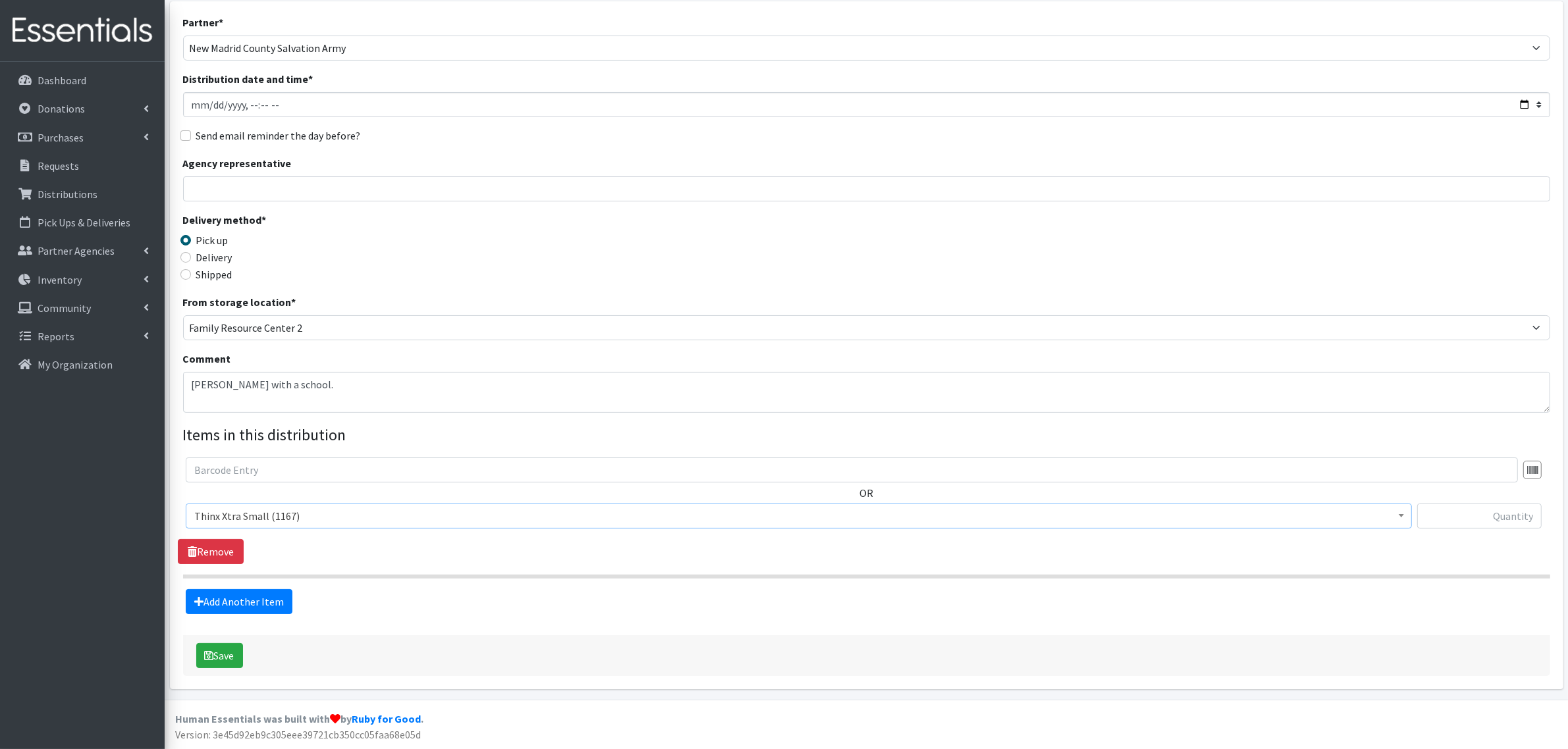
drag, startPoint x: 1500, startPoint y: 531, endPoint x: 1497, endPoint y: 512, distance: 19.2
click at [1499, 520] on div at bounding box center [1479, 521] width 124 height 35
drag, startPoint x: 1497, startPoint y: 512, endPoint x: 1486, endPoint y: 515, distance: 11.4
click at [1497, 512] on input "text" at bounding box center [1479, 516] width 124 height 25
type input "16"
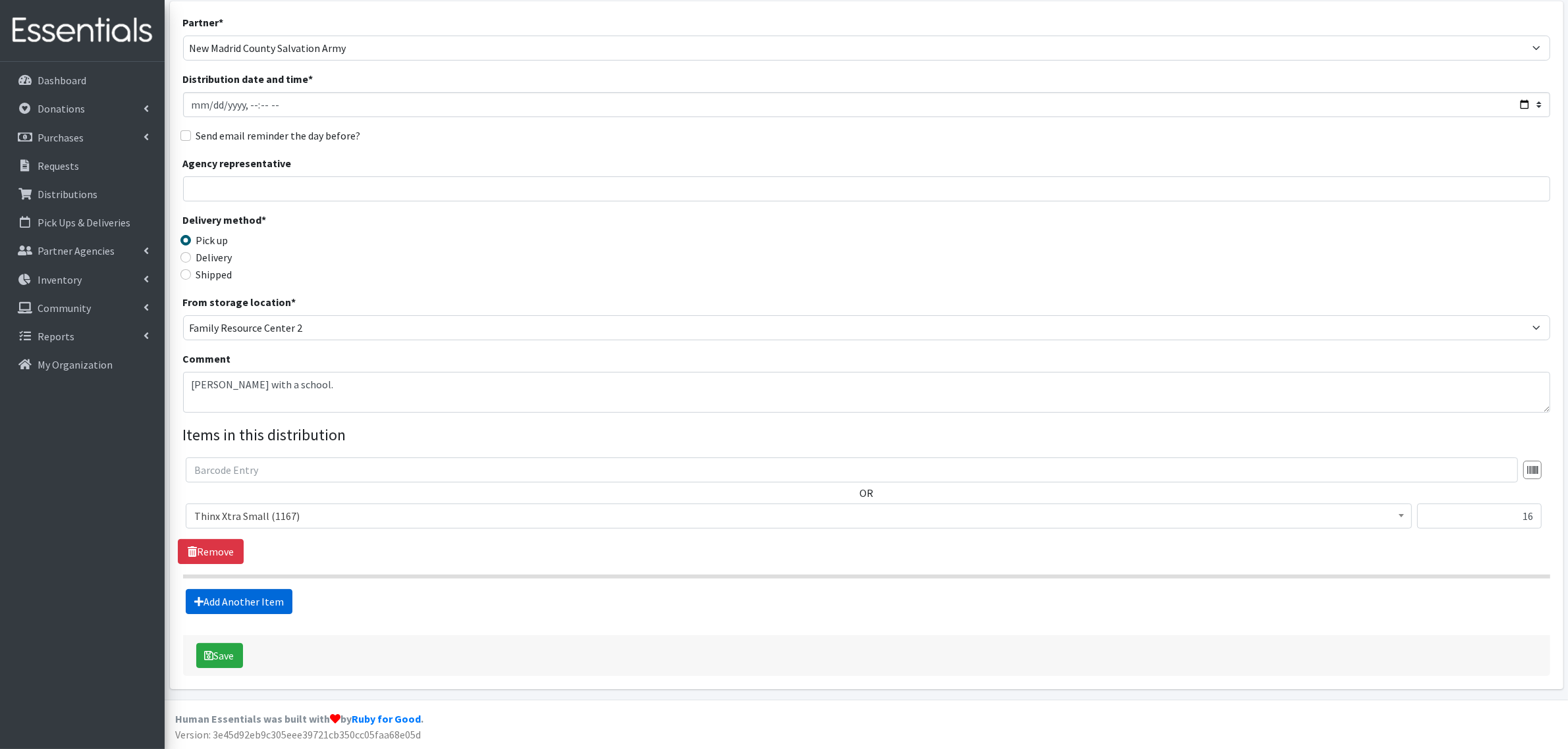
click at [252, 591] on link "Add Another Item" at bounding box center [239, 602] width 107 height 25
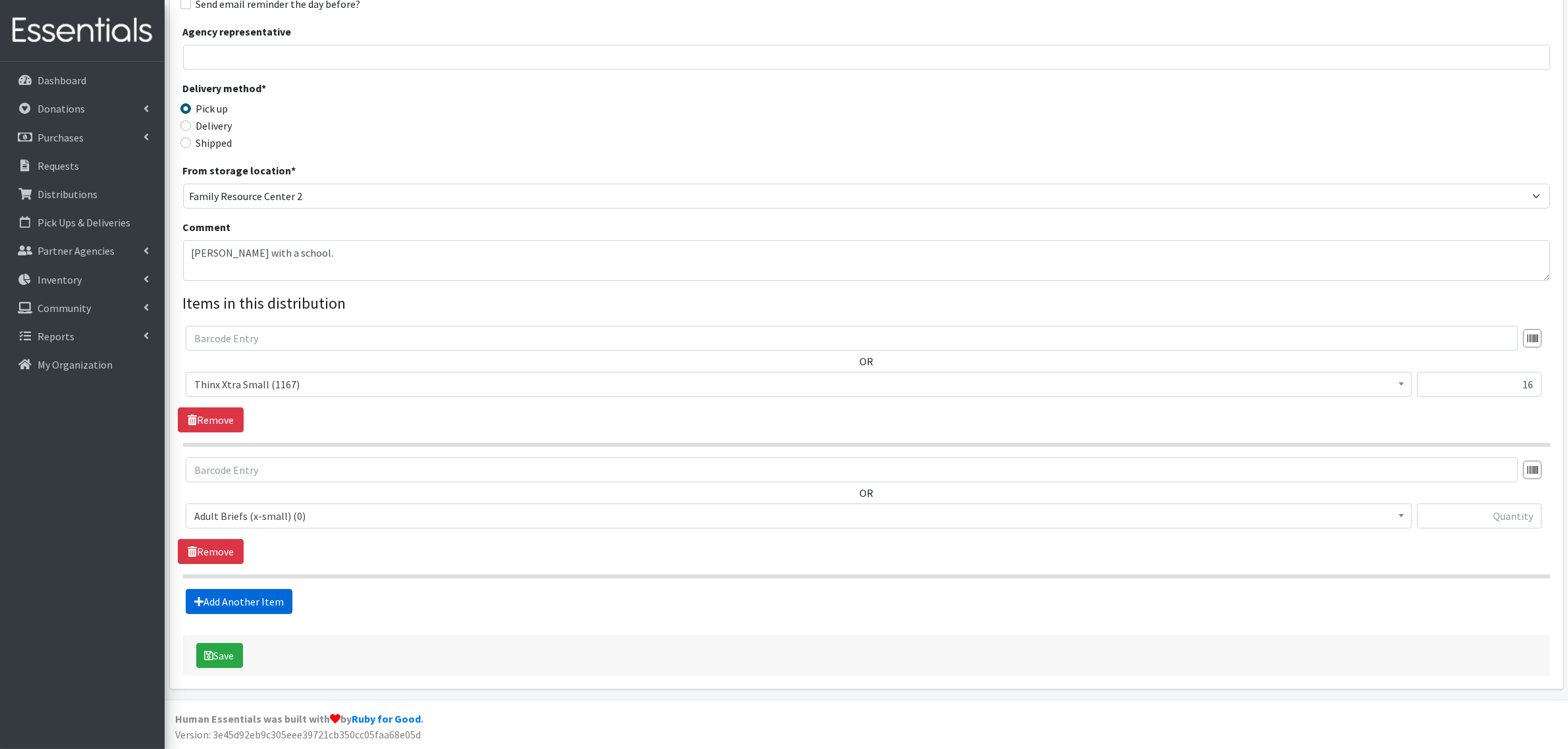
click at [254, 607] on link "Add Another Item" at bounding box center [239, 602] width 107 height 25
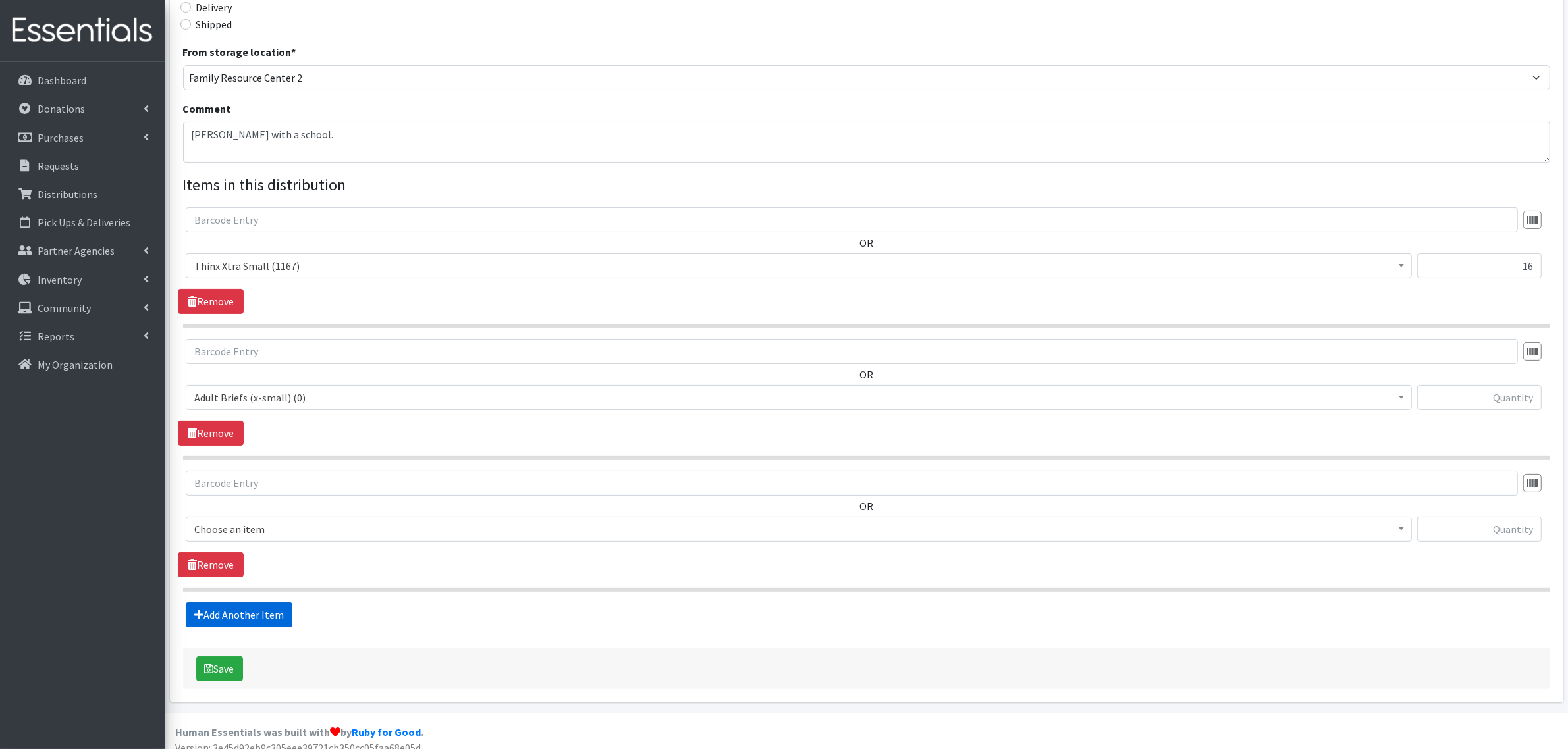
scroll to position [349, 0]
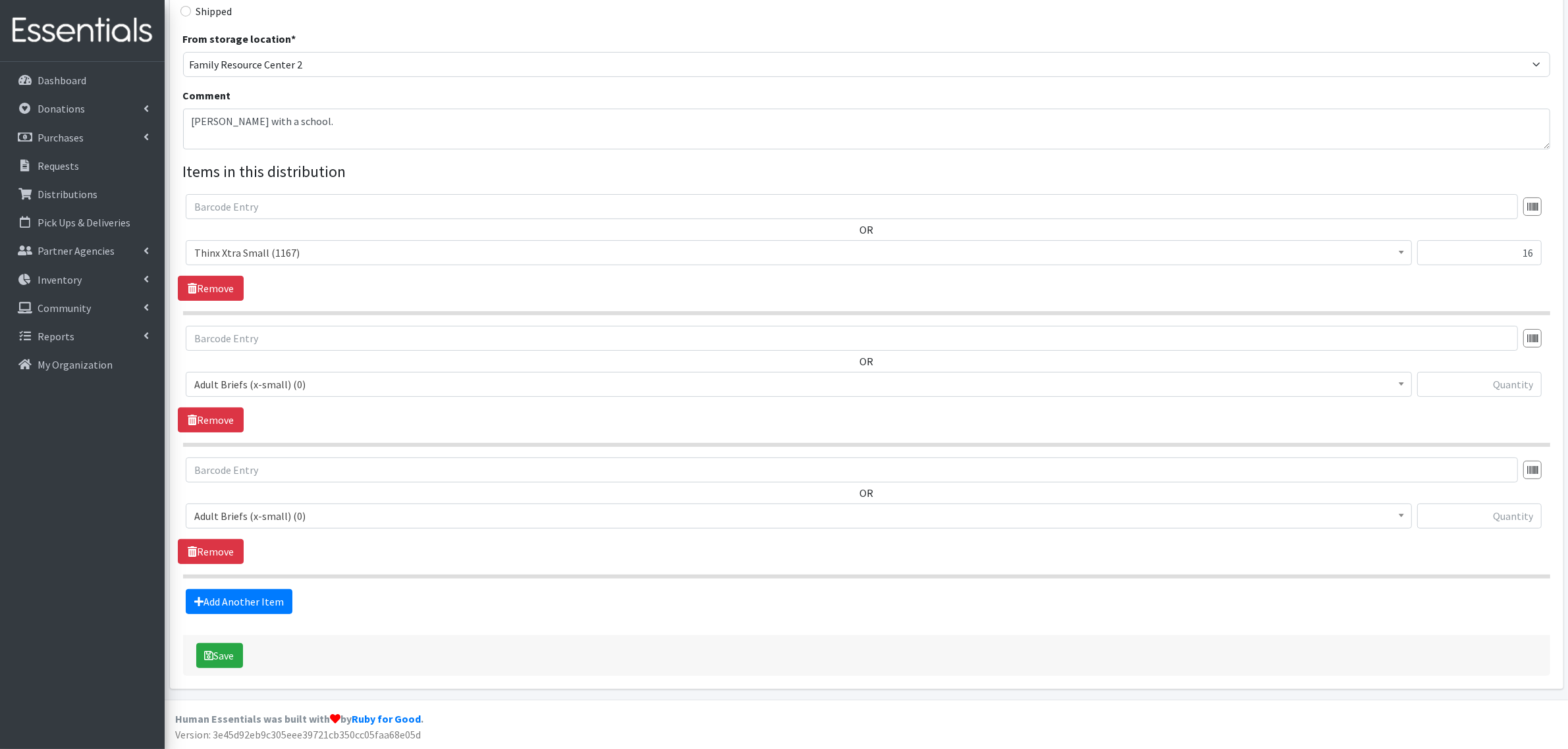
click at [281, 387] on span "Adult Briefs (x-small) (0)" at bounding box center [799, 384] width 1209 height 18
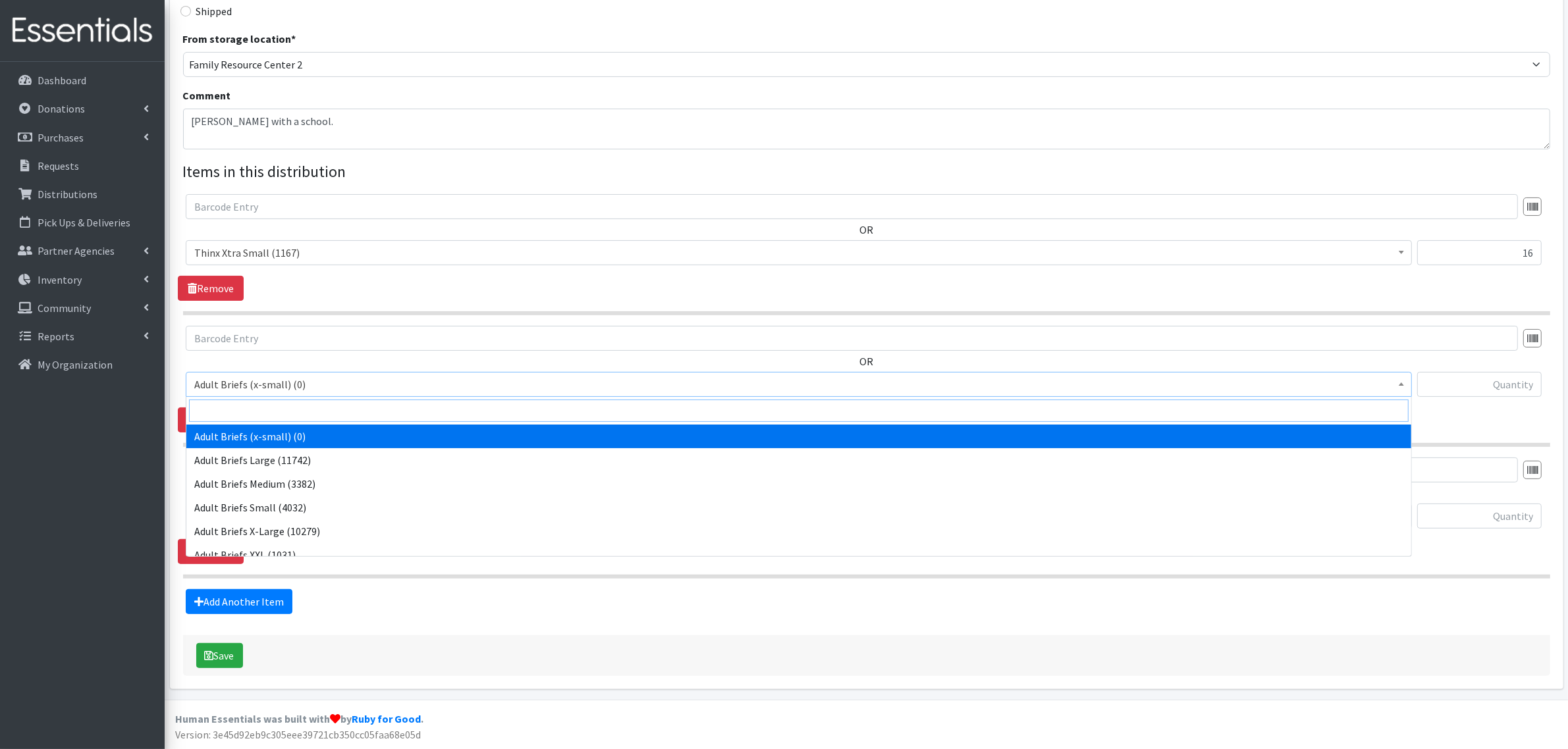
click at [274, 401] on input "search" at bounding box center [799, 411] width 1220 height 22
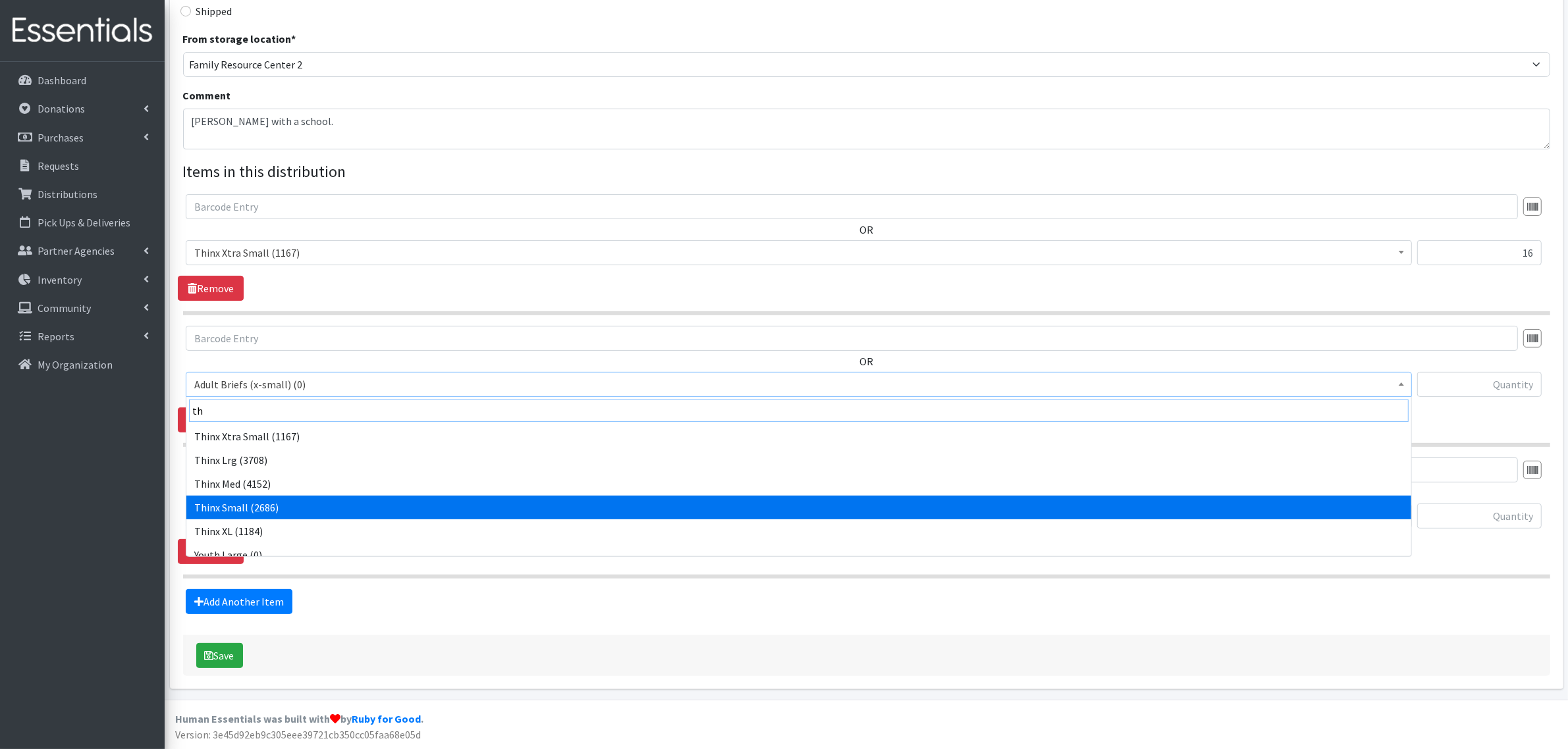
type input "th"
select select "14417"
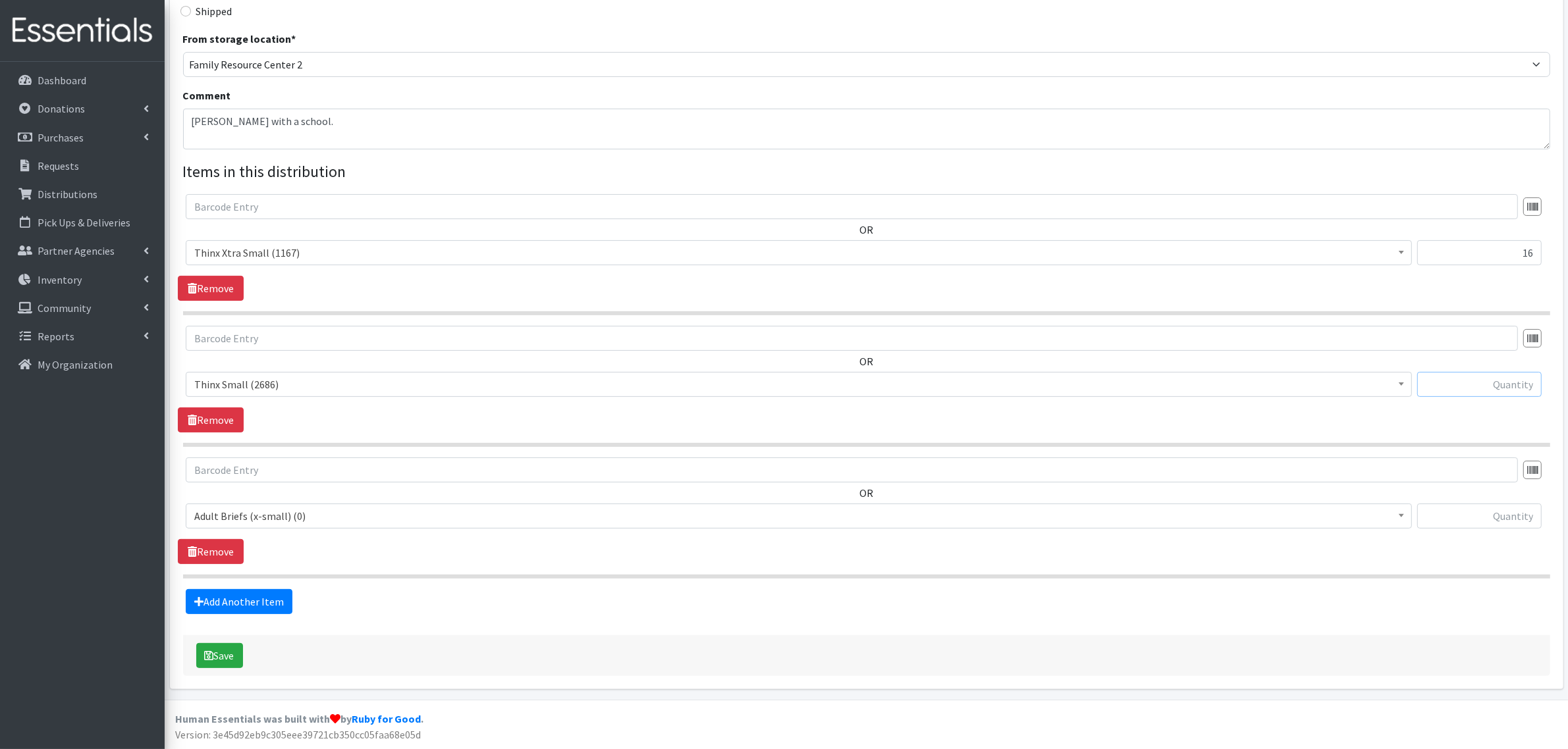
click at [1486, 387] on input "text" at bounding box center [1479, 384] width 124 height 25
type input "16"
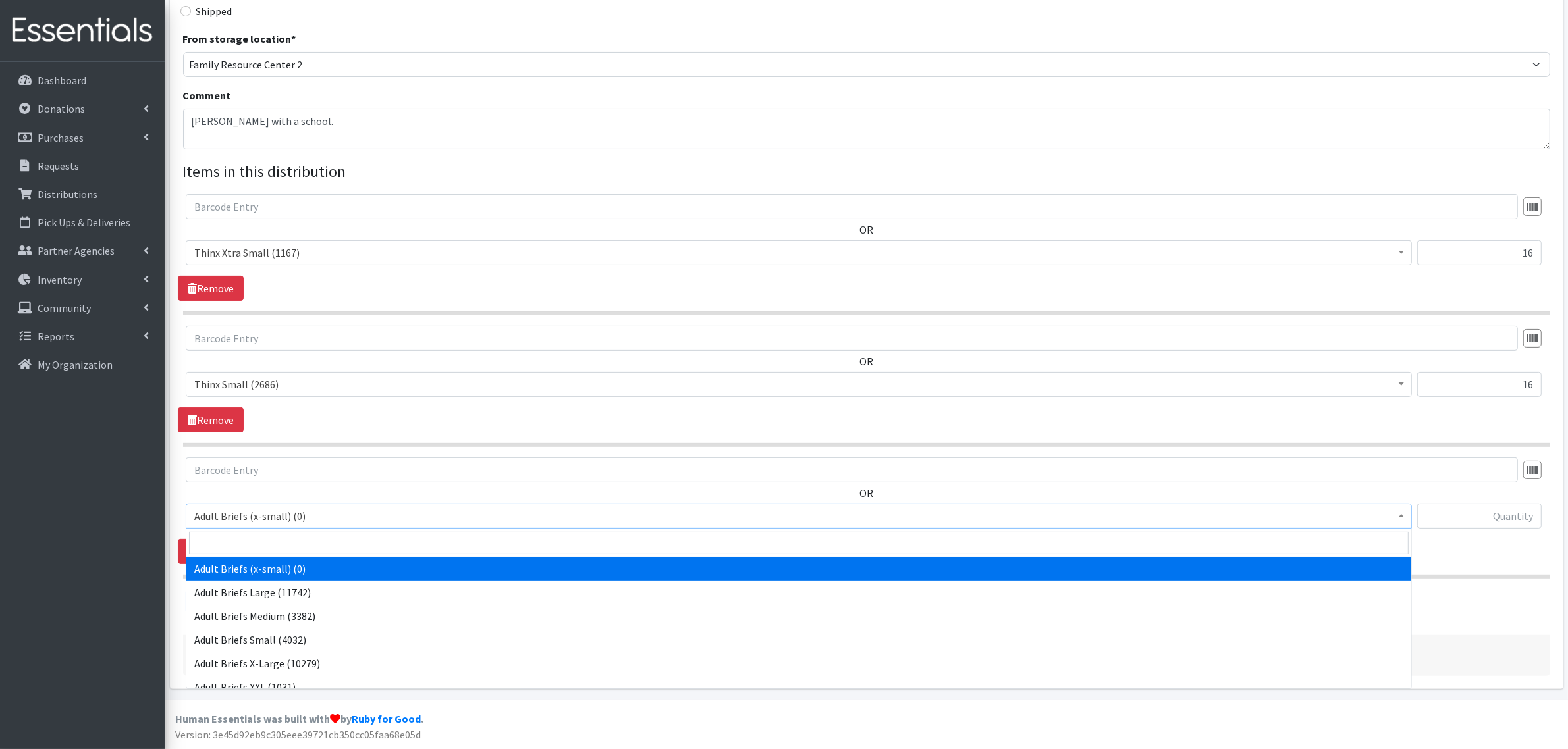
click at [1371, 522] on span "Adult Briefs (x-small) (0)" at bounding box center [799, 516] width 1209 height 18
click at [293, 540] on input "search" at bounding box center [799, 543] width 1220 height 22
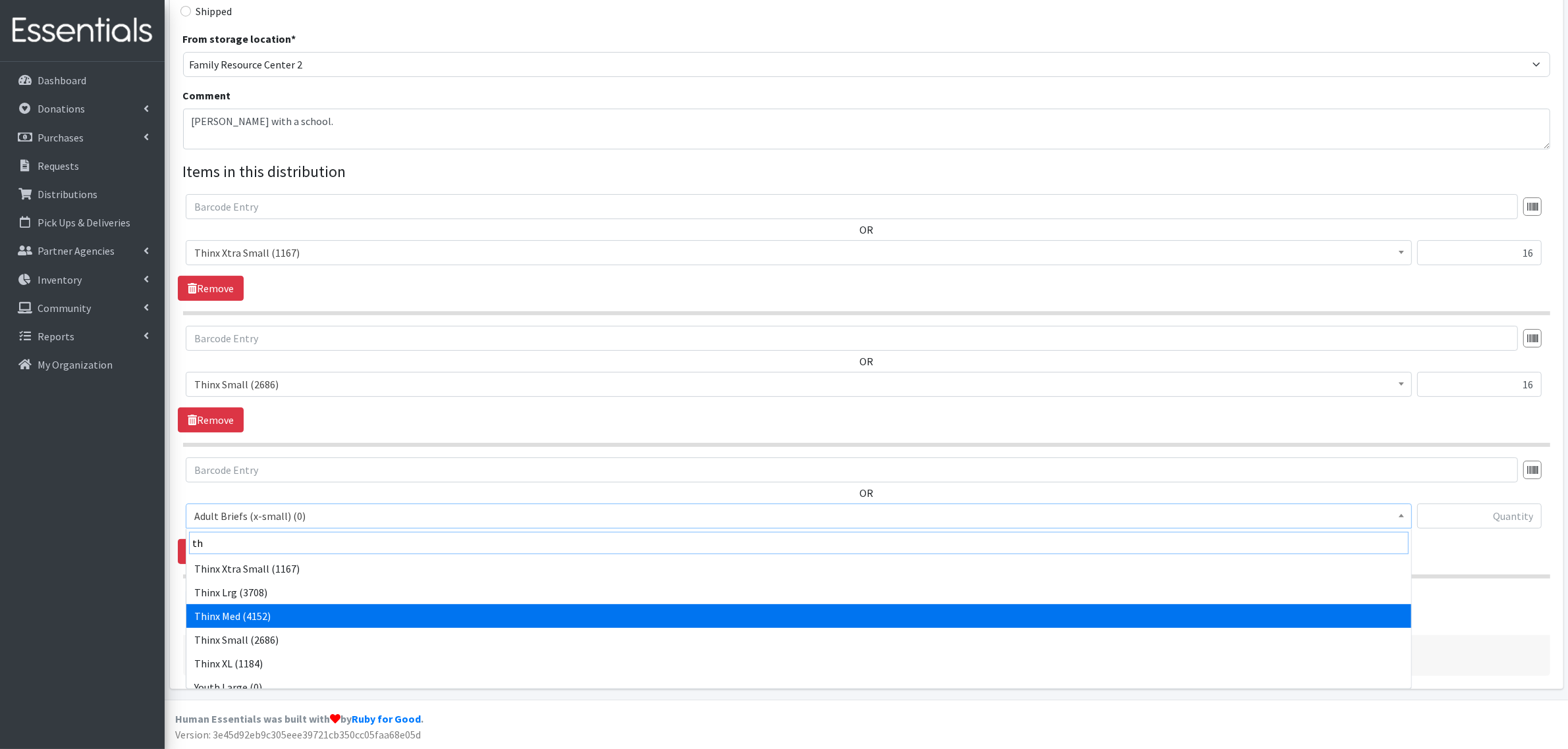
type input "th"
select select "14416"
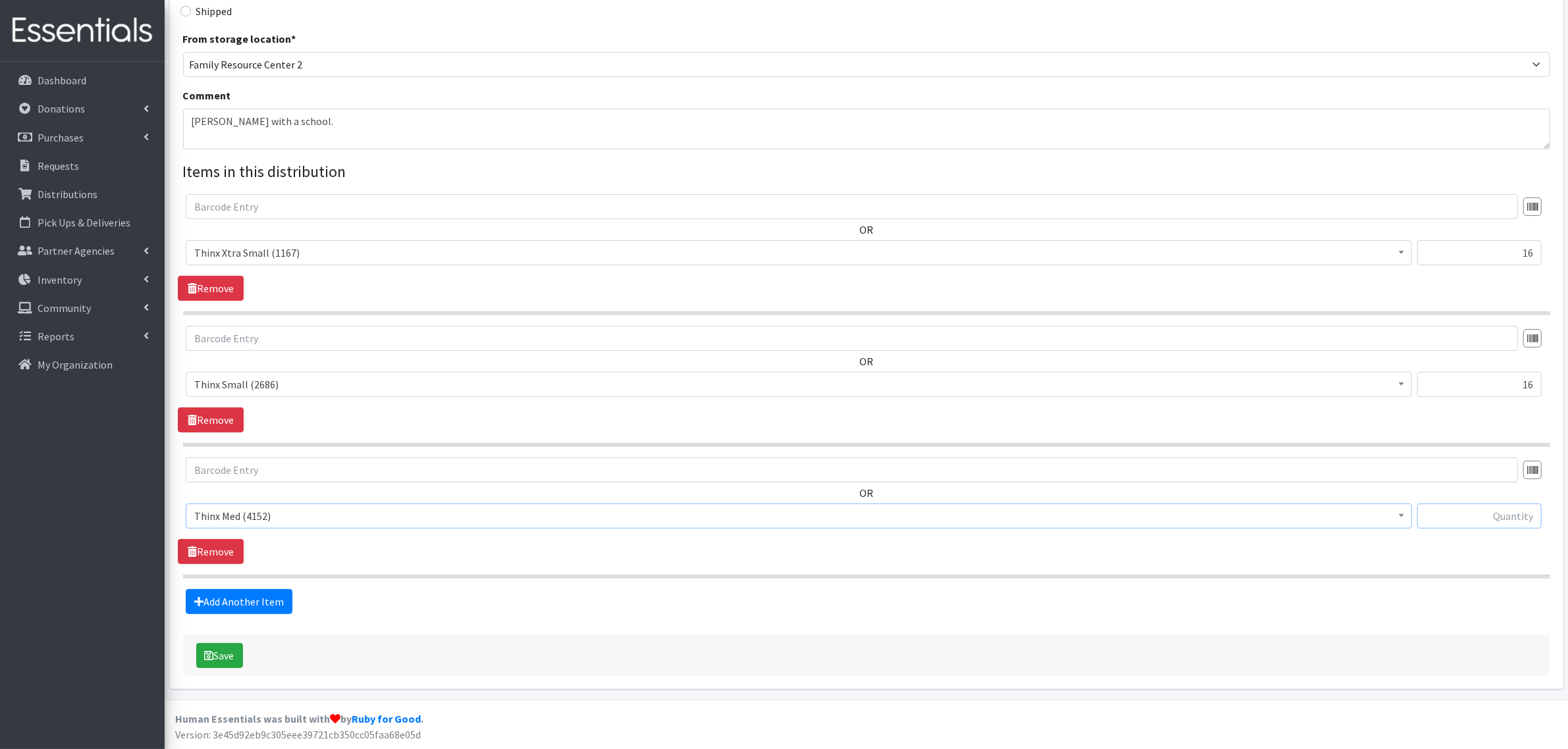
drag, startPoint x: 1469, startPoint y: 520, endPoint x: 1441, endPoint y: 519, distance: 28.0
click at [1469, 520] on input "text" at bounding box center [1479, 516] width 124 height 25
type input "16"
drag, startPoint x: 942, startPoint y: 550, endPoint x: 179, endPoint y: 667, distance: 771.9
click at [939, 551] on div "OR Adult Briefs (x-small) (0) Adult Briefs Large (11742) Adult Briefs Medium (3…" at bounding box center [866, 510] width 1378 height 107
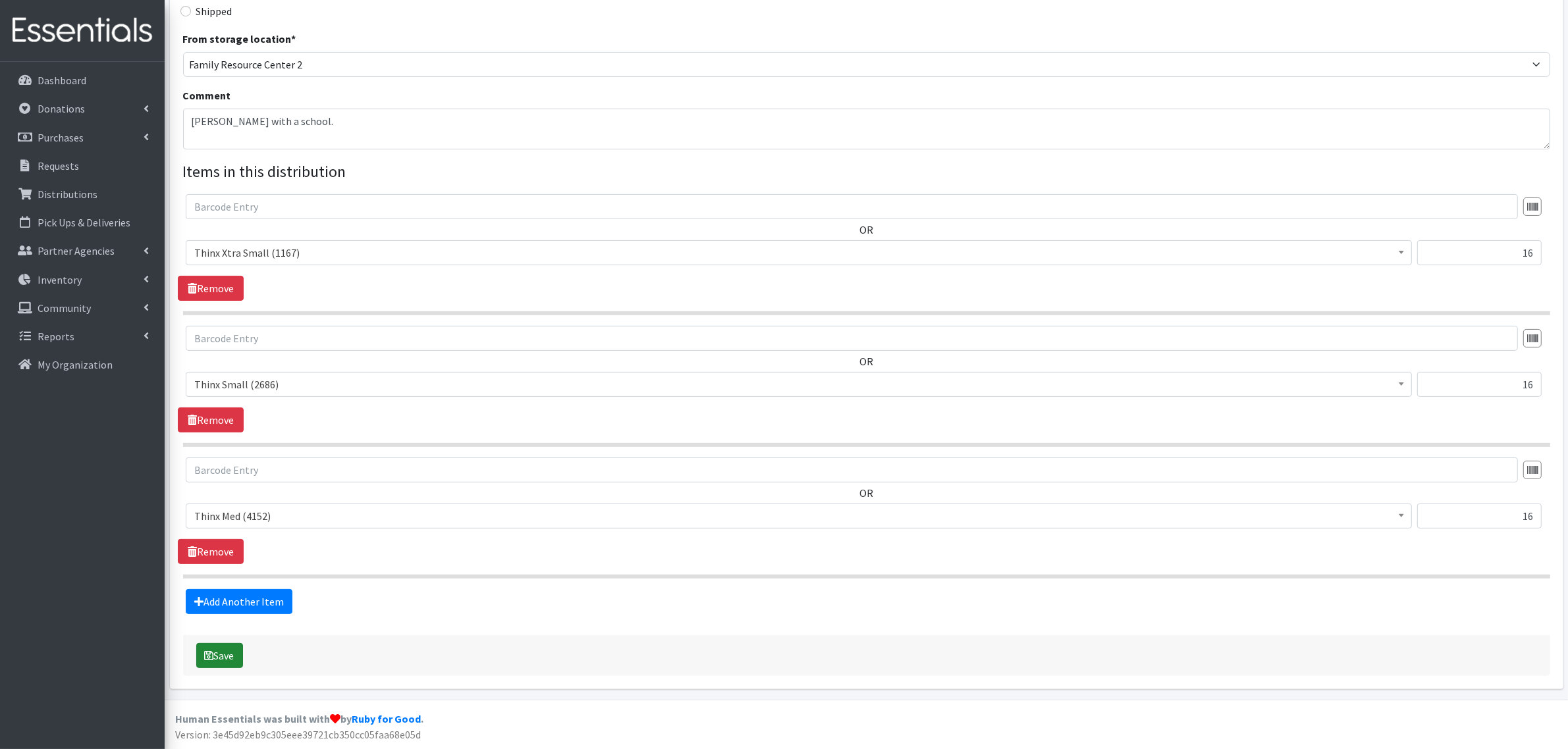
click at [203, 653] on button "Save" at bounding box center [220, 656] width 47 height 25
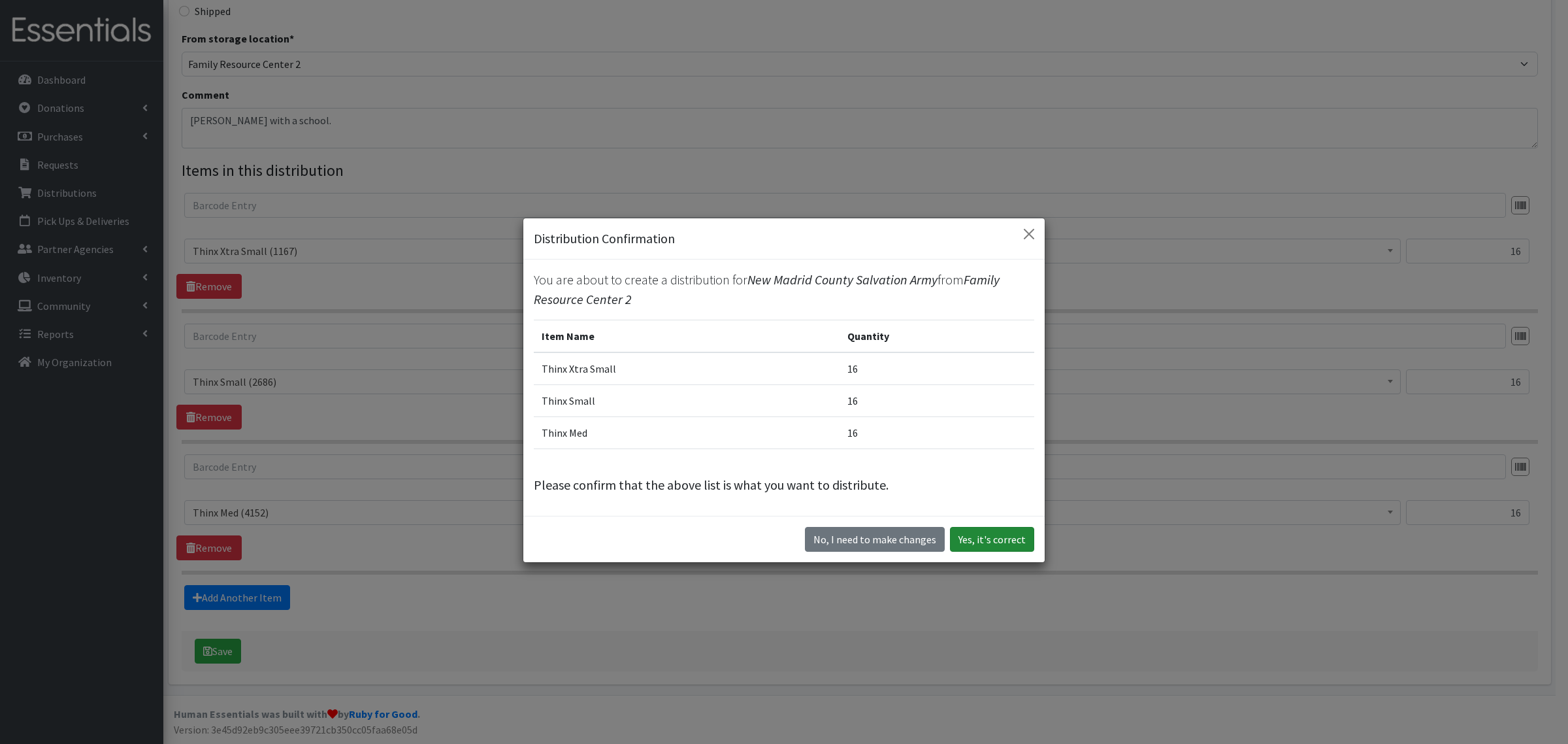
click at [1015, 547] on button "Yes, it's correct" at bounding box center [992, 540] width 85 height 25
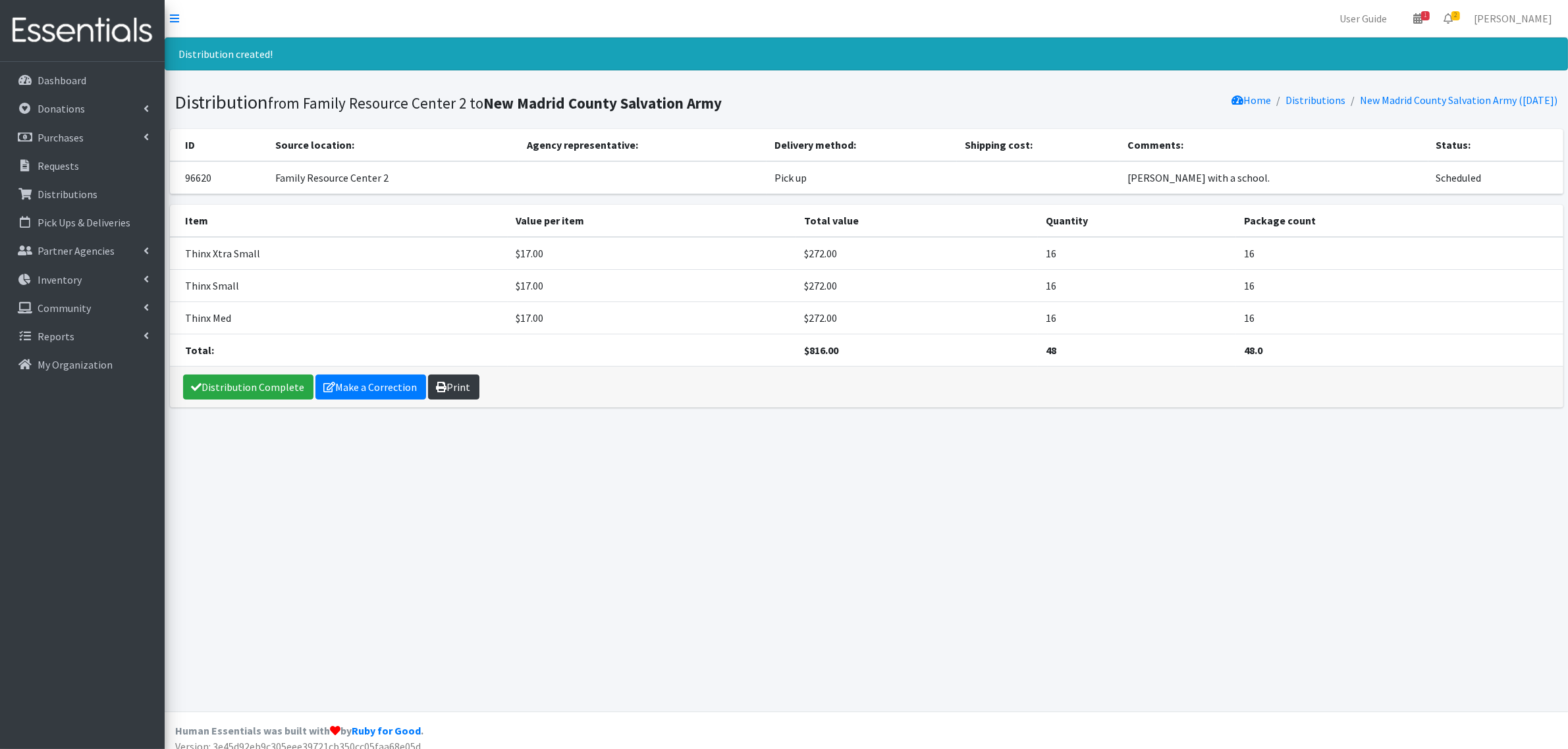
click at [476, 382] on link "Print" at bounding box center [454, 387] width 51 height 25
click at [250, 381] on link "Distribution Complete" at bounding box center [248, 387] width 130 height 25
